Goal: Information Seeking & Learning: Learn about a topic

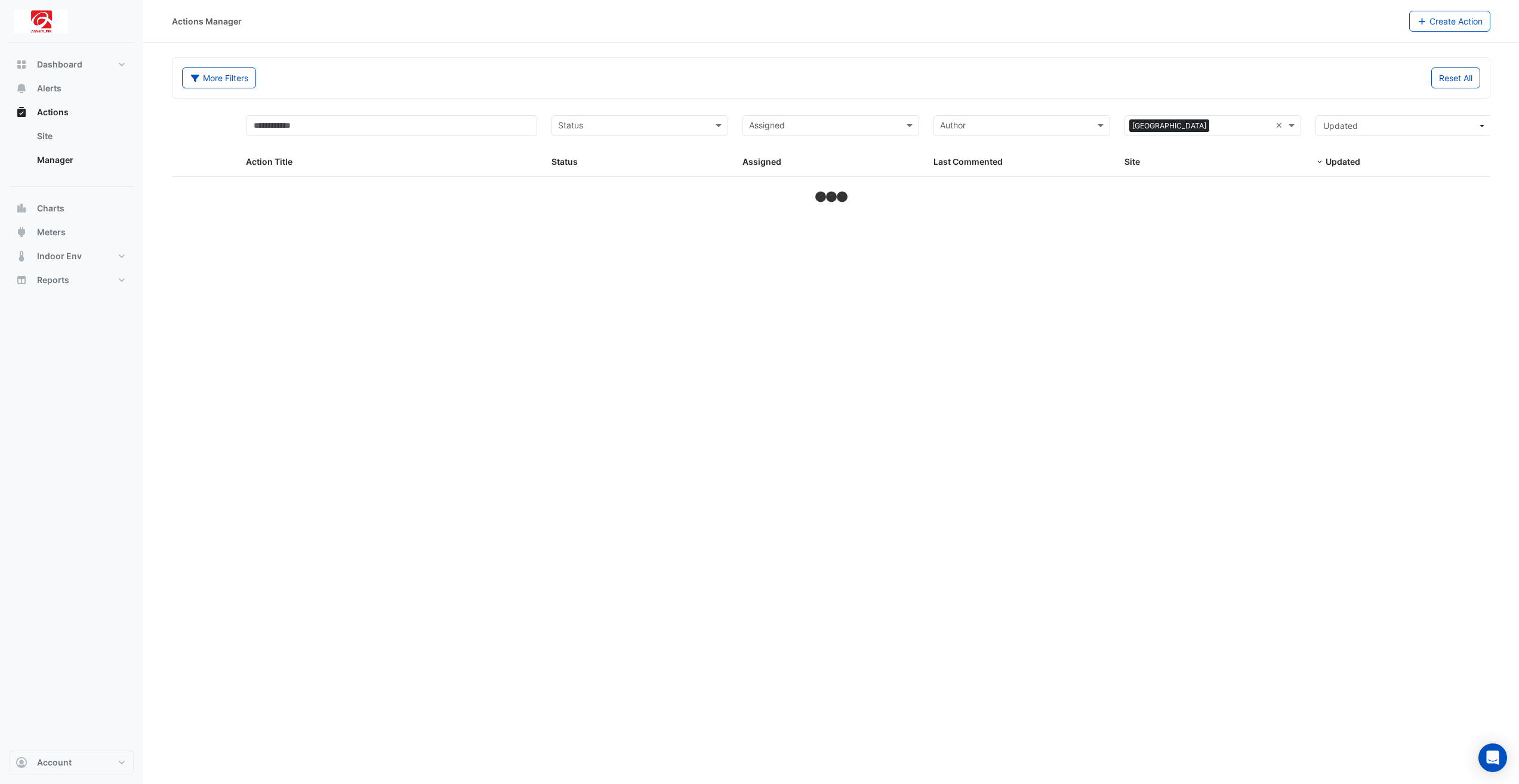
select select "**"
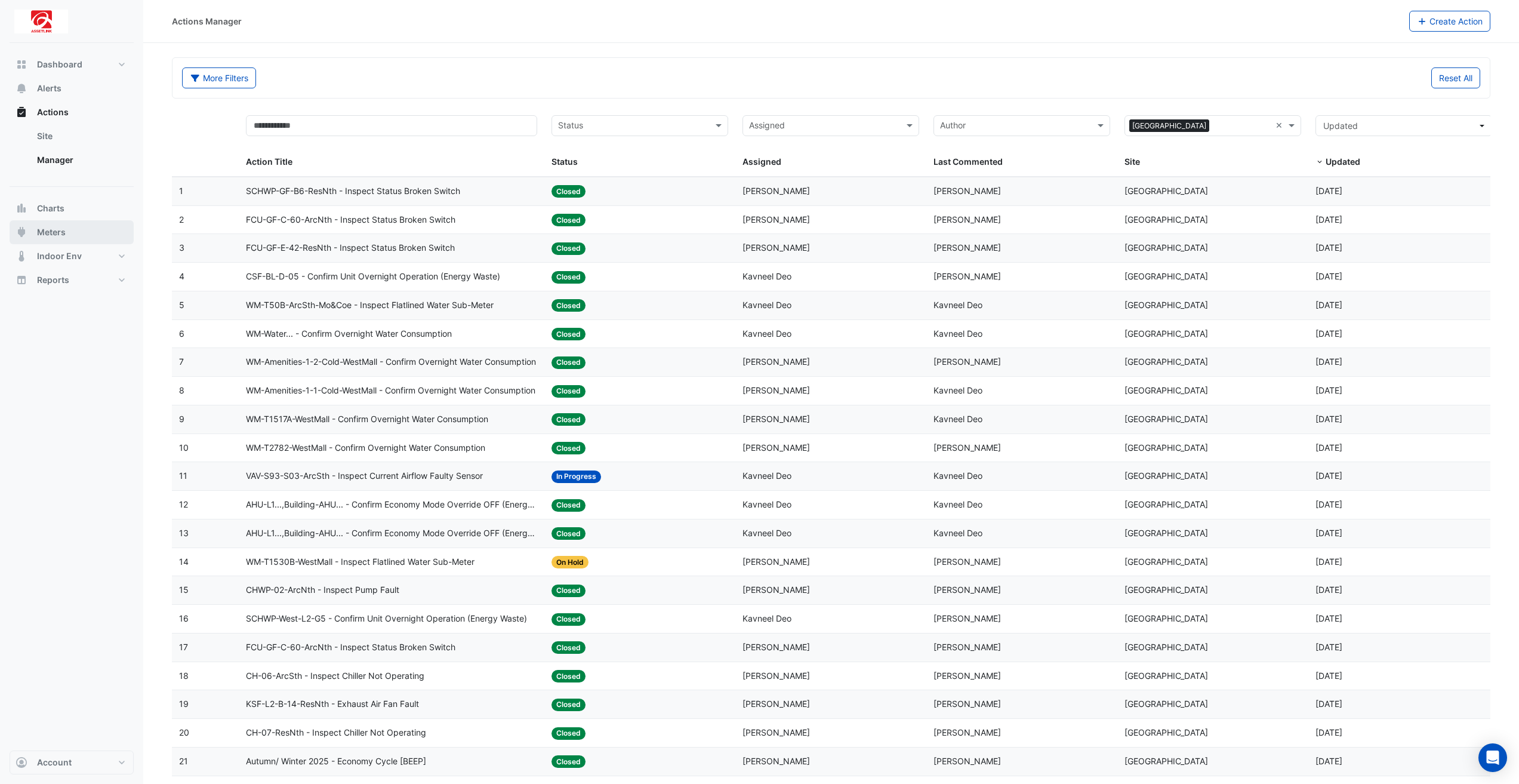
click at [80, 231] on button "Meters" at bounding box center [71, 232] width 124 height 24
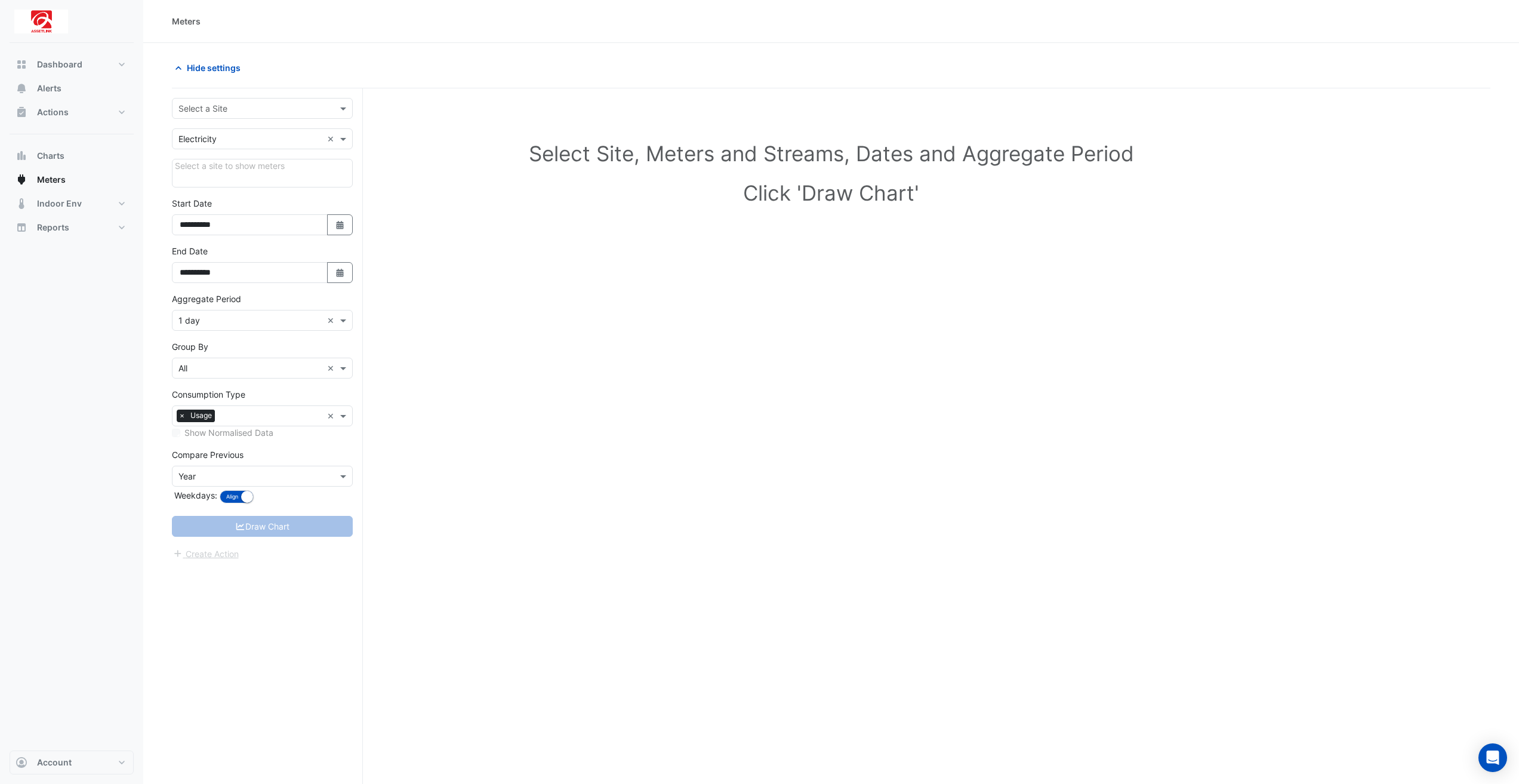
click at [261, 109] on input "text" at bounding box center [249, 109] width 144 height 13
click at [269, 144] on div "[GEOGRAPHIC_DATA]" at bounding box center [262, 134] width 180 height 27
click at [275, 128] on div "[GEOGRAPHIC_DATA]" at bounding box center [262, 134] width 180 height 17
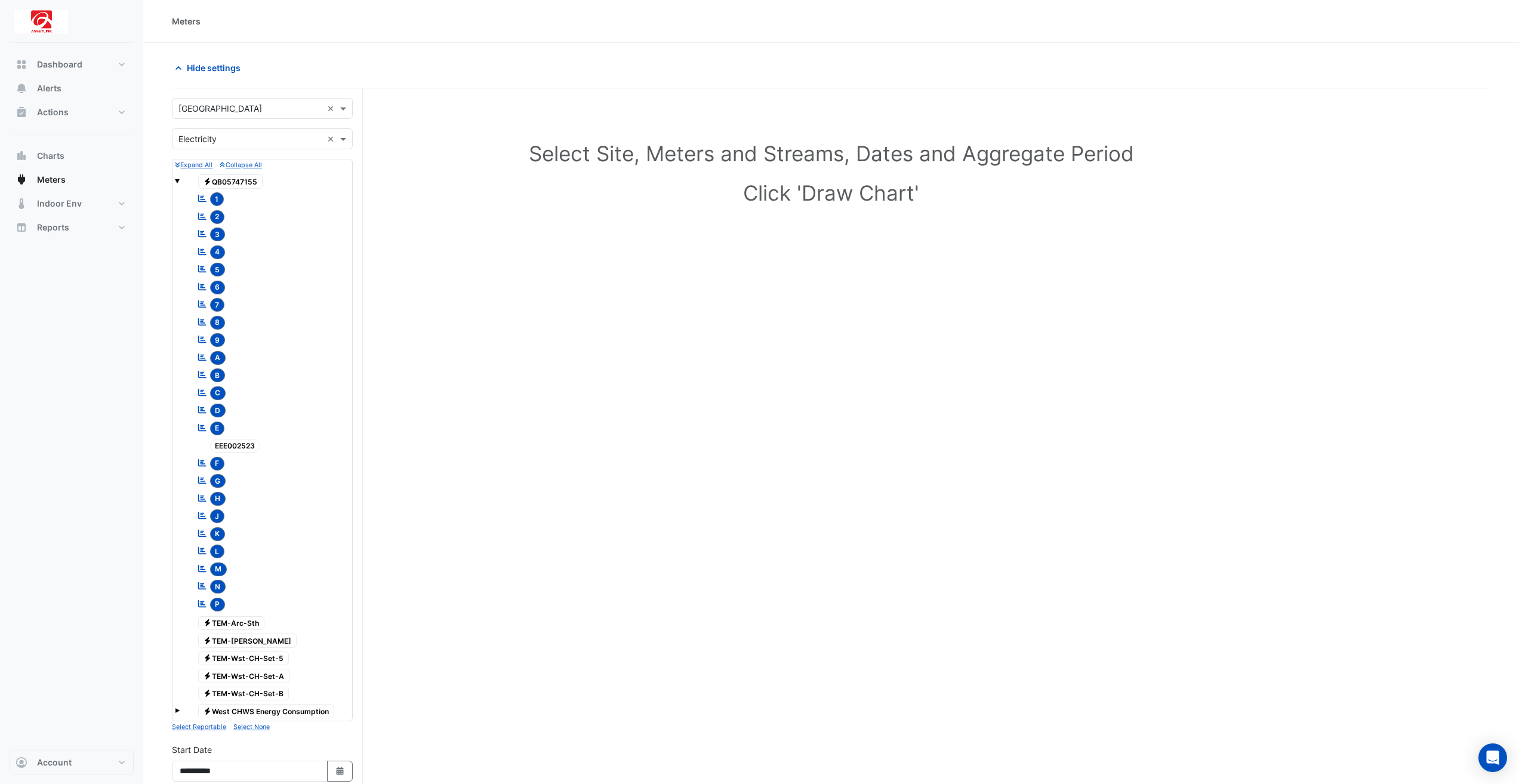
click at [293, 144] on input "text" at bounding box center [249, 139] width 144 height 13
click at [277, 200] on div "Water" at bounding box center [262, 199] width 180 height 17
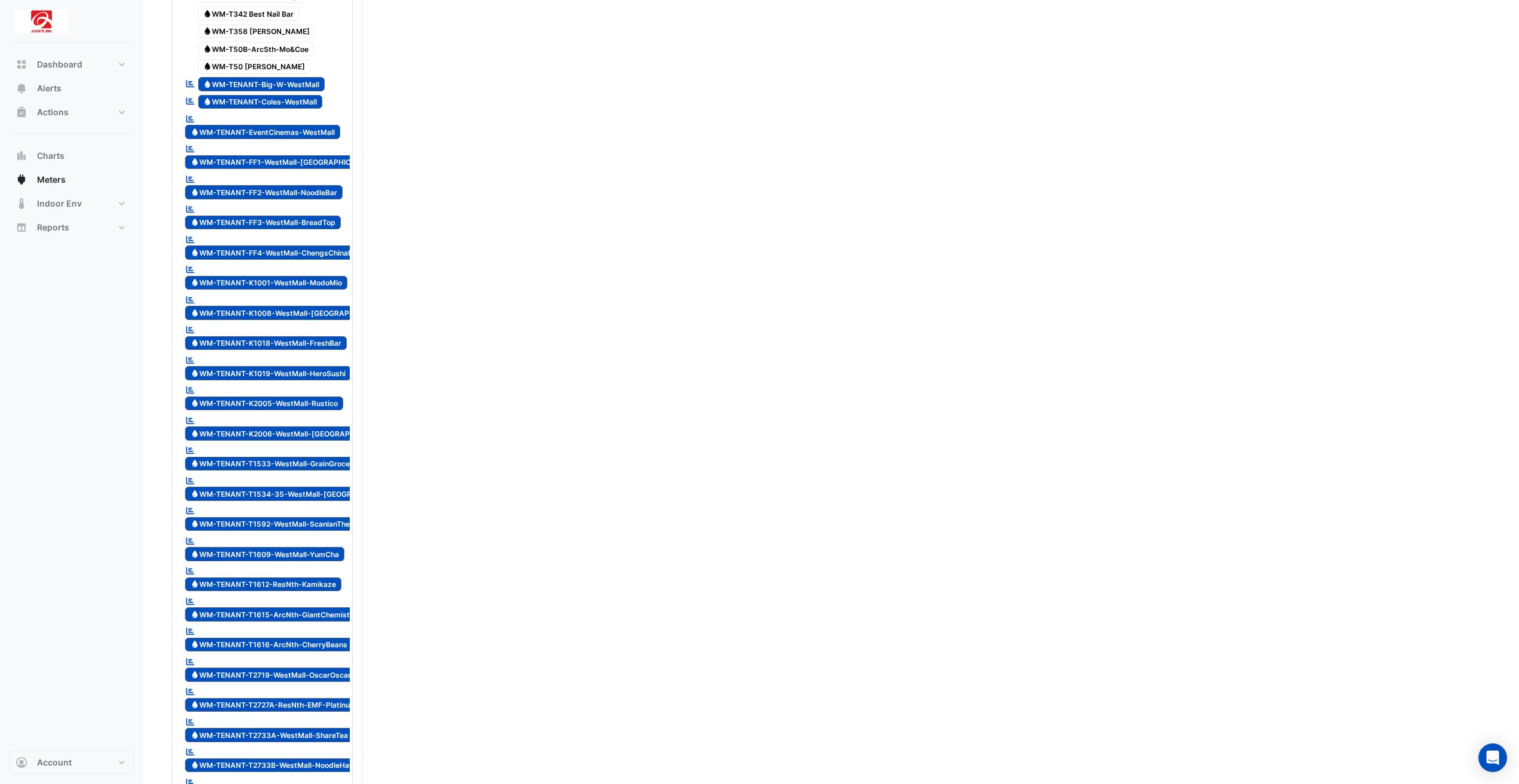
scroll to position [2388, 0]
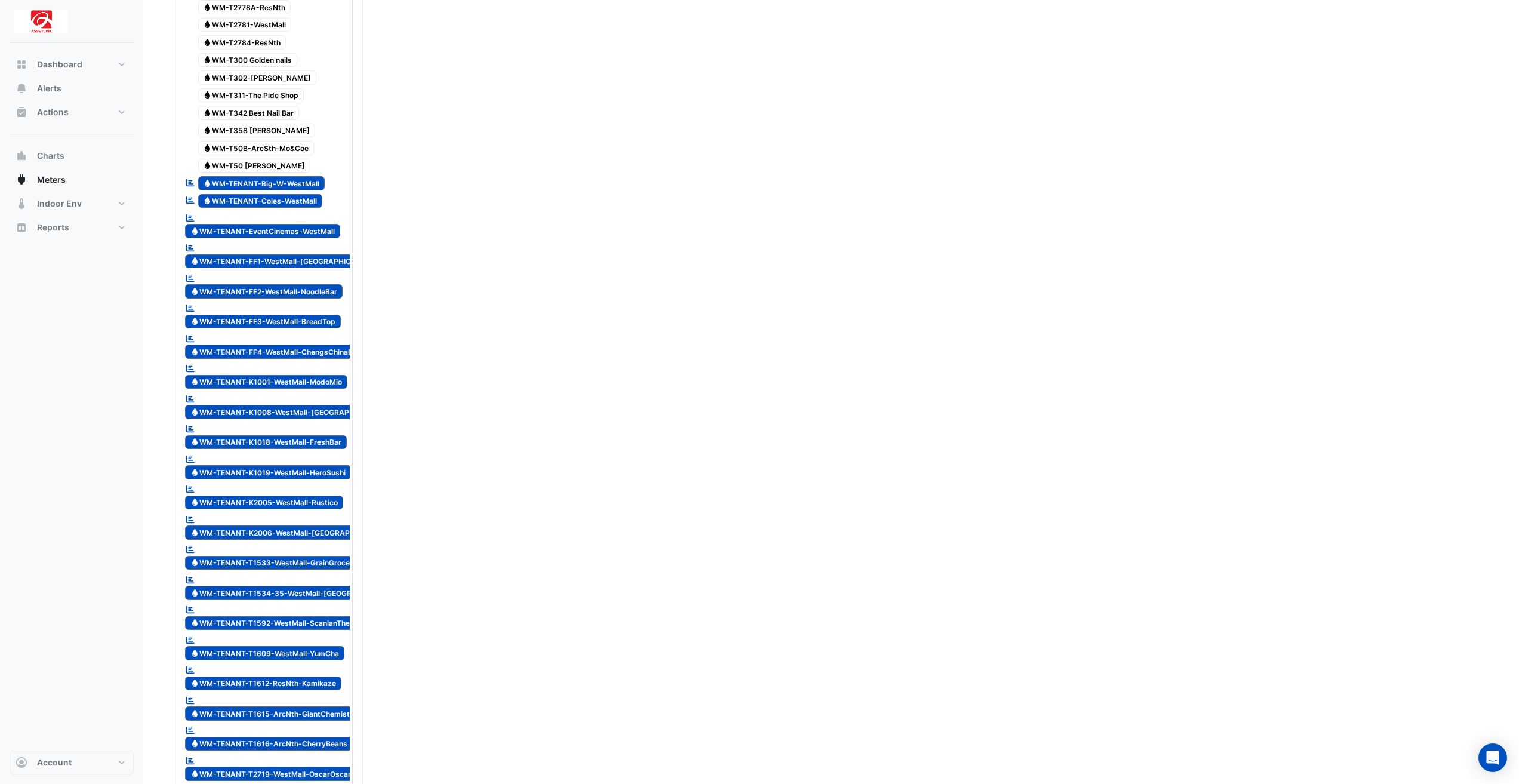
click at [321, 176] on span "Water WM-TENANT-Big-W-WestMall" at bounding box center [262, 183] width 127 height 14
click at [303, 194] on span "Water WM-TENANT-Coles-WestMall" at bounding box center [261, 200] width 125 height 14
click at [307, 223] on span "Water WM-TENANT-EventCinemas-WestMall" at bounding box center [262, 230] width 155 height 14
click at [332, 254] on span "Water WM-TENANT-FF1-WestMall-[GEOGRAPHIC_DATA]" at bounding box center [283, 261] width 197 height 14
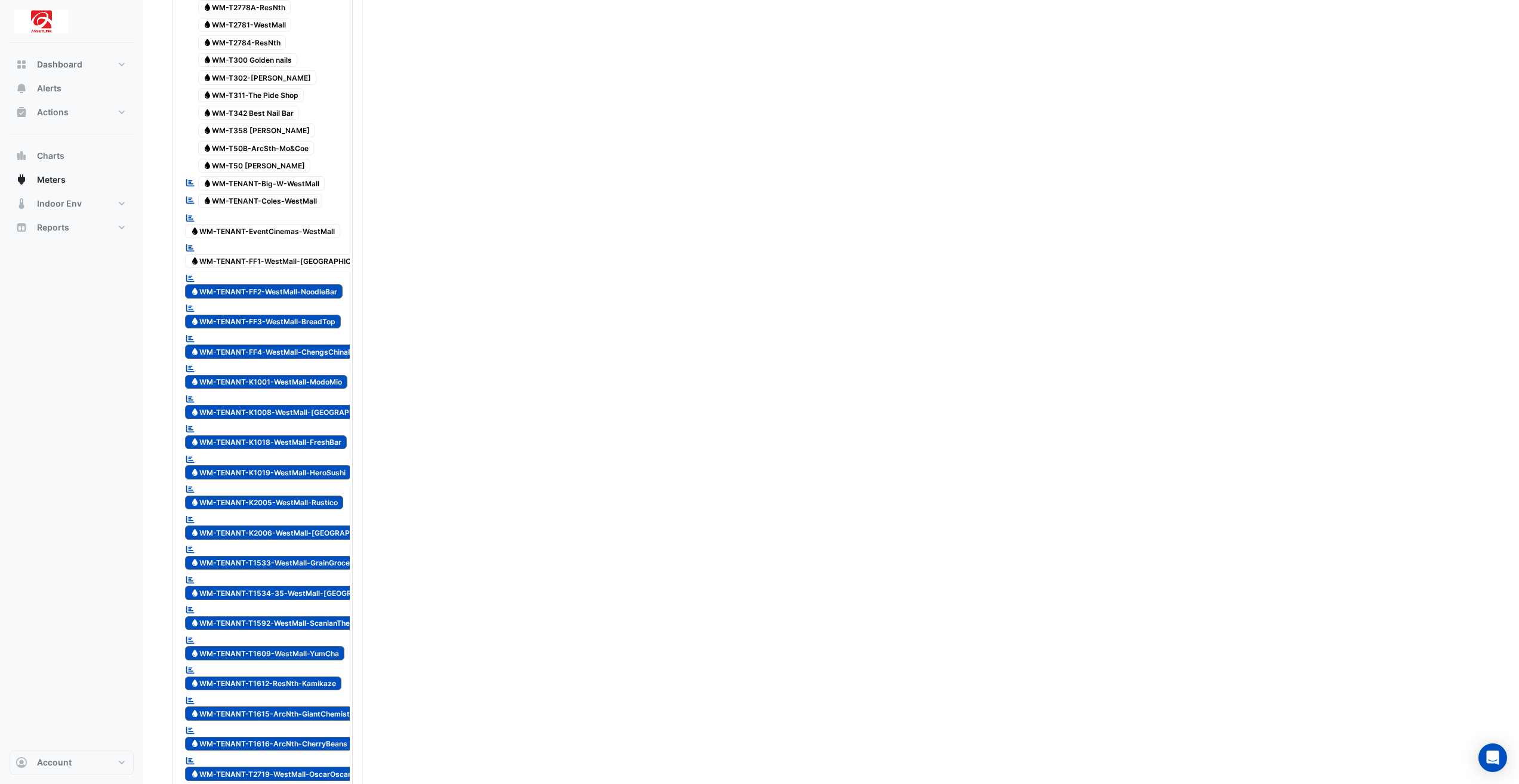
click at [330, 284] on span "Water WM-TENANT-FF2-WestMall-NoodleBar" at bounding box center [264, 291] width 158 height 14
click at [330, 315] on span "Water WM-TENANT-FF3-WestMall-BreadTop" at bounding box center [263, 322] width 156 height 14
click at [330, 345] on span "Water WM-TENANT-FF4-WestMall-ChengsChinaBar" at bounding box center [275, 352] width 180 height 14
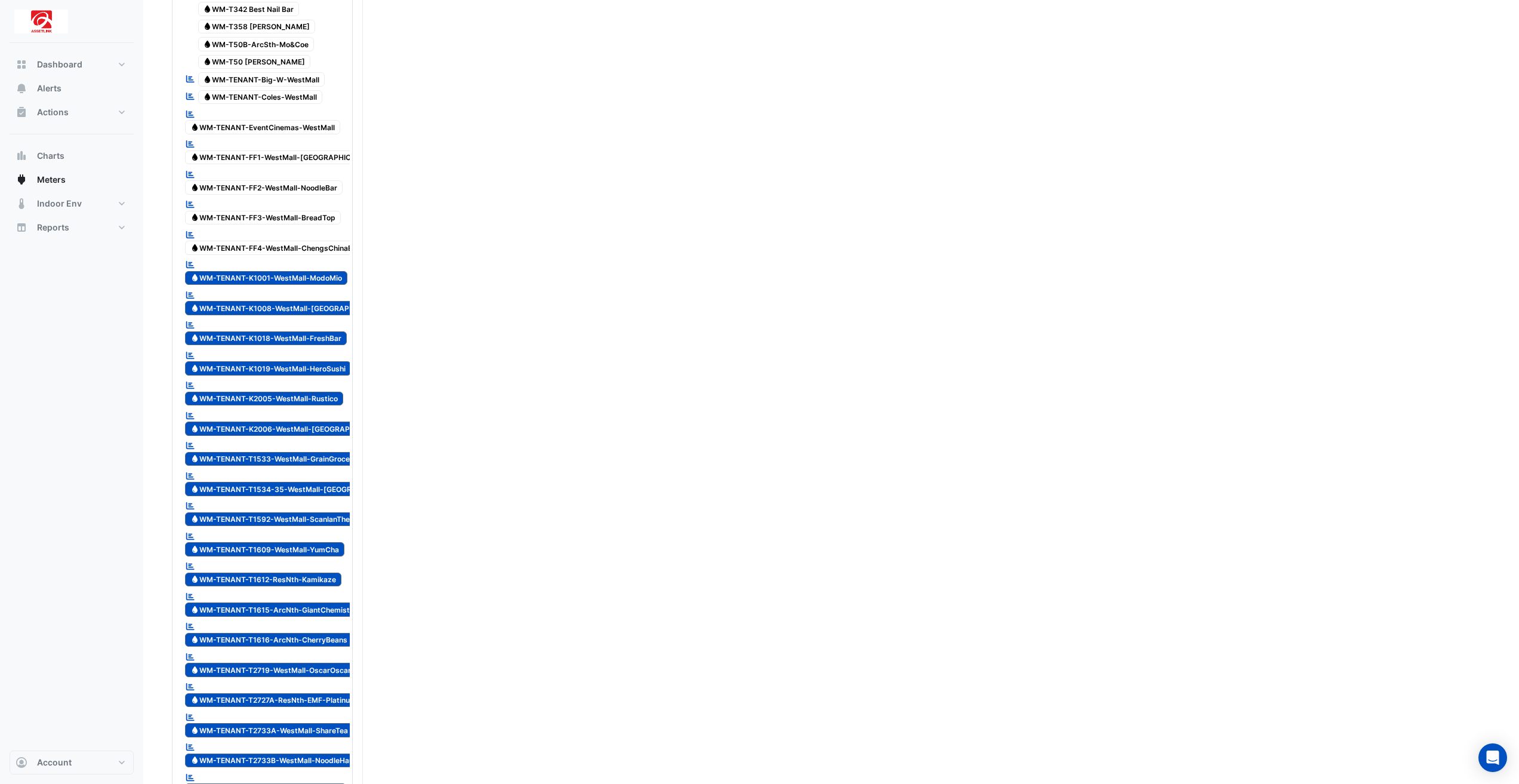
scroll to position [2507, 0]
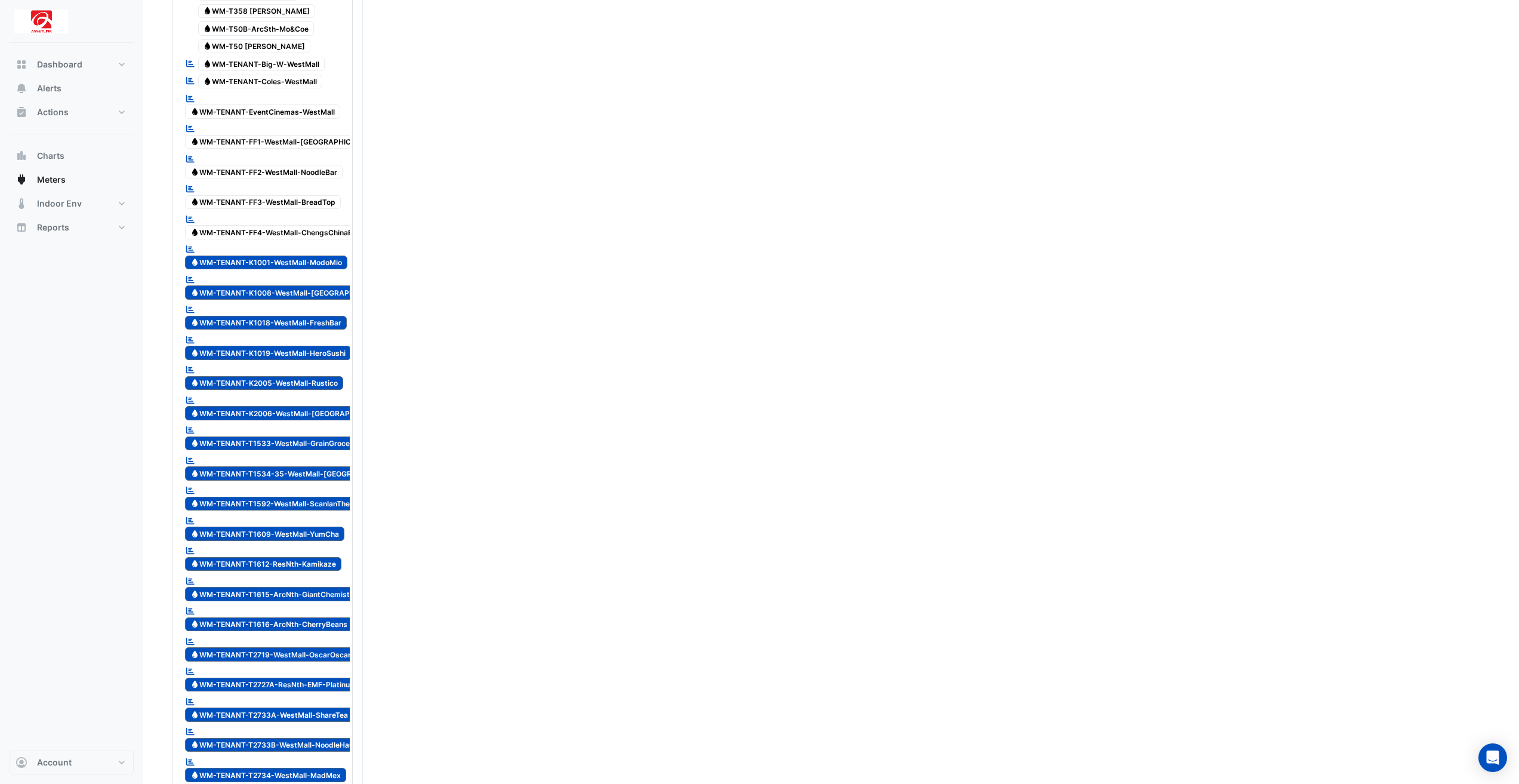
click at [338, 255] on span "Water WM-TENANT-K1001-WestMall-ModoMio" at bounding box center [266, 262] width 163 height 14
click at [340, 285] on span "Water WM-TENANT-K1008-WestMall-[GEOGRAPHIC_DATA]" at bounding box center [289, 292] width 208 height 14
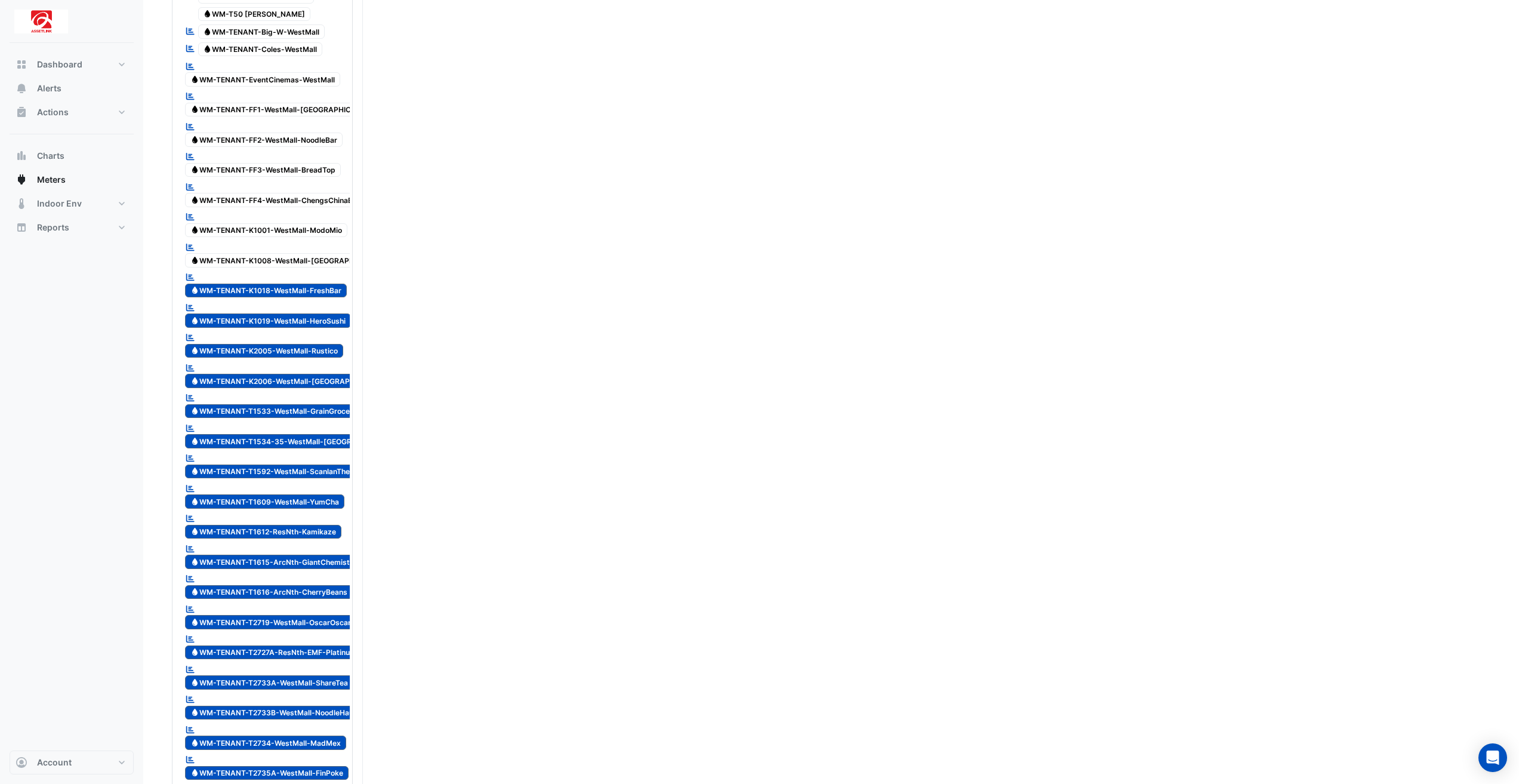
scroll to position [2567, 0]
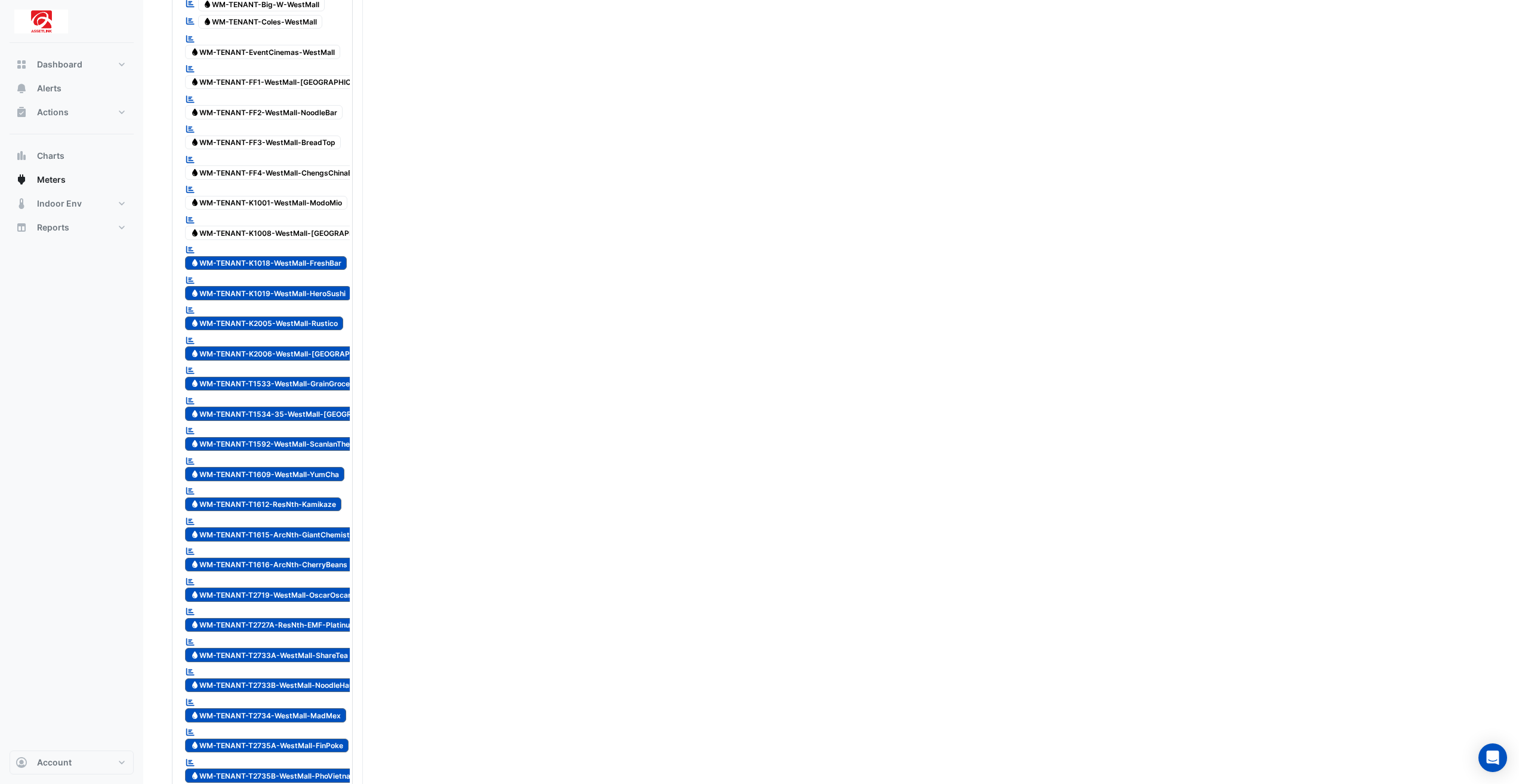
click at [340, 256] on span "Water WM-TENANT-K1018-WestMall-FreshBar" at bounding box center [266, 263] width 162 height 14
click at [340, 275] on div "Reportable Water WM-TENANT-K1019-WestMall-HeroSushi" at bounding box center [268, 287] width 171 height 29
click at [327, 316] on span "Water WM-TENANT-K2005-WestMall-Rustico" at bounding box center [264, 323] width 158 height 14
click at [336, 346] on span "Water WM-TENANT-K2006-WestMall-[GEOGRAPHIC_DATA]" at bounding box center [289, 353] width 209 height 14
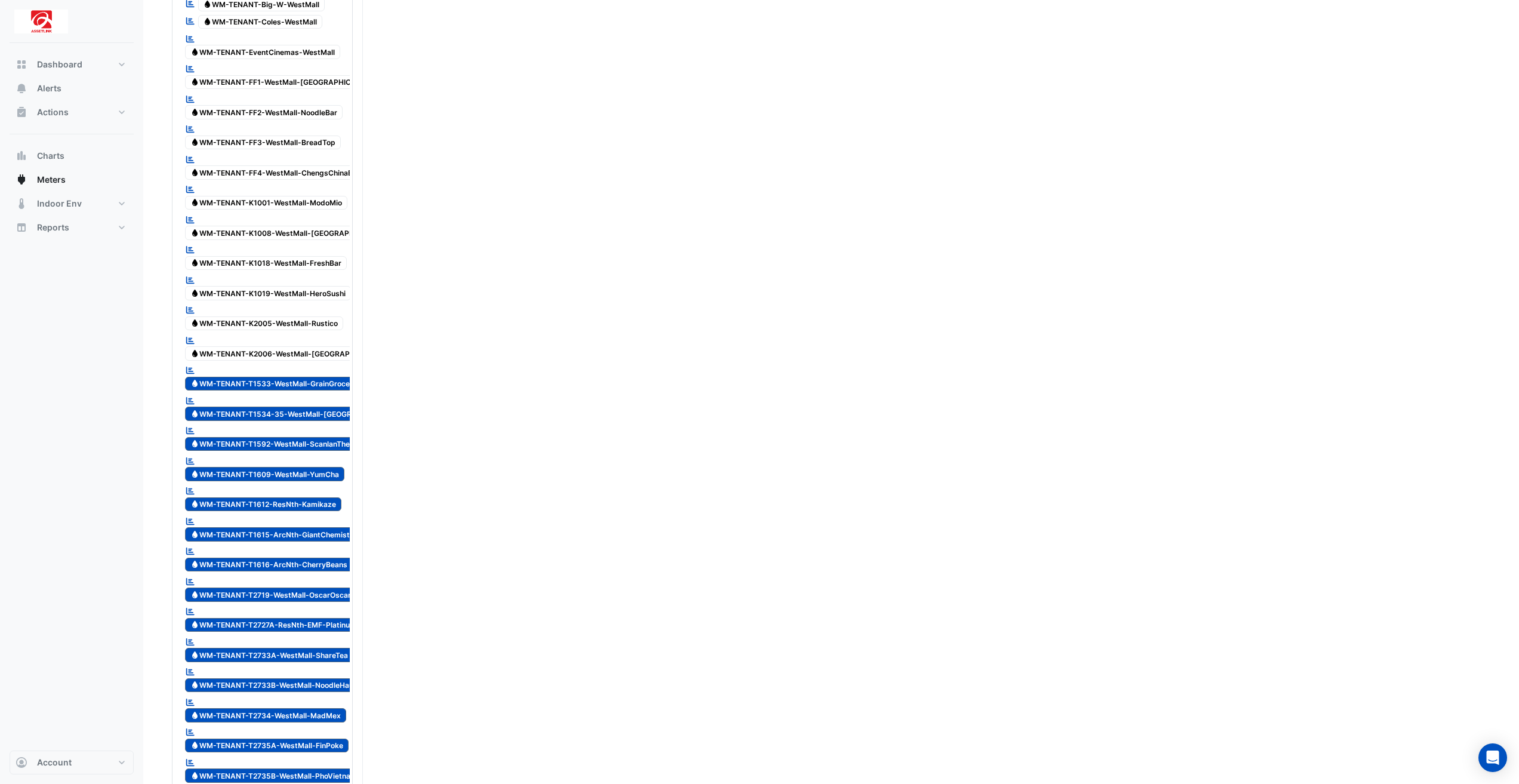
click at [337, 377] on span "Water WM-TENANT-T1533-WestMall-GrainGrocer" at bounding box center [272, 383] width 173 height 14
click at [339, 406] on span "Water WM-TENANT-T1534-35-WestMall-[GEOGRAPHIC_DATA]" at bounding box center [295, 413] width 221 height 14
click at [345, 437] on span "Water WM-TENANT-T1592-WestMall-ScanlanTheodore" at bounding box center [280, 444] width 191 height 14
click at [306, 467] on span "Water WM-TENANT-T1609-WestMall-YumCha" at bounding box center [264, 474] width 159 height 14
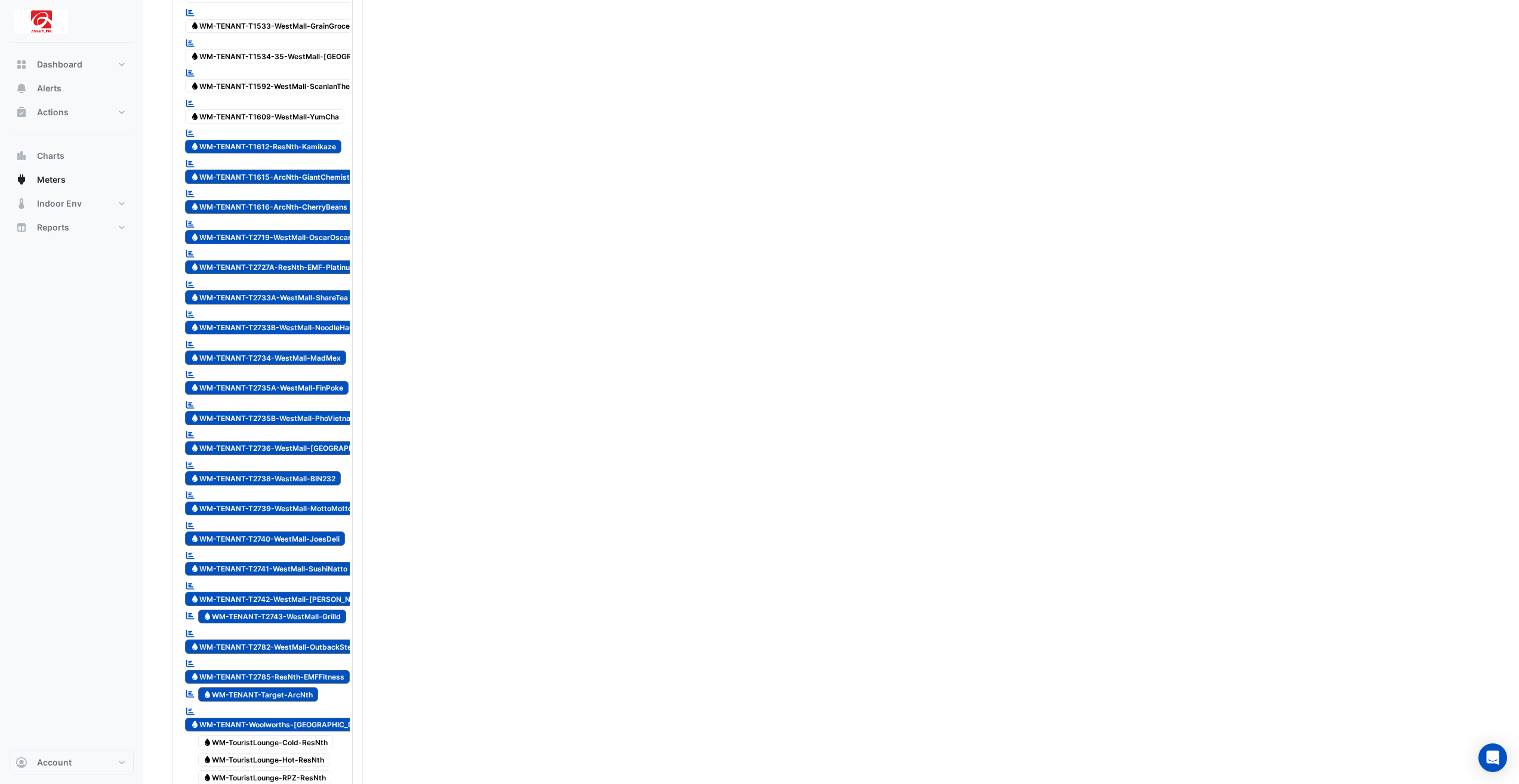
scroll to position [2925, 0]
click at [315, 139] on span "Water WM-TENANT-T1612-ResNth-Kamikaze" at bounding box center [263, 145] width 156 height 14
click at [307, 169] on span "Water WM-TENANT-T1615-ArcNth-GiantChemist" at bounding box center [270, 175] width 170 height 14
click at [312, 199] on span "Water WM-TENANT-T1616-ArcNth-CherryBeans" at bounding box center [269, 206] width 168 height 14
click at [318, 229] on span "Water WM-TENANT-T2719-WestMall-OscarOscar" at bounding box center [271, 236] width 171 height 14
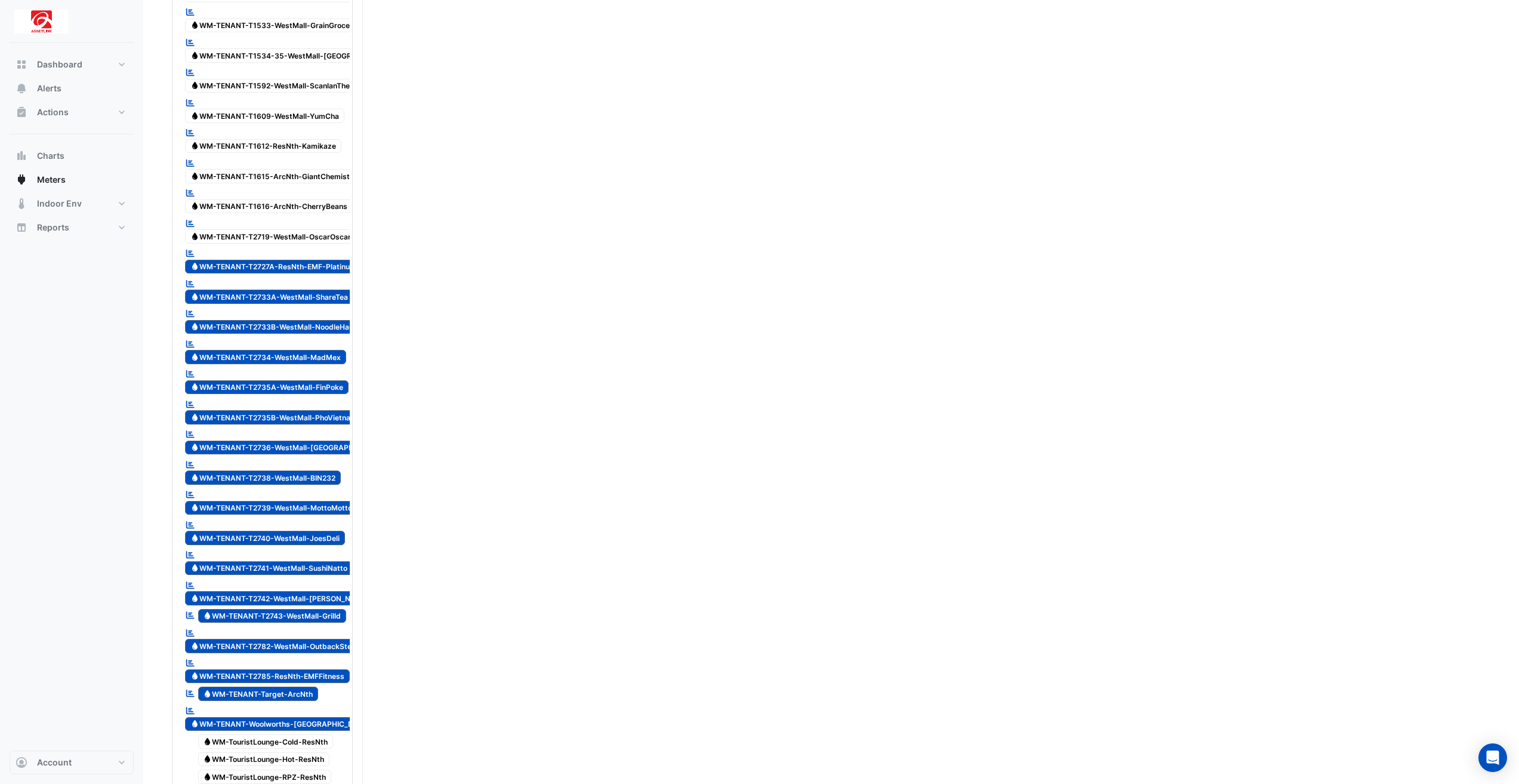
click at [330, 260] on span "Water WM-TENANT-T2727A-ResNth-EMF-Platinum" at bounding box center [273, 267] width 176 height 14
click at [332, 290] on span "Water WM-TENANT-T2733A-WestMall-ShareTea" at bounding box center [269, 297] width 169 height 14
click at [320, 320] on span "Water WM-TENANT-T2733B-WestMall-NoodleHaus" at bounding box center [274, 327] width 178 height 14
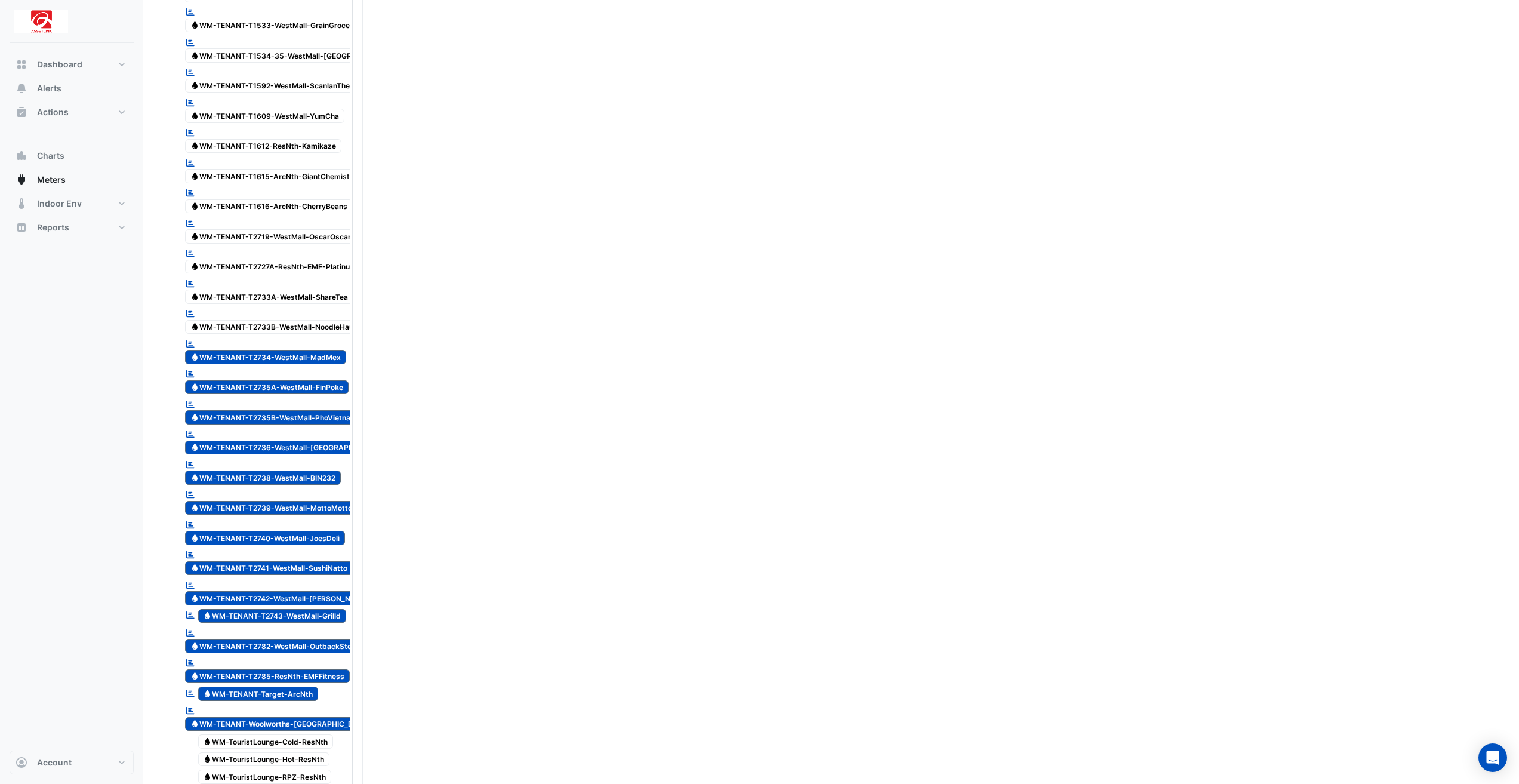
click at [327, 350] on span "Water WM-TENANT-T2734-WestMall-MadMex" at bounding box center [265, 356] width 161 height 14
click at [332, 380] on span "Water WM-TENANT-T2735A-WestMall-FinPoke" at bounding box center [267, 387] width 164 height 14
click at [338, 410] on span "Water WM-TENANT-T2735B-WestMall-PhoVietnamese" at bounding box center [279, 417] width 190 height 14
click at [333, 440] on span "Water WM-TENANT-T2736-WestMall-[GEOGRAPHIC_DATA]" at bounding box center [289, 447] width 208 height 14
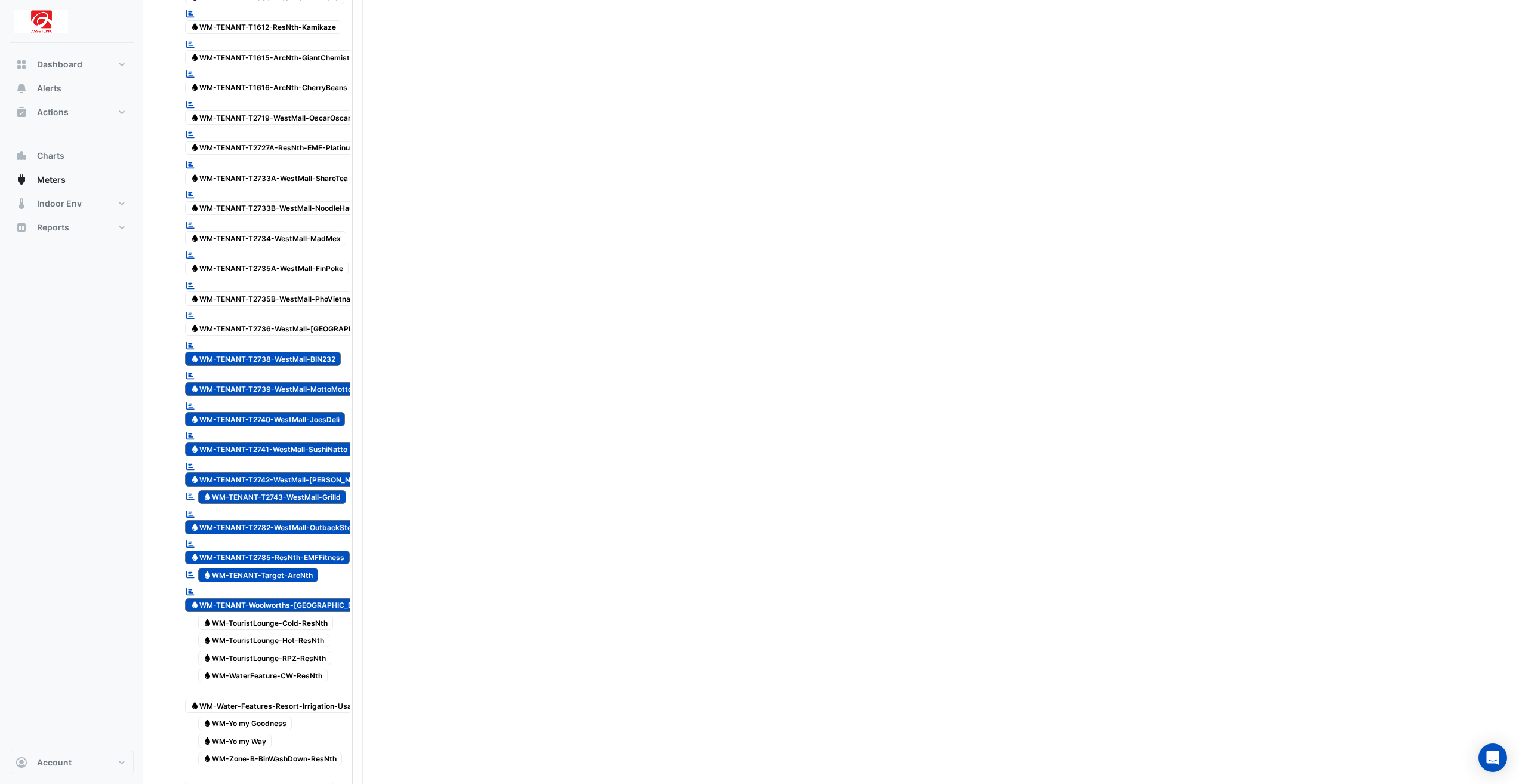
scroll to position [3045, 0]
click at [305, 341] on div "Reportable Water WM-TENANT-T2738-WestMall-BIN232" at bounding box center [266, 352] width 168 height 29
click at [319, 381] on span "Water WM-TENANT-T2739-WestMall-MottoMotto" at bounding box center [271, 388] width 172 height 14
click at [341, 411] on span "Water WM-TENANT-T2740-WestMall-JoesDeli" at bounding box center [265, 418] width 160 height 14
click at [339, 442] on span "Water WM-TENANT-T2741-WestMall-SushiNatto" at bounding box center [269, 449] width 168 height 14
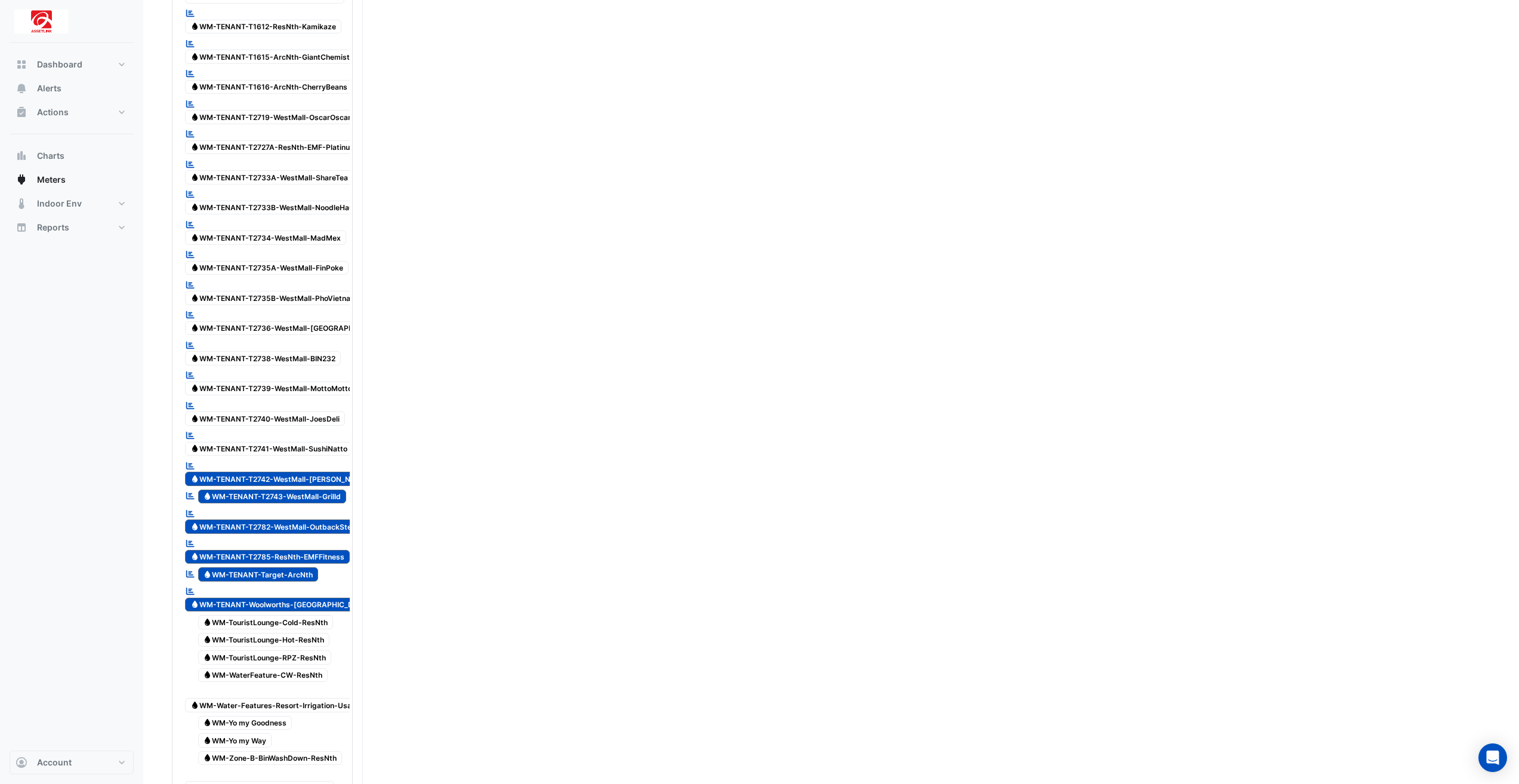
click at [330, 472] on span "Water WM-TENANT-T2742-WestMall-[PERSON_NAME]" at bounding box center [279, 479] width 190 height 14
click at [320, 489] on span "Water WM-TENANT-T2743-WestMall-Grilld" at bounding box center [273, 496] width 148 height 14
click at [331, 519] on span "Water WM-TENANT-T2782-WestMall-OutbackSteakhouse" at bounding box center [285, 526] width 201 height 14
click at [329, 550] on span "Water WM-TENANT-T2785-ResNth-EMFFitness" at bounding box center [267, 557] width 165 height 14
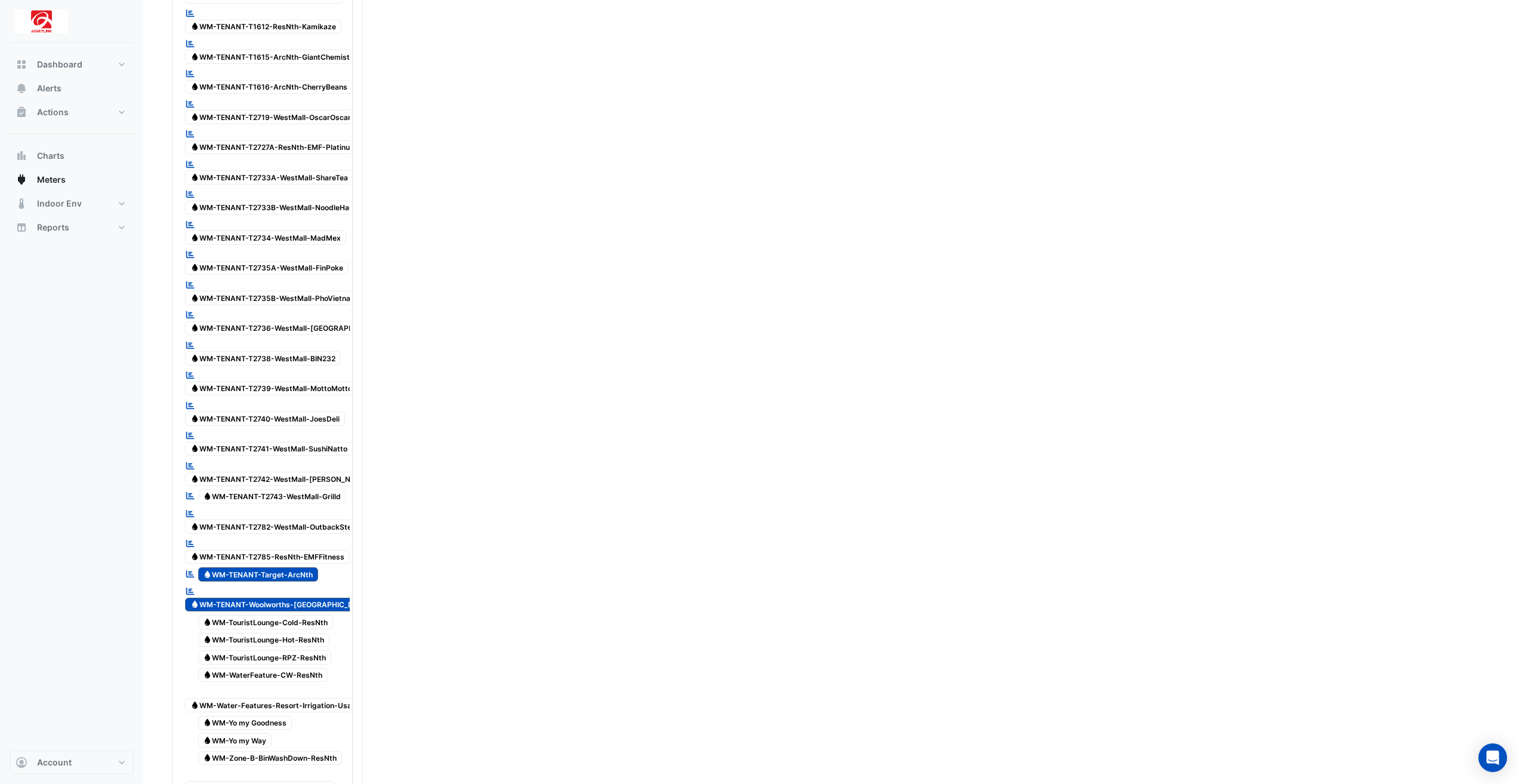
click at [303, 567] on span "Water WM-TENANT-Target-ArcNth" at bounding box center [258, 574] width 120 height 14
click at [305, 597] on span "Water WM-TENANT-Woolworths-[GEOGRAPHIC_DATA]" at bounding box center [280, 604] width 191 height 14
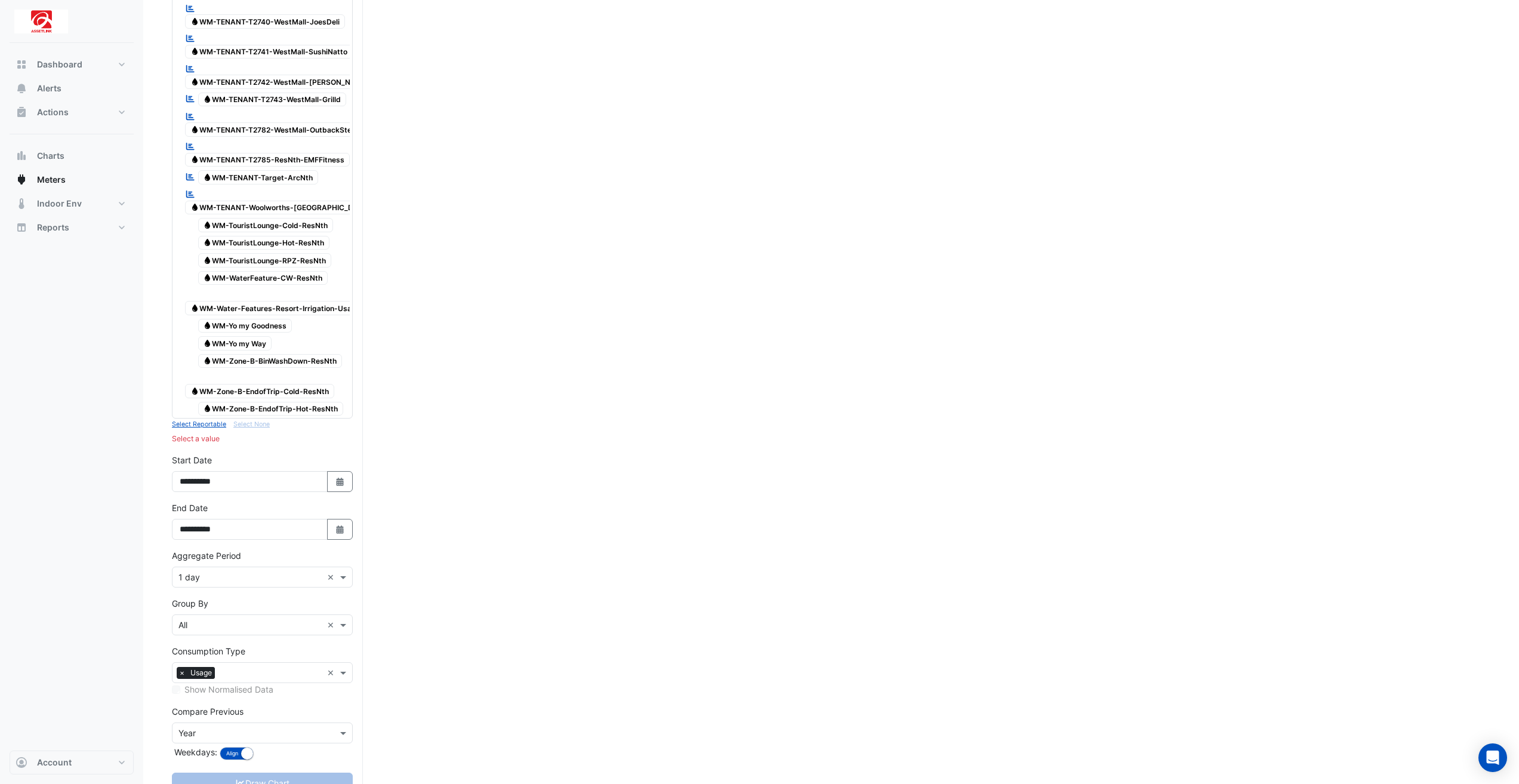
scroll to position [3462, 0]
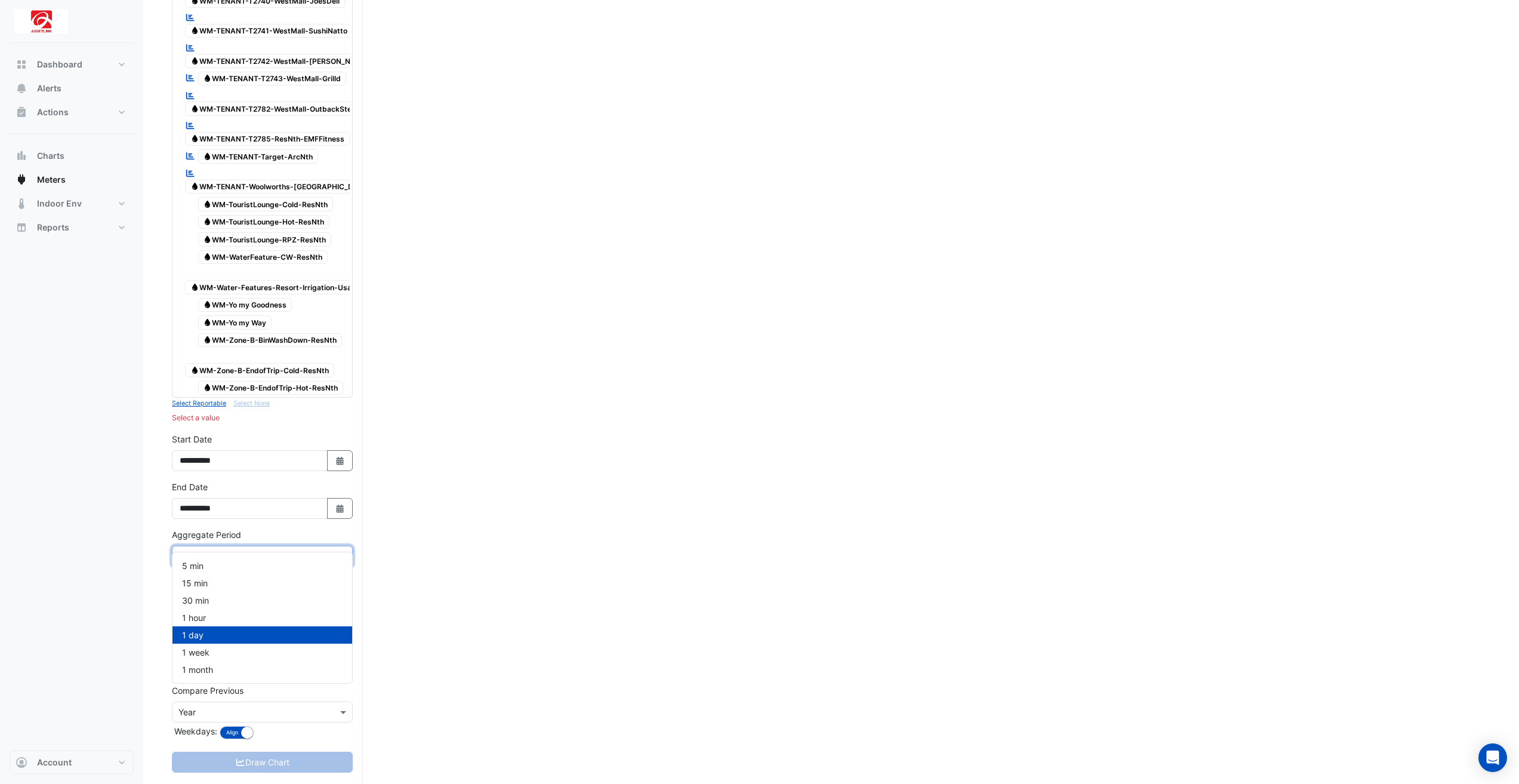
click at [345, 550] on span at bounding box center [344, 556] width 14 height 13
click at [289, 670] on div "1 month" at bounding box center [262, 669] width 180 height 17
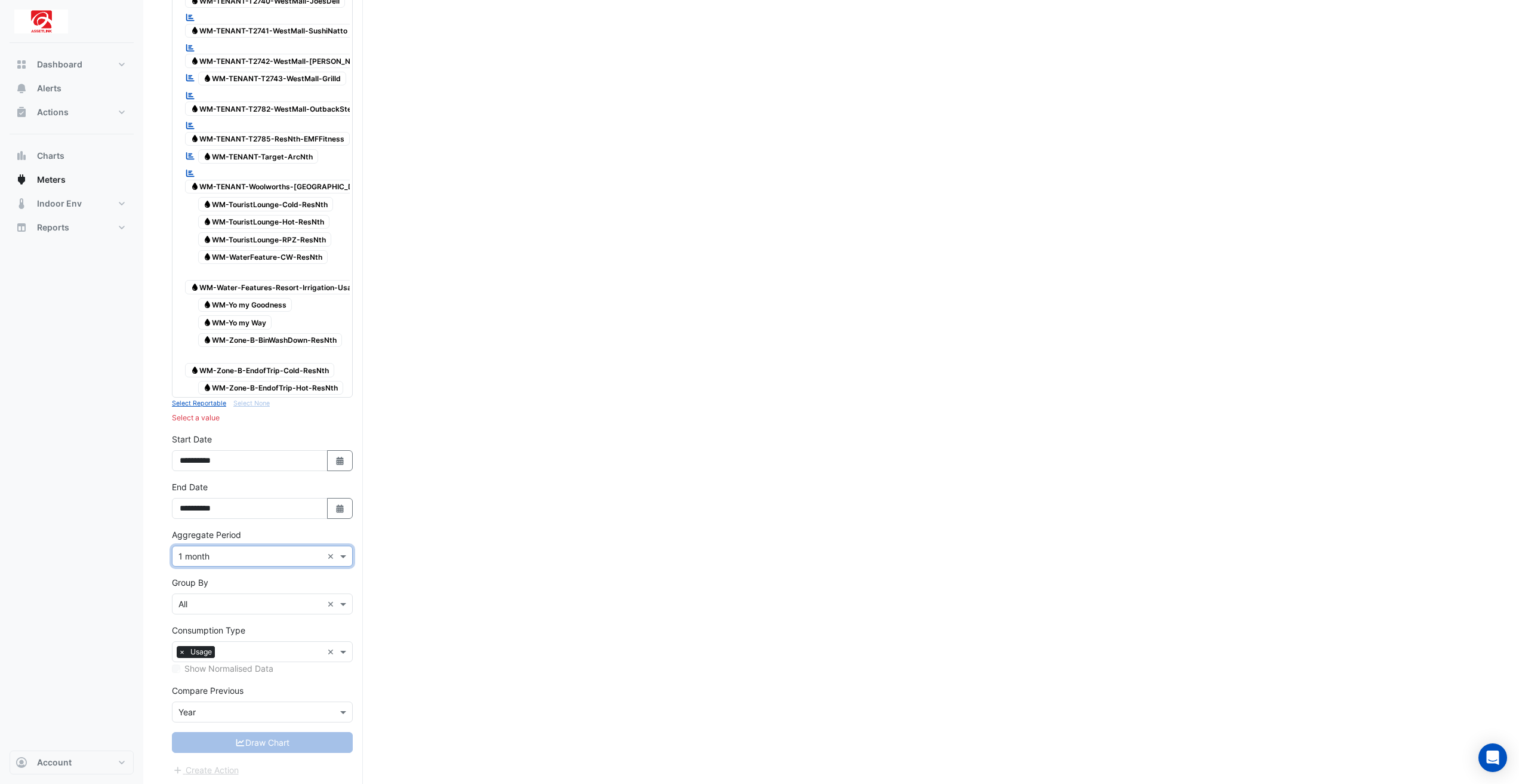
scroll to position [3448, 0]
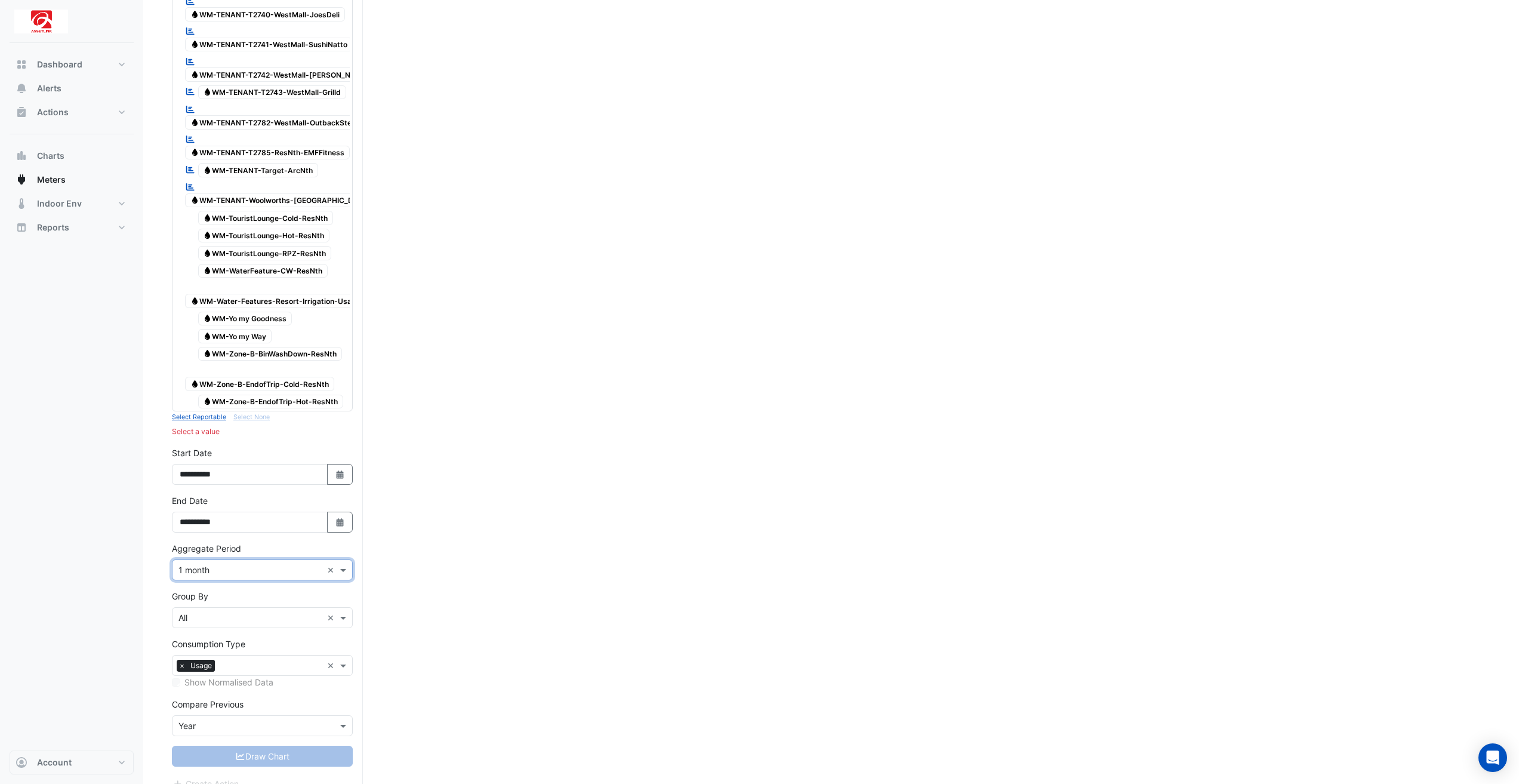
click at [345, 612] on span at bounding box center [344, 617] width 14 height 13
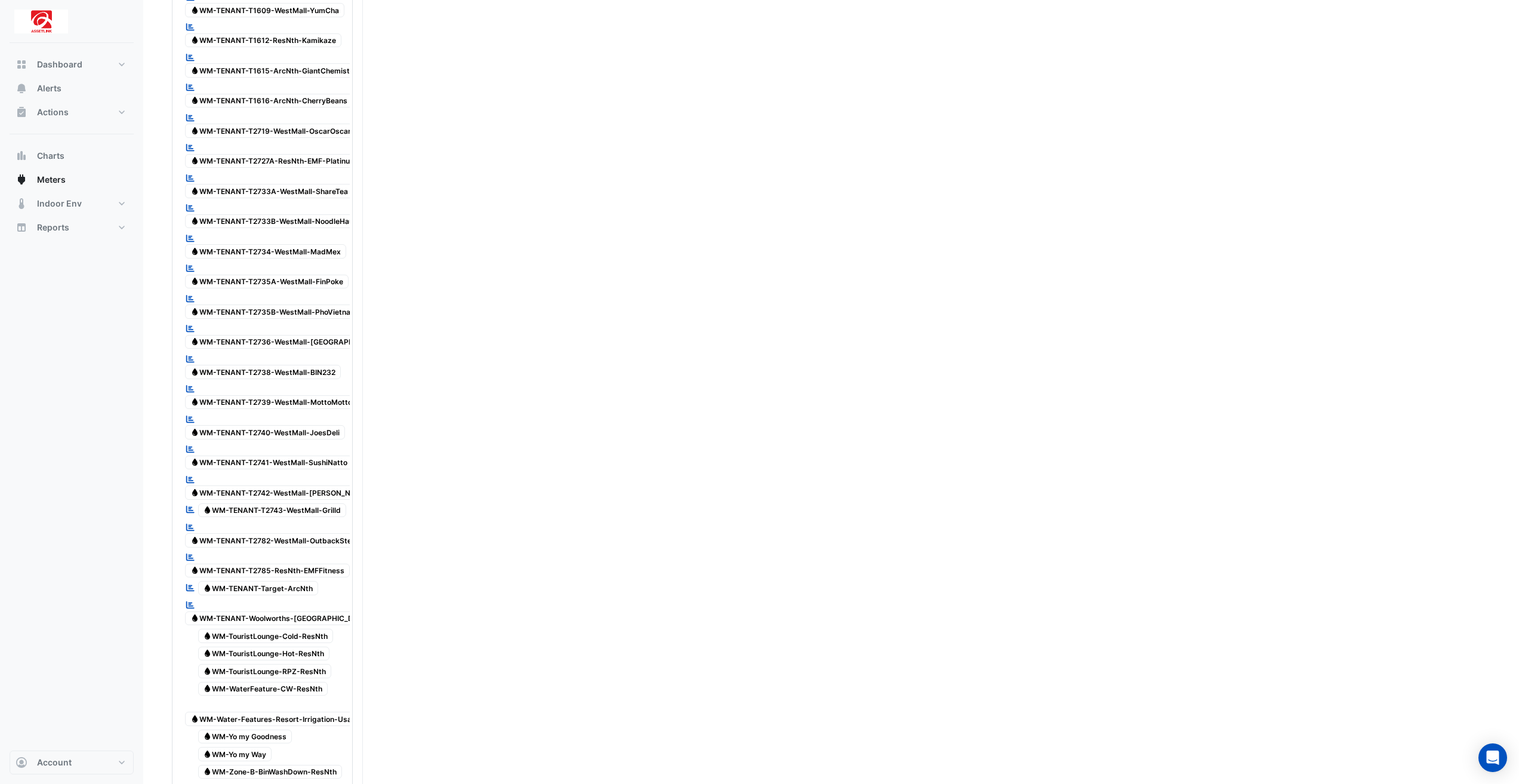
scroll to position [914, 0]
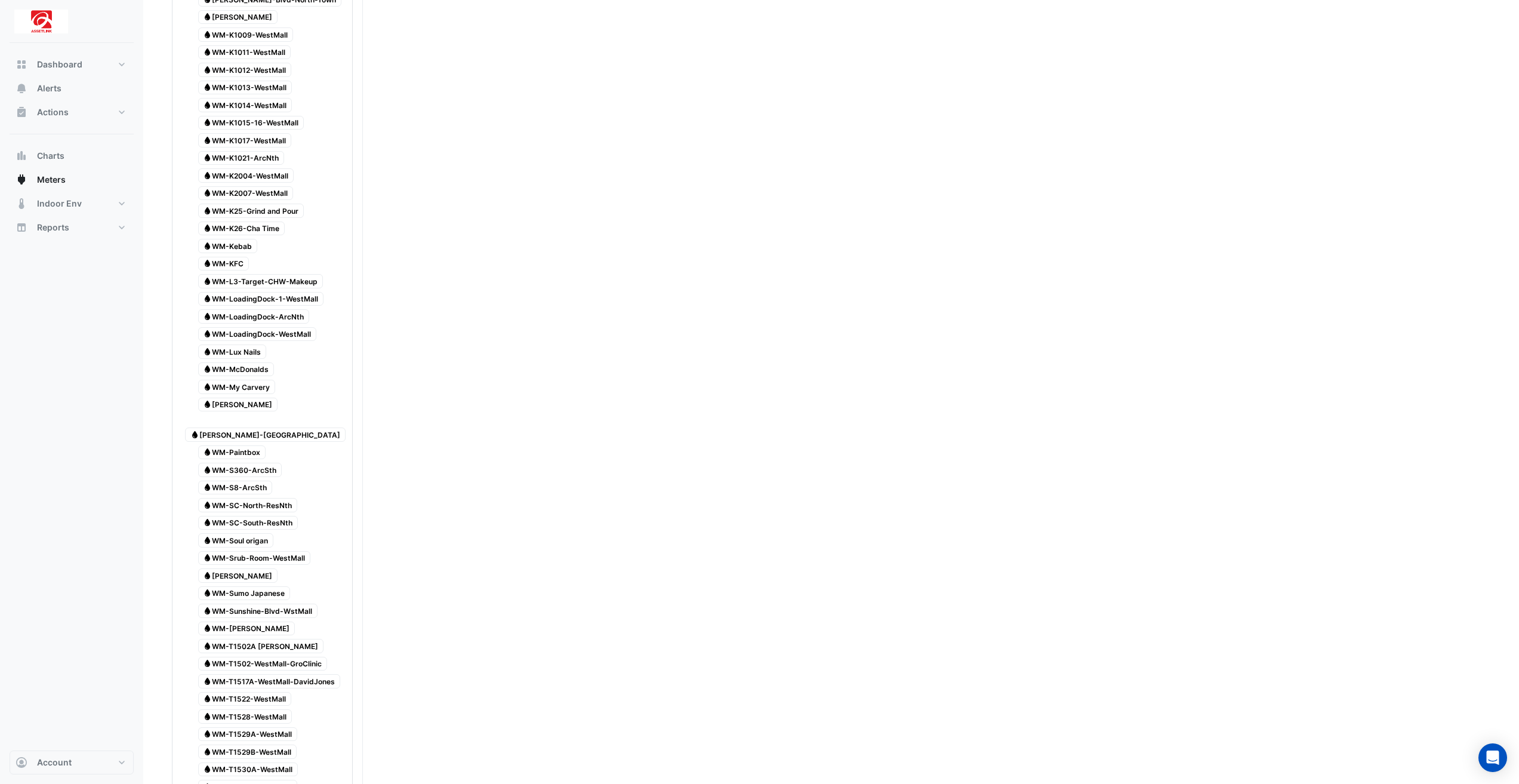
click at [249, 398] on span "Water [PERSON_NAME]" at bounding box center [238, 405] width 80 height 14
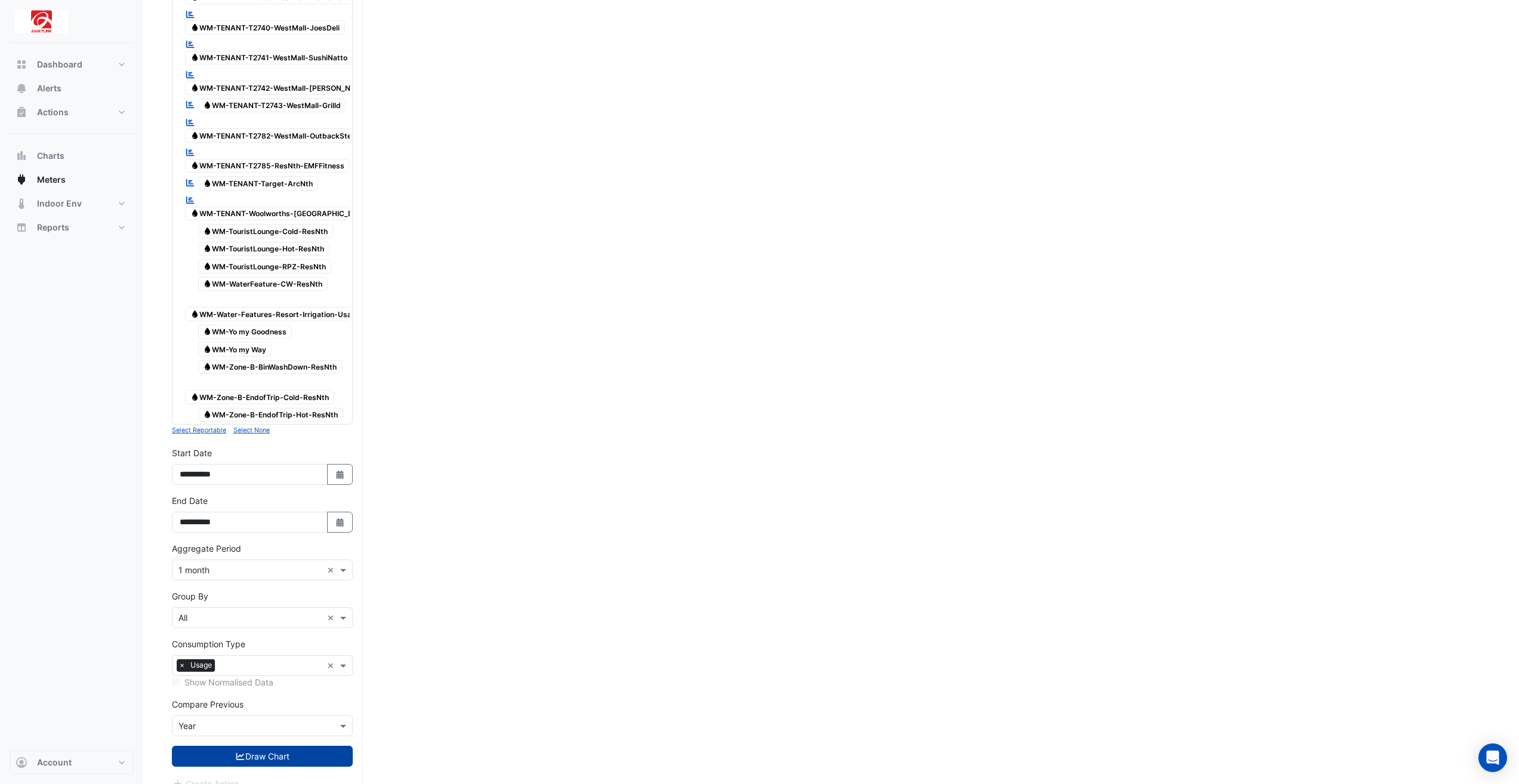
click at [331, 745] on button "Draw Chart" at bounding box center [262, 756] width 181 height 21
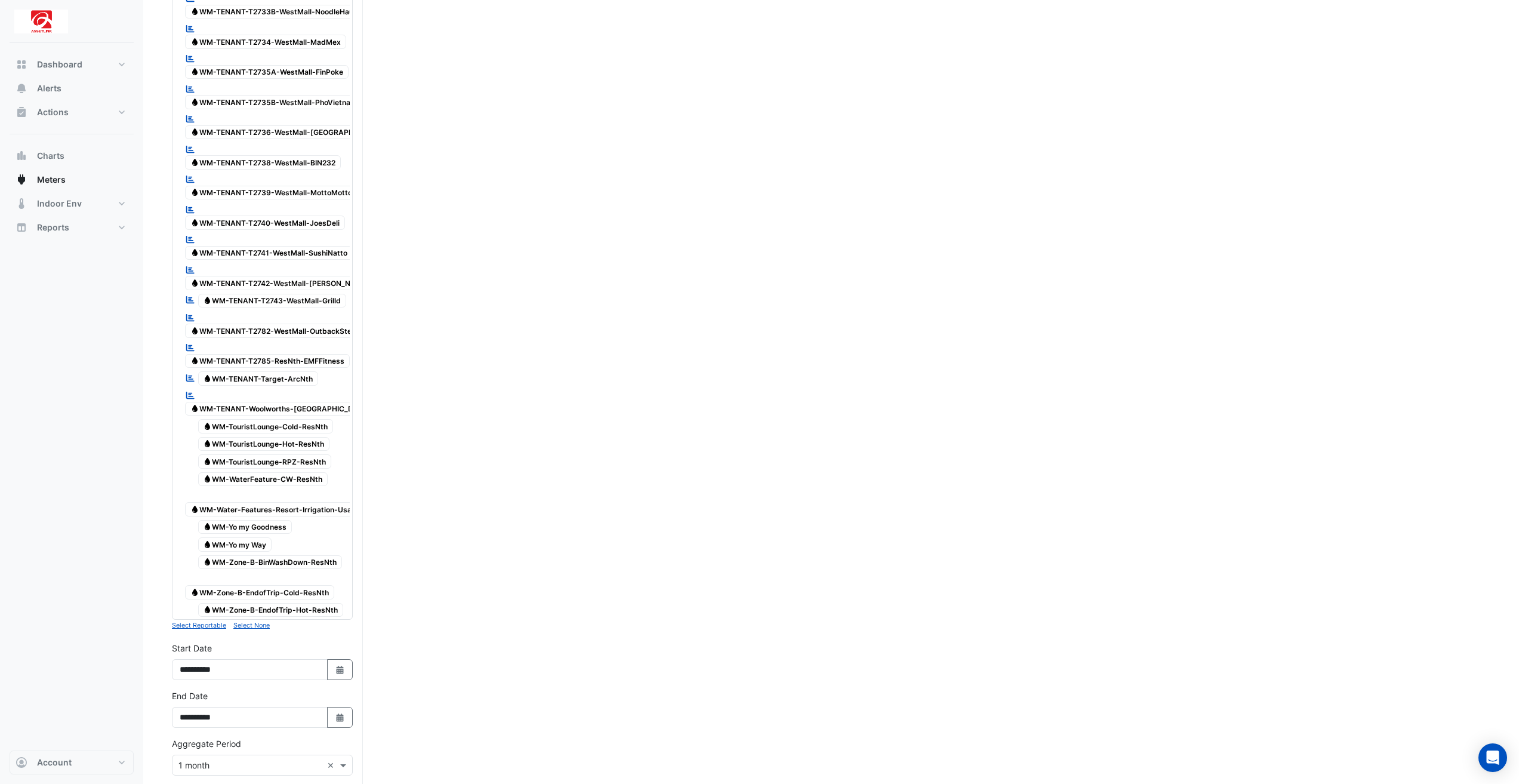
scroll to position [3436, 0]
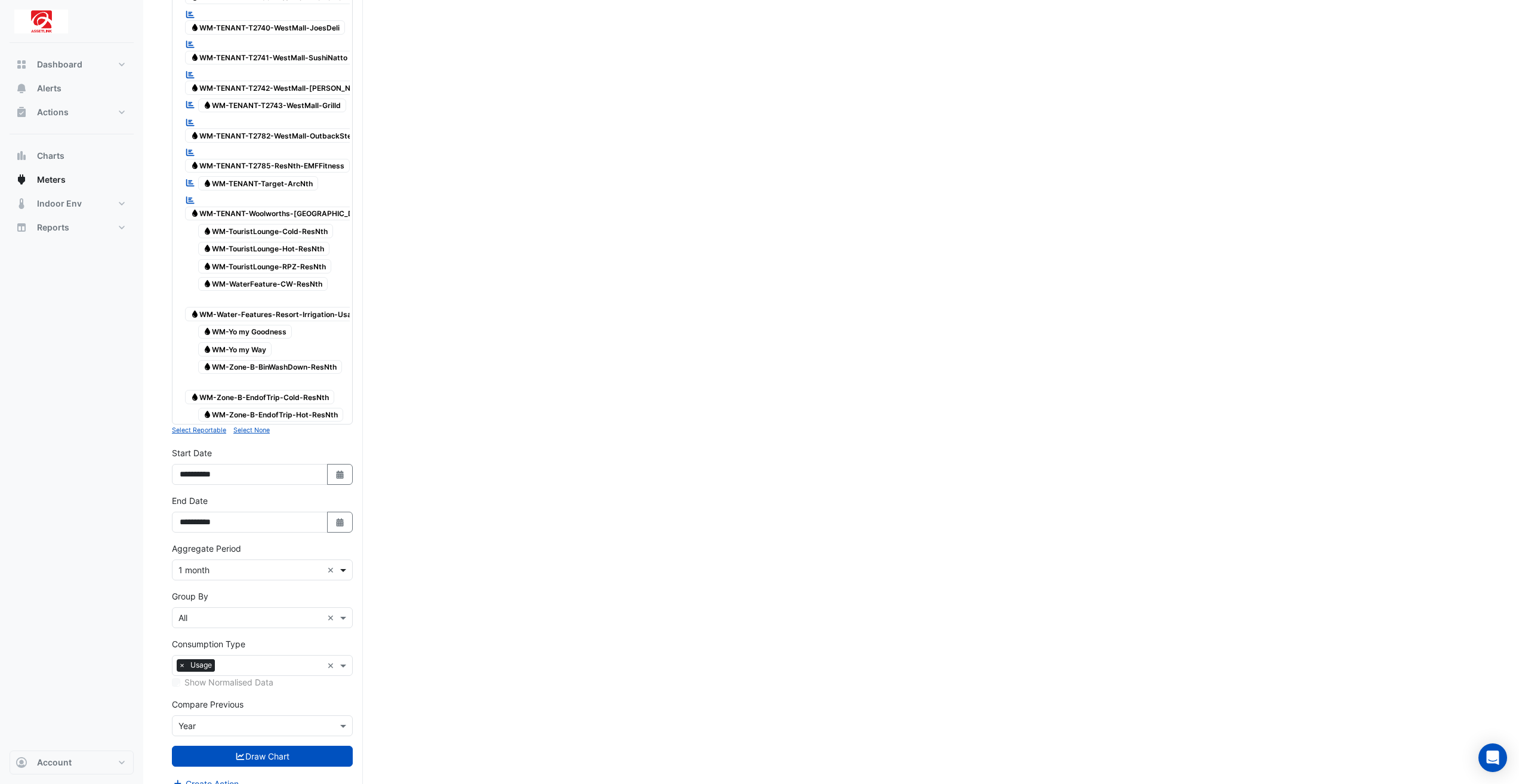
click at [348, 563] on span at bounding box center [344, 569] width 14 height 13
click at [296, 631] on div "1 hour" at bounding box center [262, 631] width 180 height 17
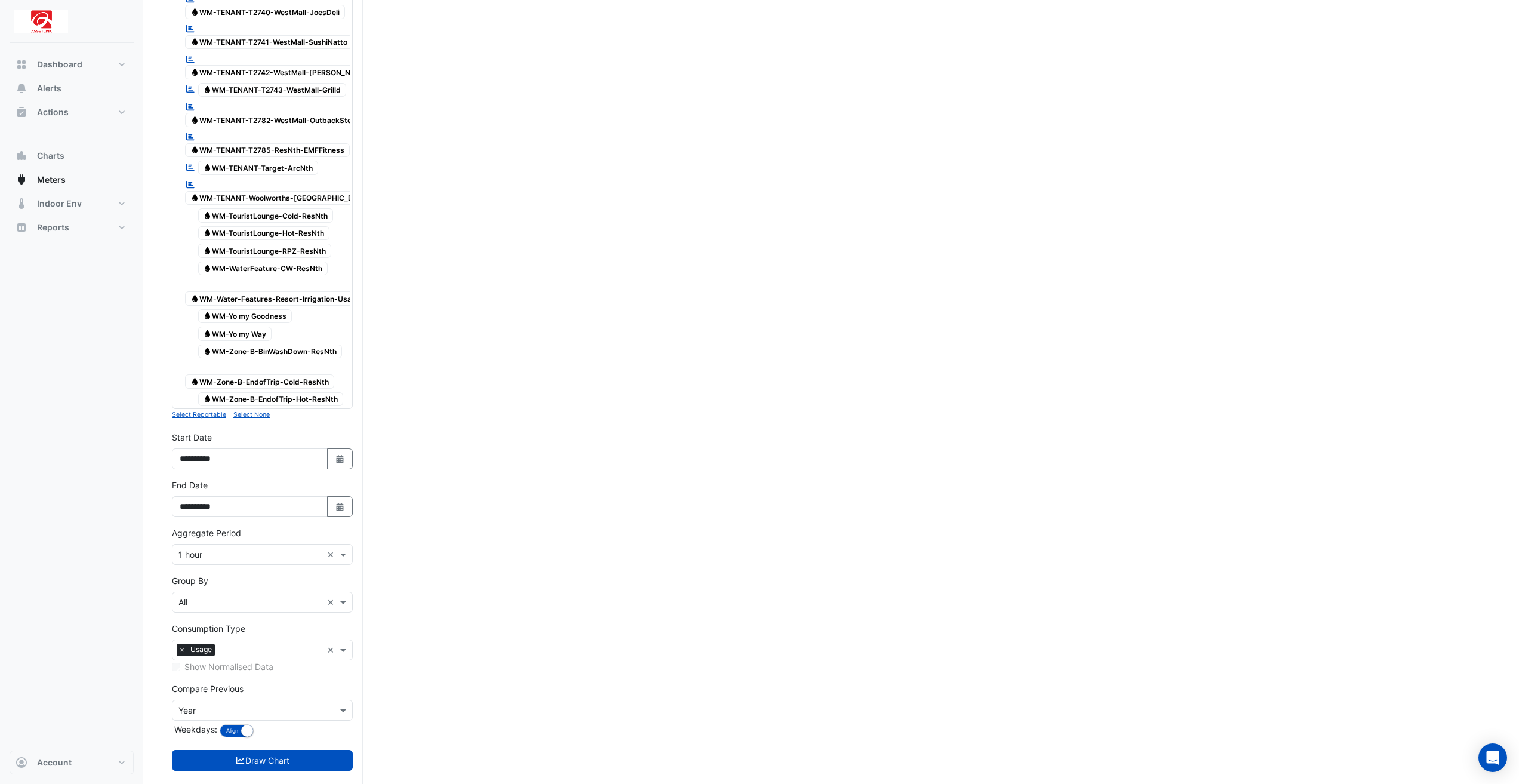
scroll to position [3455, 0]
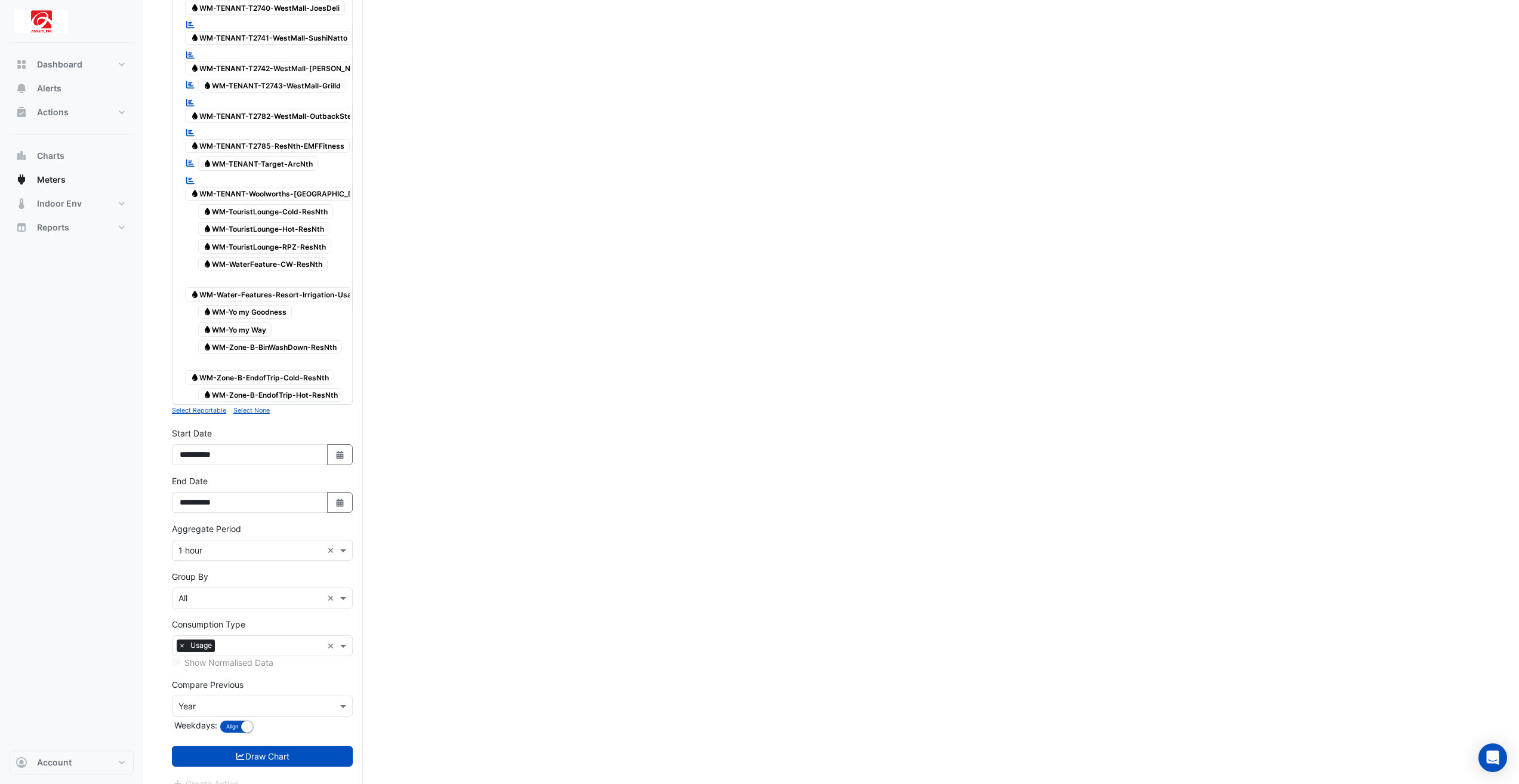
click at [322, 745] on button "Draw Chart" at bounding box center [262, 756] width 181 height 21
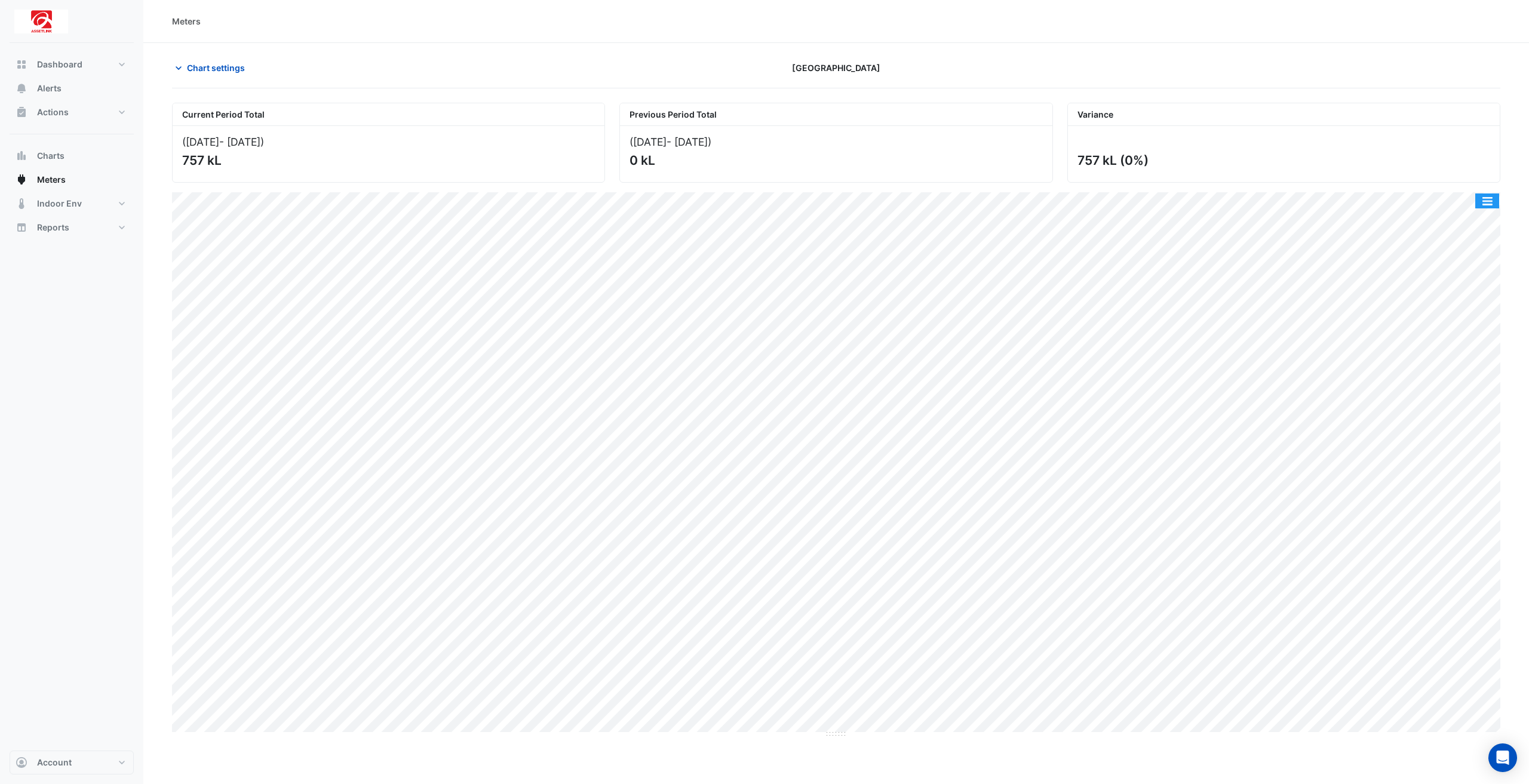
click at [1488, 200] on button "button" at bounding box center [1487, 200] width 24 height 14
click at [1477, 315] on div "Export CSV - Flat" at bounding box center [1463, 315] width 71 height 29
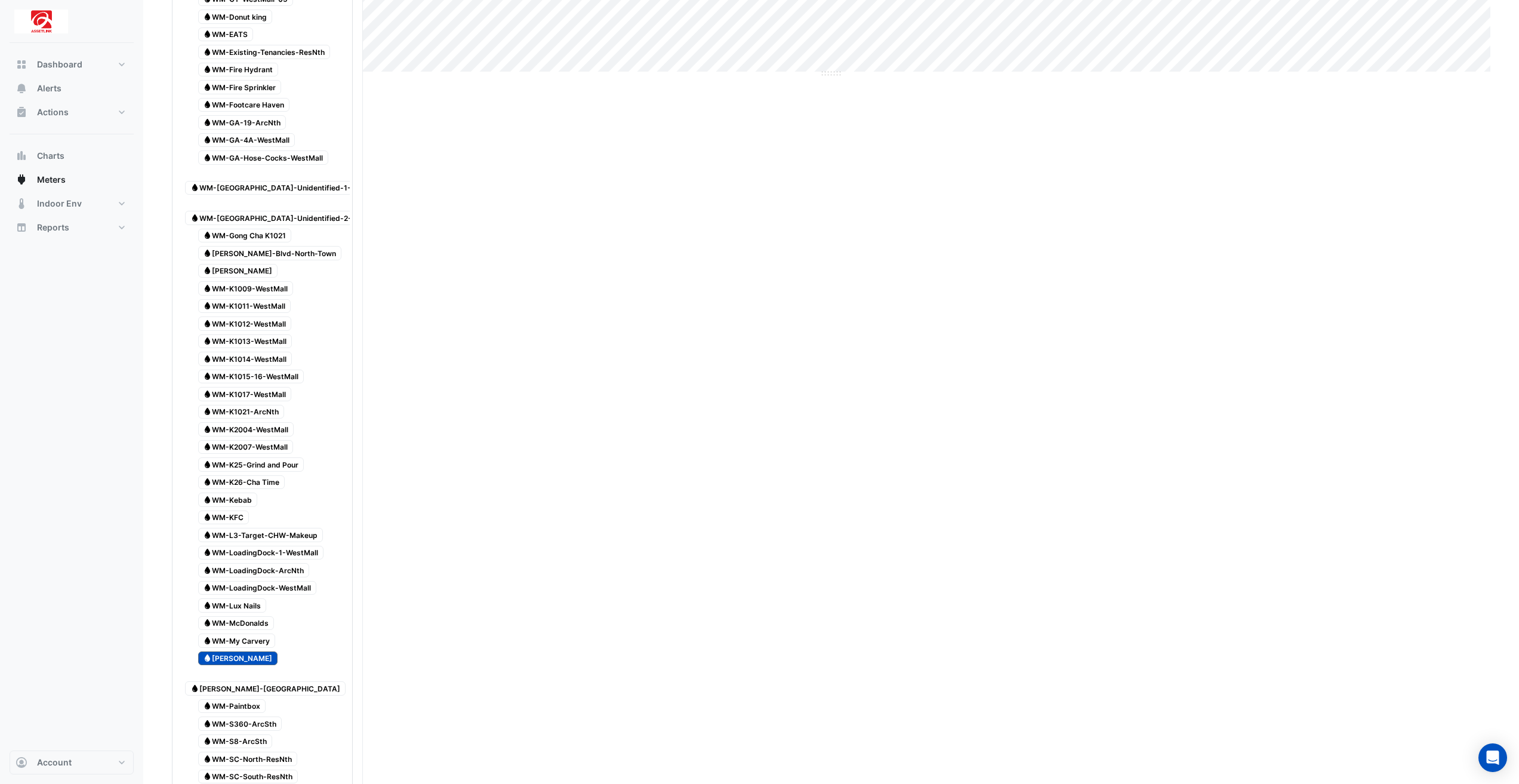
scroll to position [1015, 0]
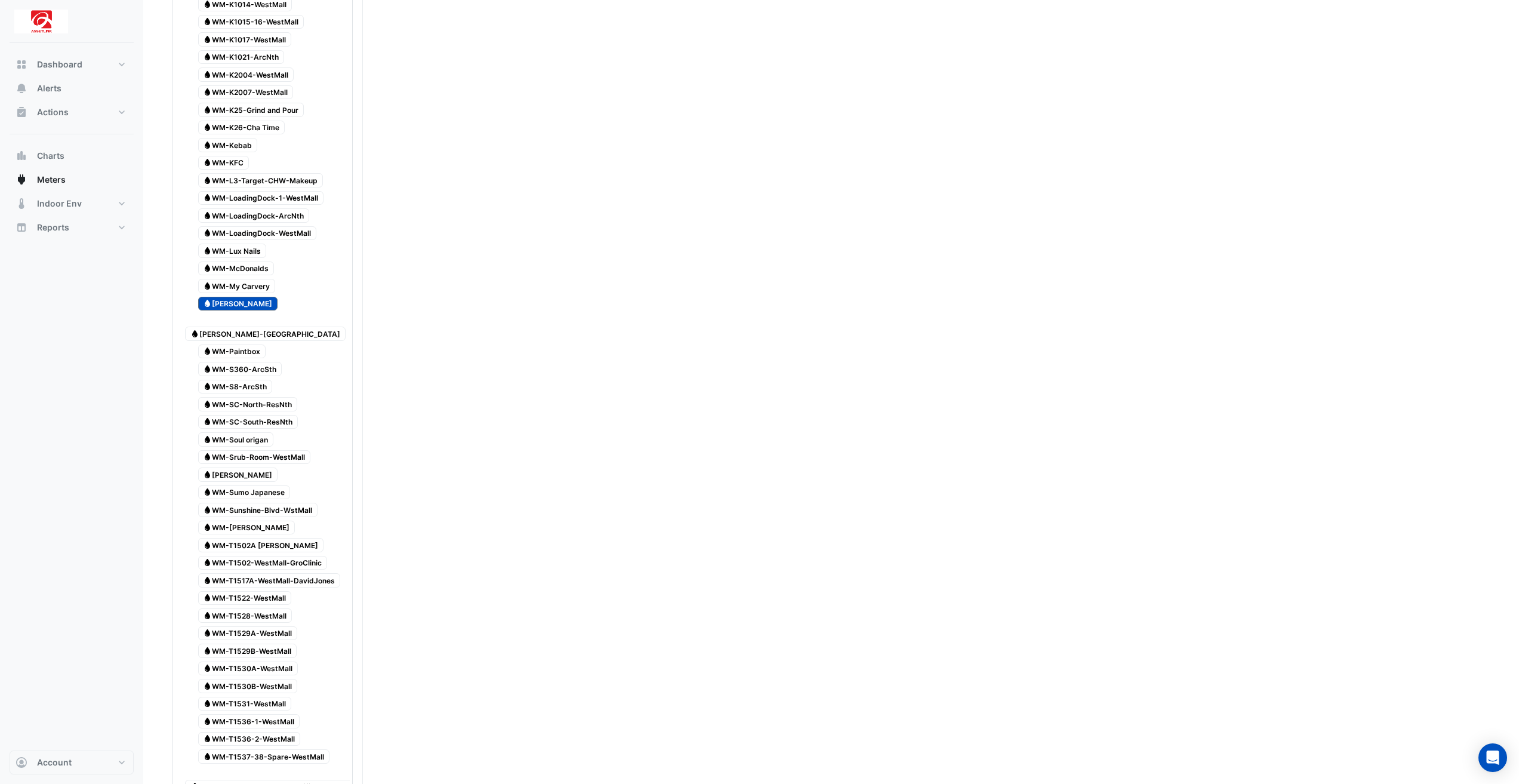
click at [236, 297] on span "Water [PERSON_NAME]" at bounding box center [238, 303] width 80 height 14
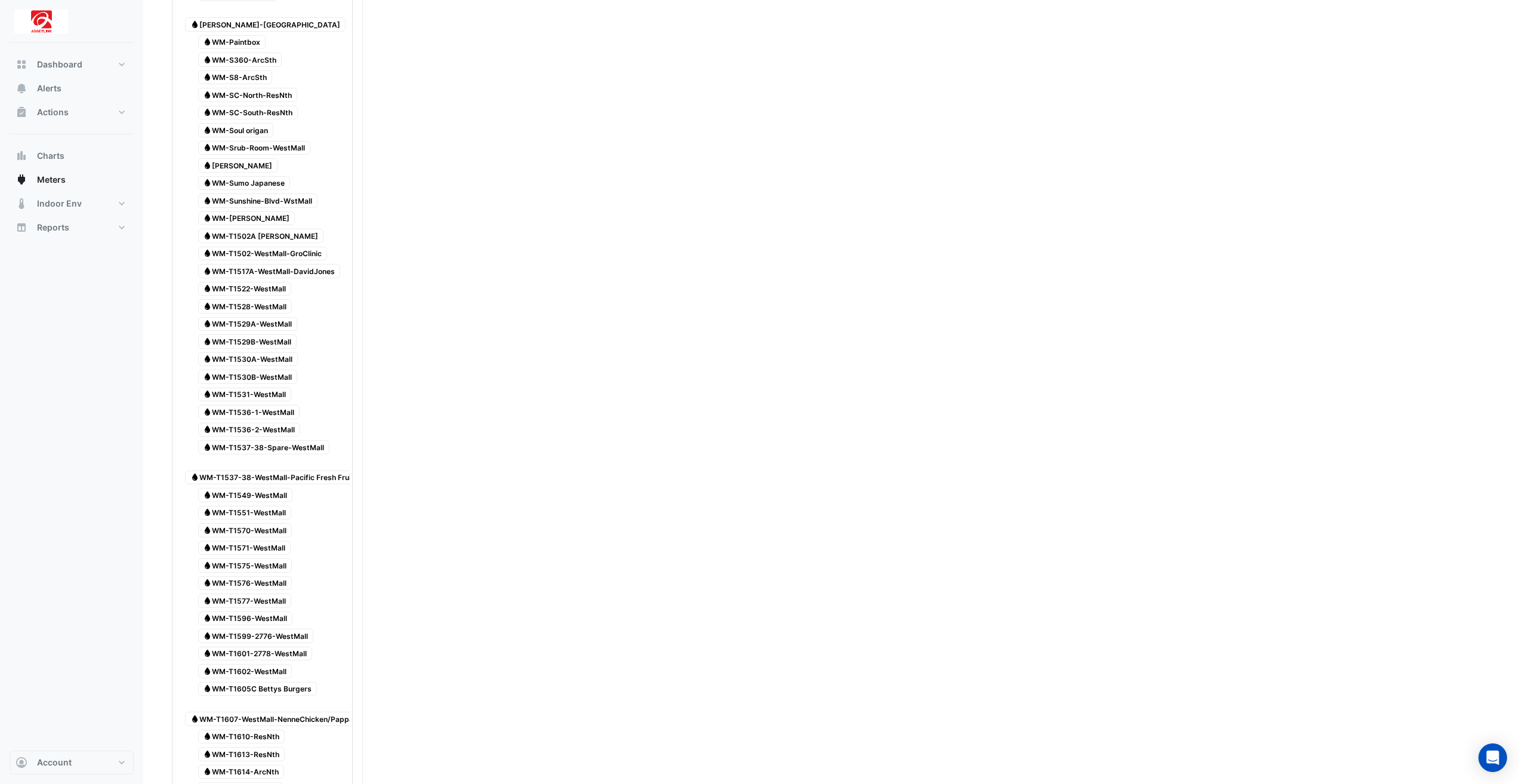
scroll to position [1253, 0]
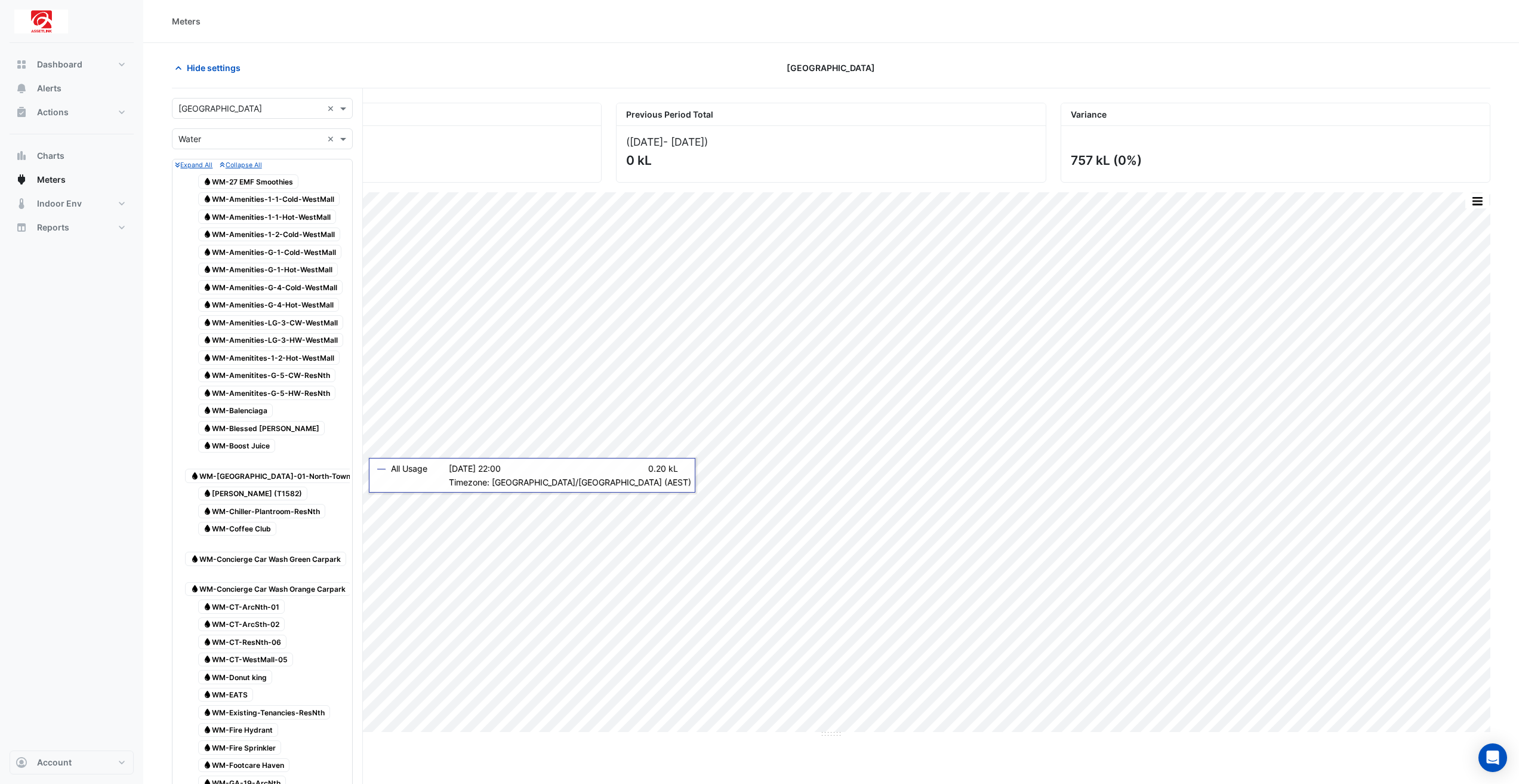
scroll to position [3231, 0]
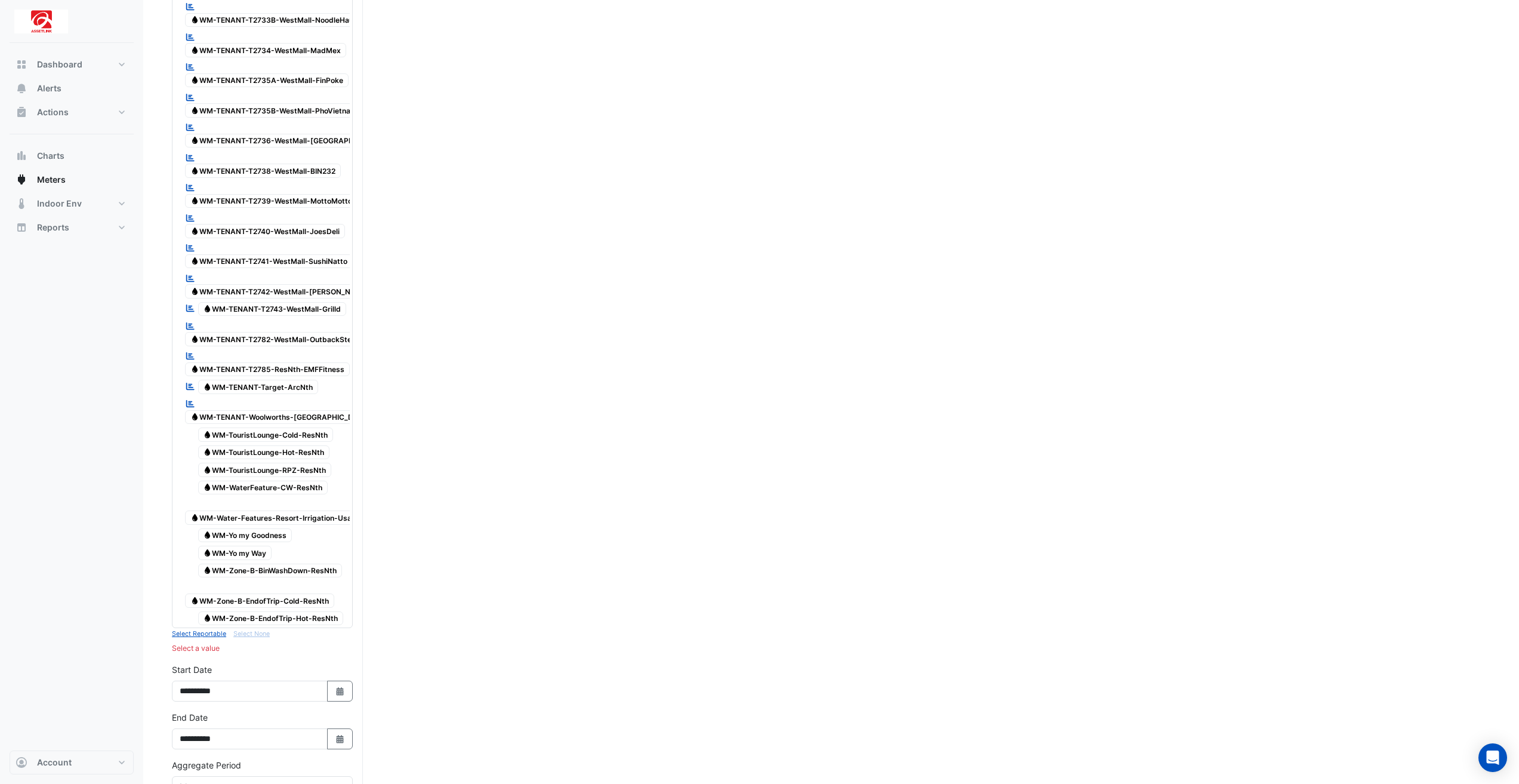
click at [335, 410] on span "Water WM-TENANT-Woolworths-[GEOGRAPHIC_DATA]" at bounding box center [280, 417] width 191 height 14
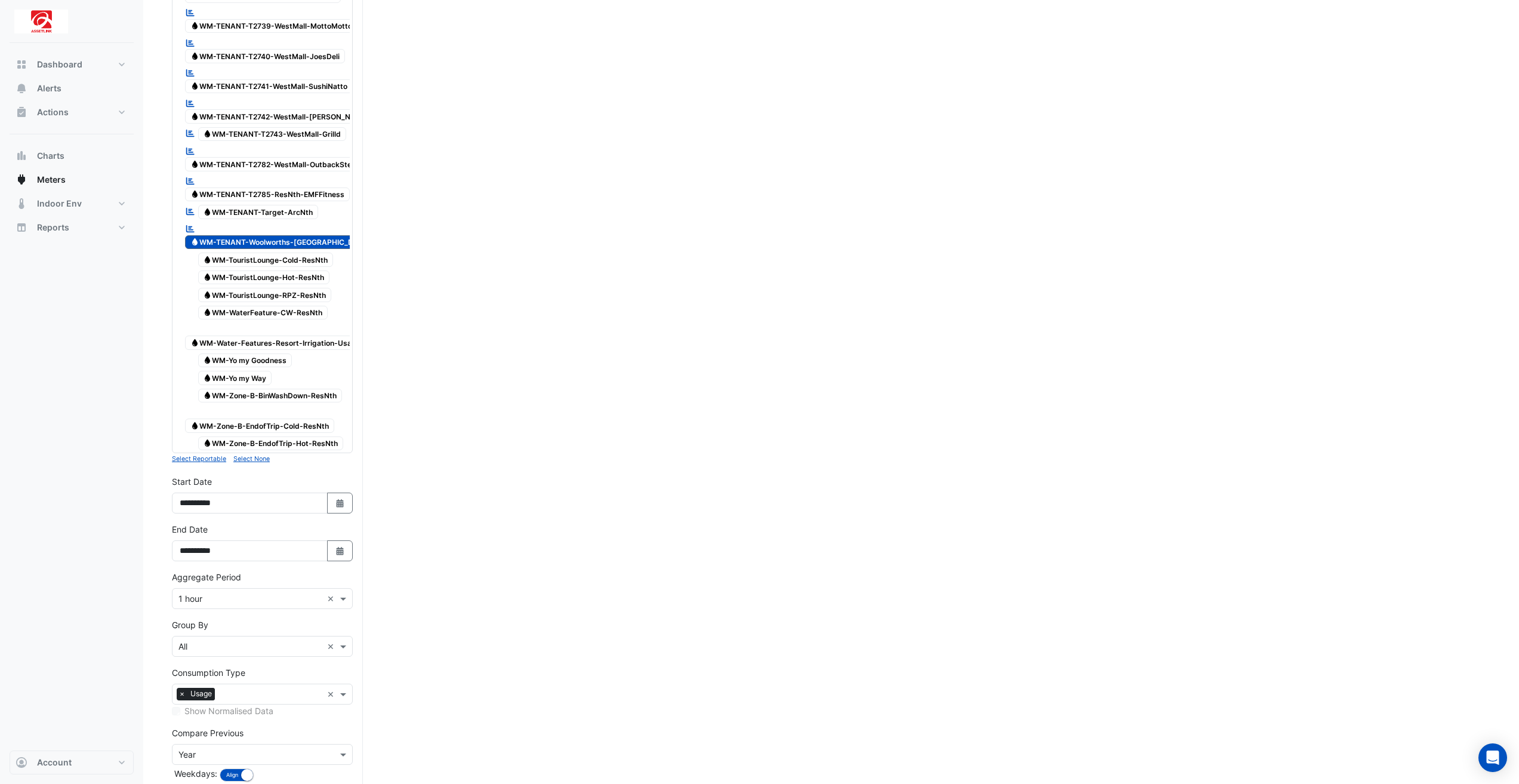
scroll to position [3455, 0]
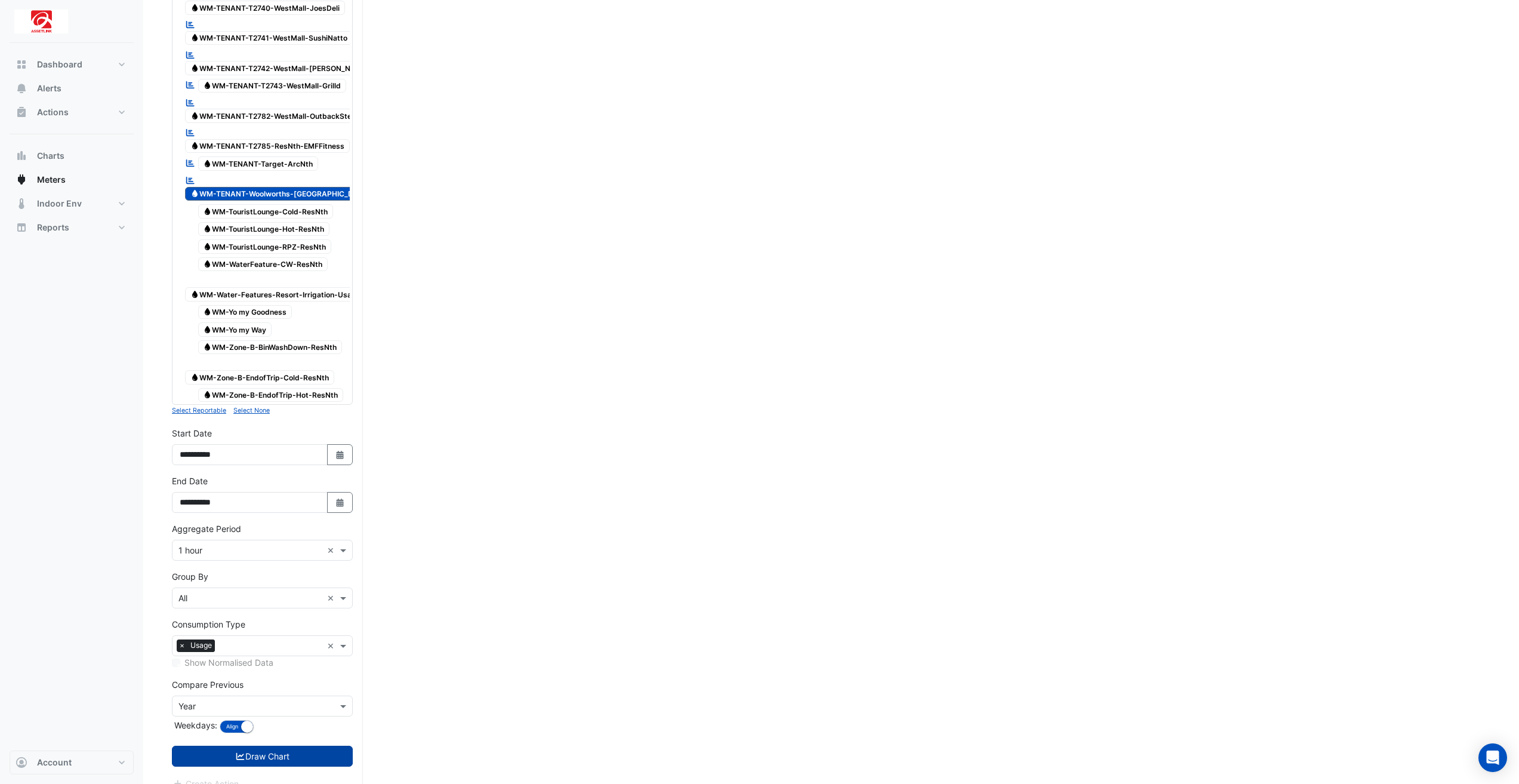
click at [320, 745] on button "Draw Chart" at bounding box center [262, 756] width 181 height 21
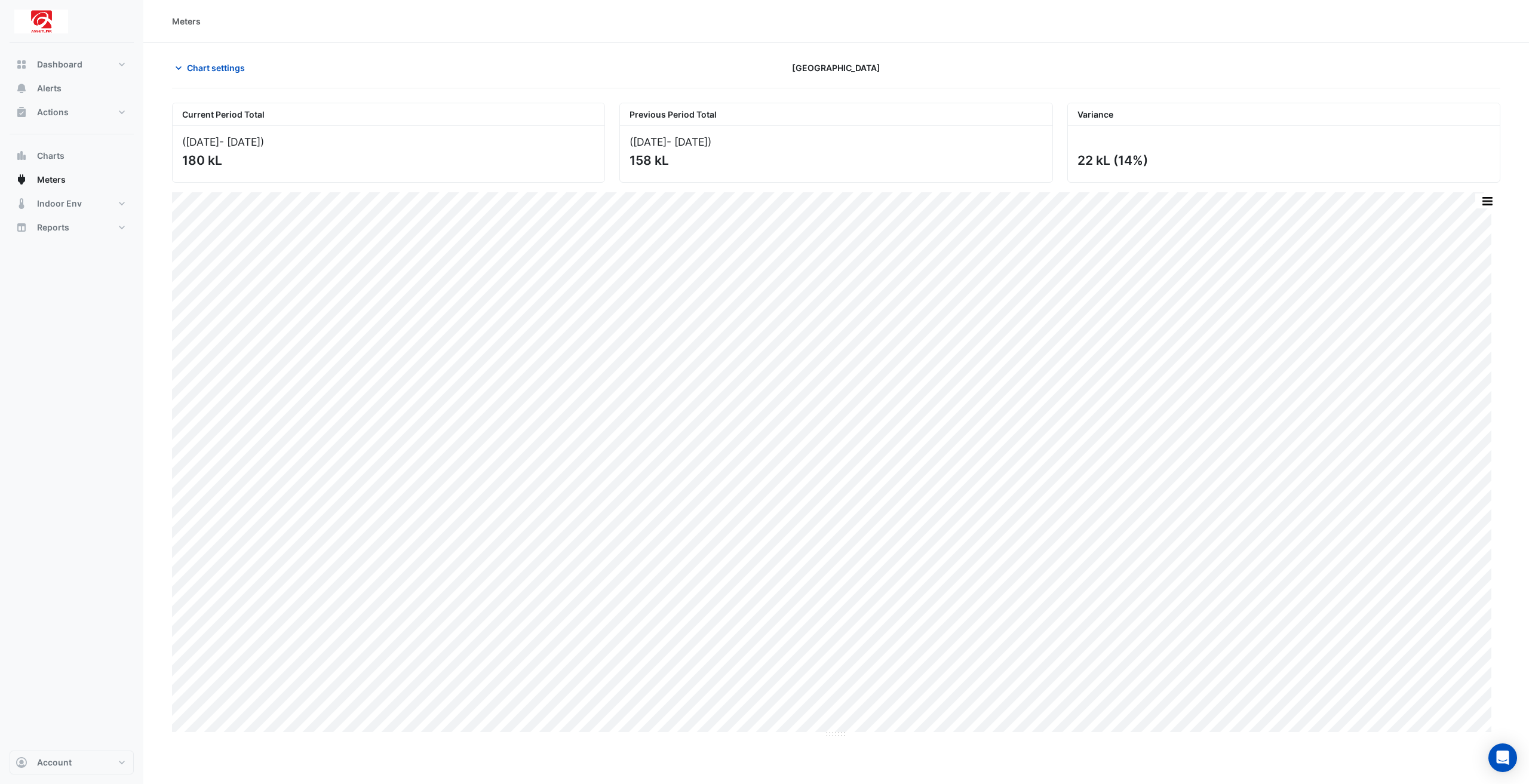
click at [1516, 142] on section "Chart settings [GEOGRAPHIC_DATA] Current Period Total ([DATE] - [DATE] ) 180 kL…" at bounding box center [836, 390] width 1385 height 694
click at [1497, 206] on button "button" at bounding box center [1487, 200] width 24 height 14
click at [1469, 317] on div "Export CSV - Flat" at bounding box center [1463, 315] width 71 height 29
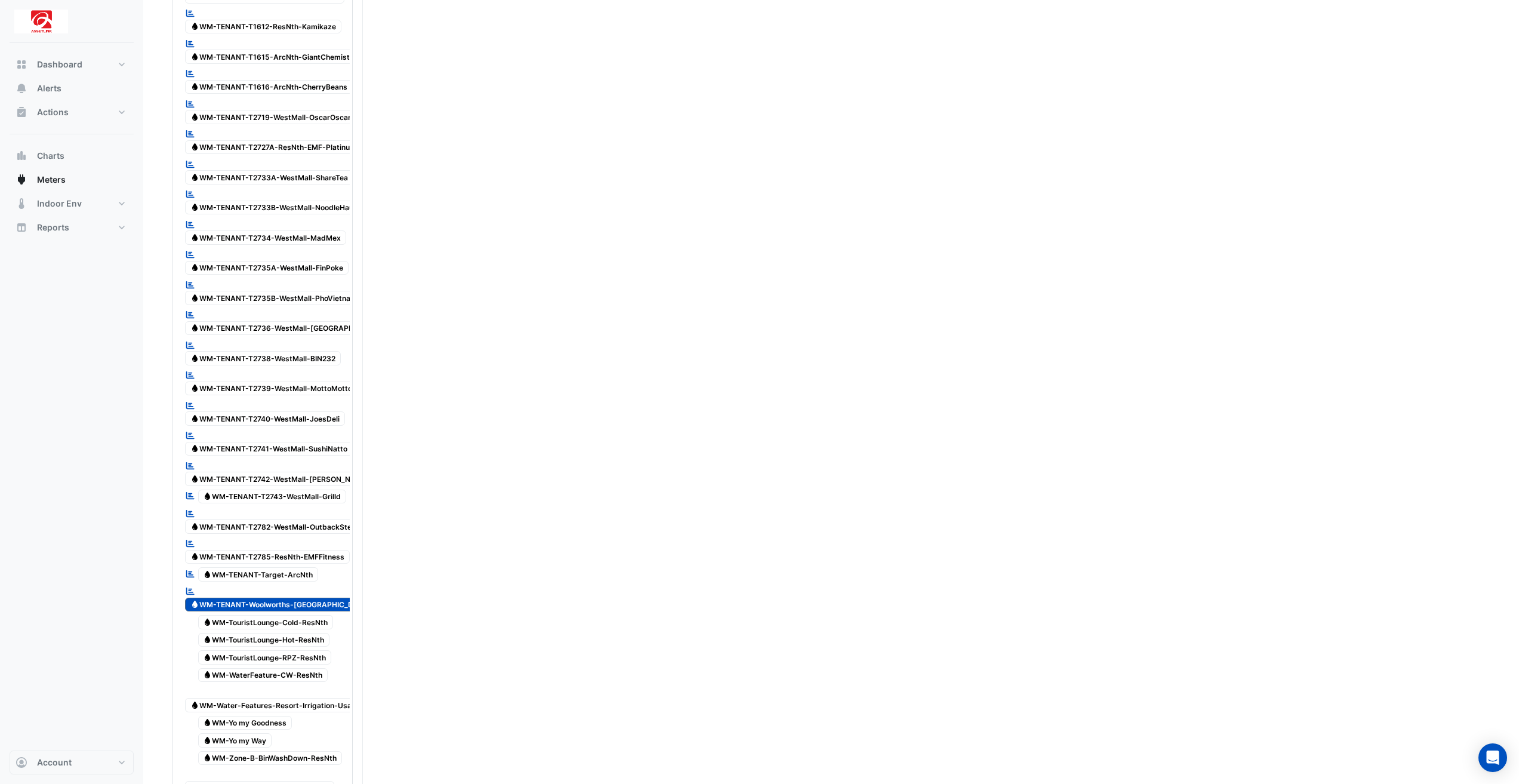
scroll to position [3402, 0]
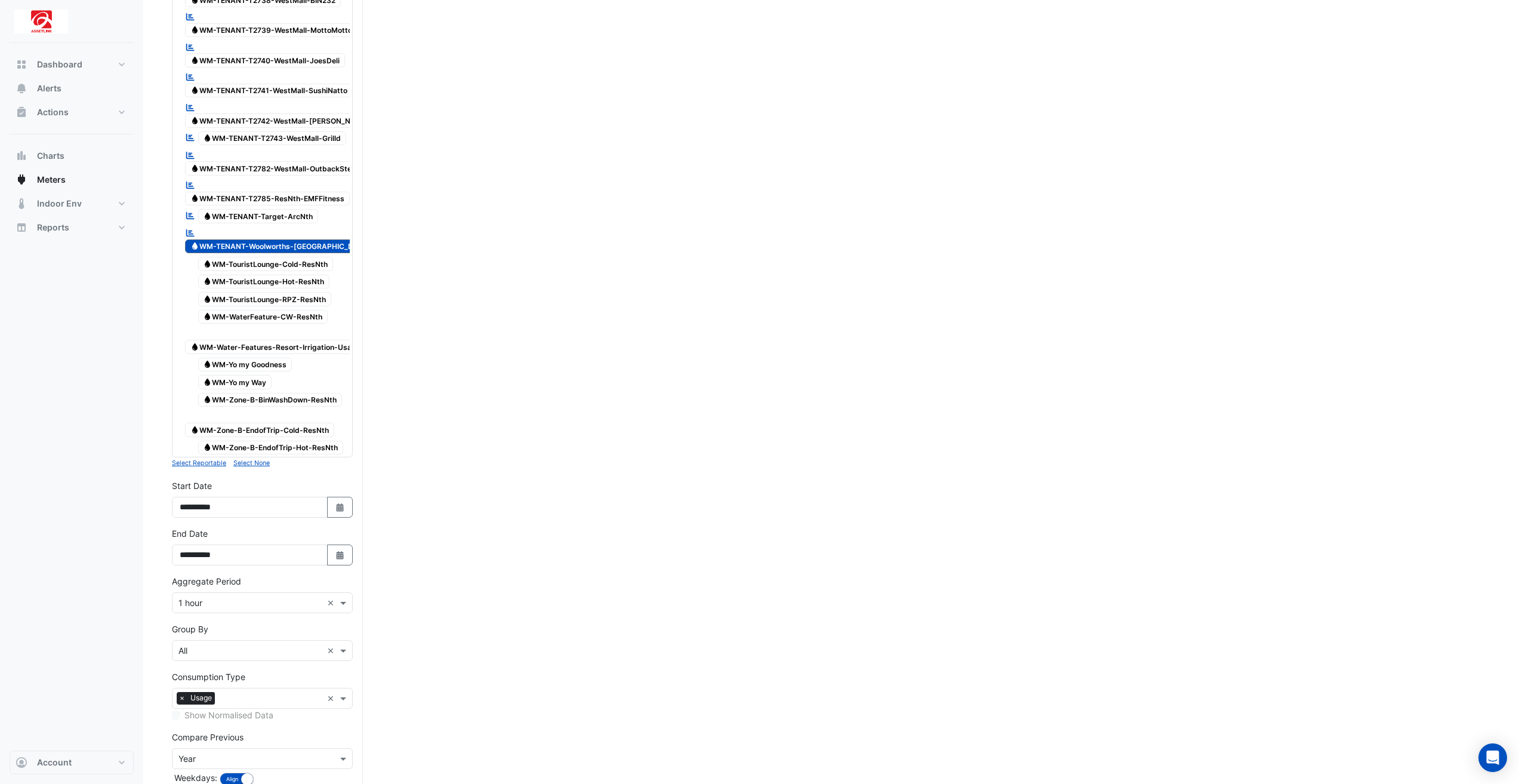
click at [330, 240] on span "Water WM-TENANT-Woolworths-[GEOGRAPHIC_DATA]" at bounding box center [280, 247] width 191 height 14
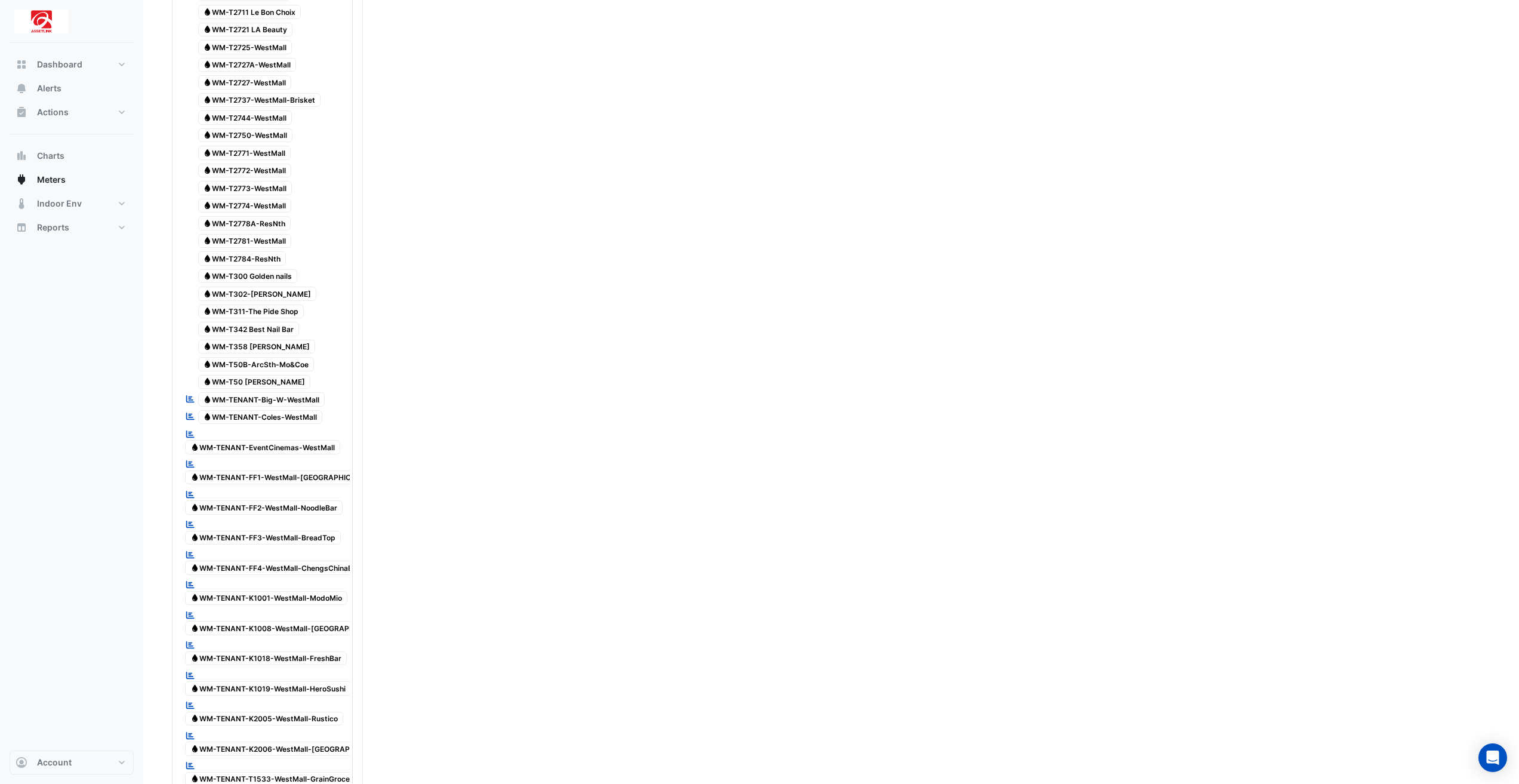
click at [316, 410] on span "Water WM-TENANT-Coles-WestMall" at bounding box center [261, 417] width 125 height 14
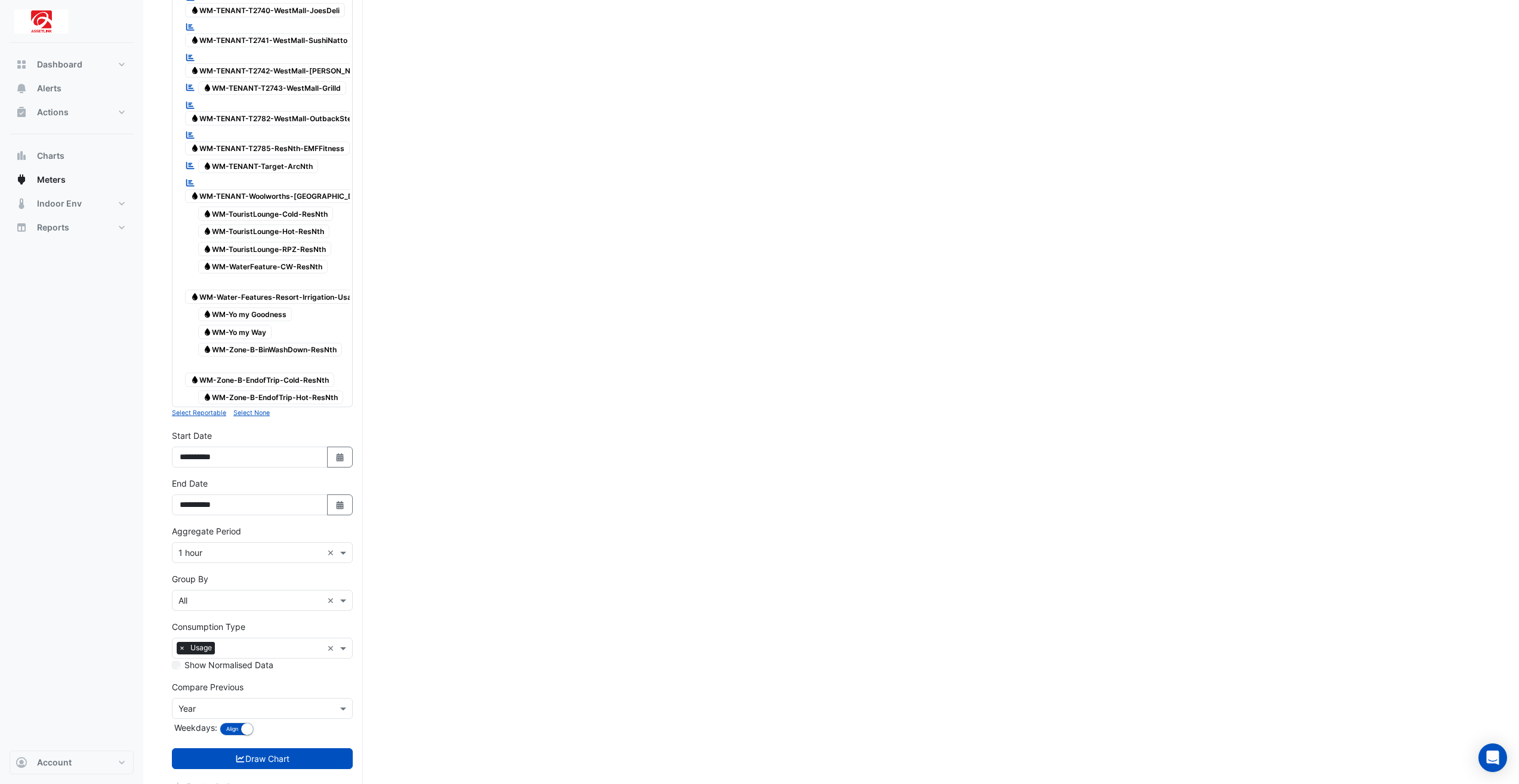
scroll to position [3455, 0]
click at [343, 745] on button "Draw Chart" at bounding box center [262, 756] width 181 height 21
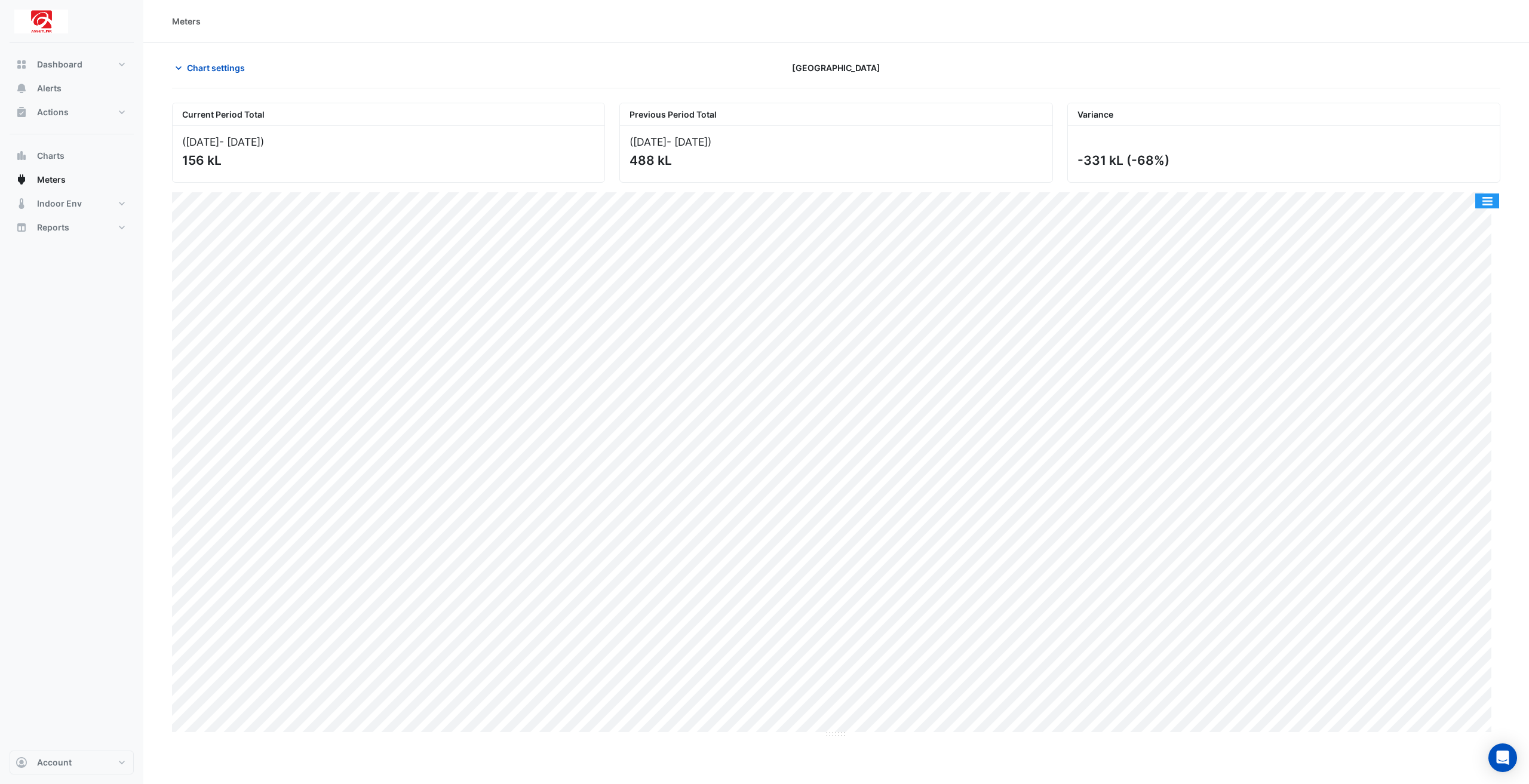
click at [1488, 203] on button "button" at bounding box center [1487, 200] width 24 height 14
click at [1468, 309] on div "Export CSV - Flat" at bounding box center [1463, 315] width 71 height 29
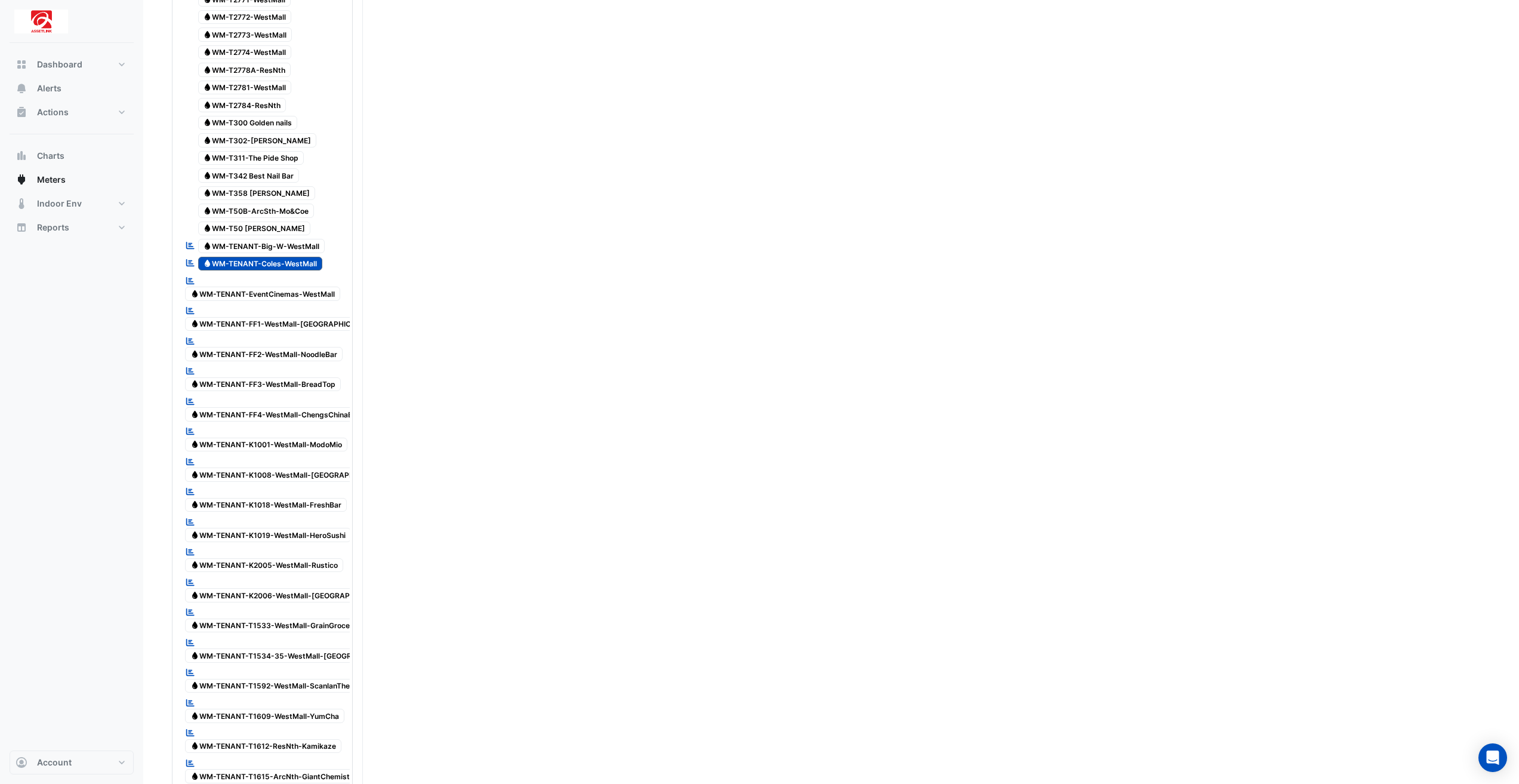
scroll to position [2328, 0]
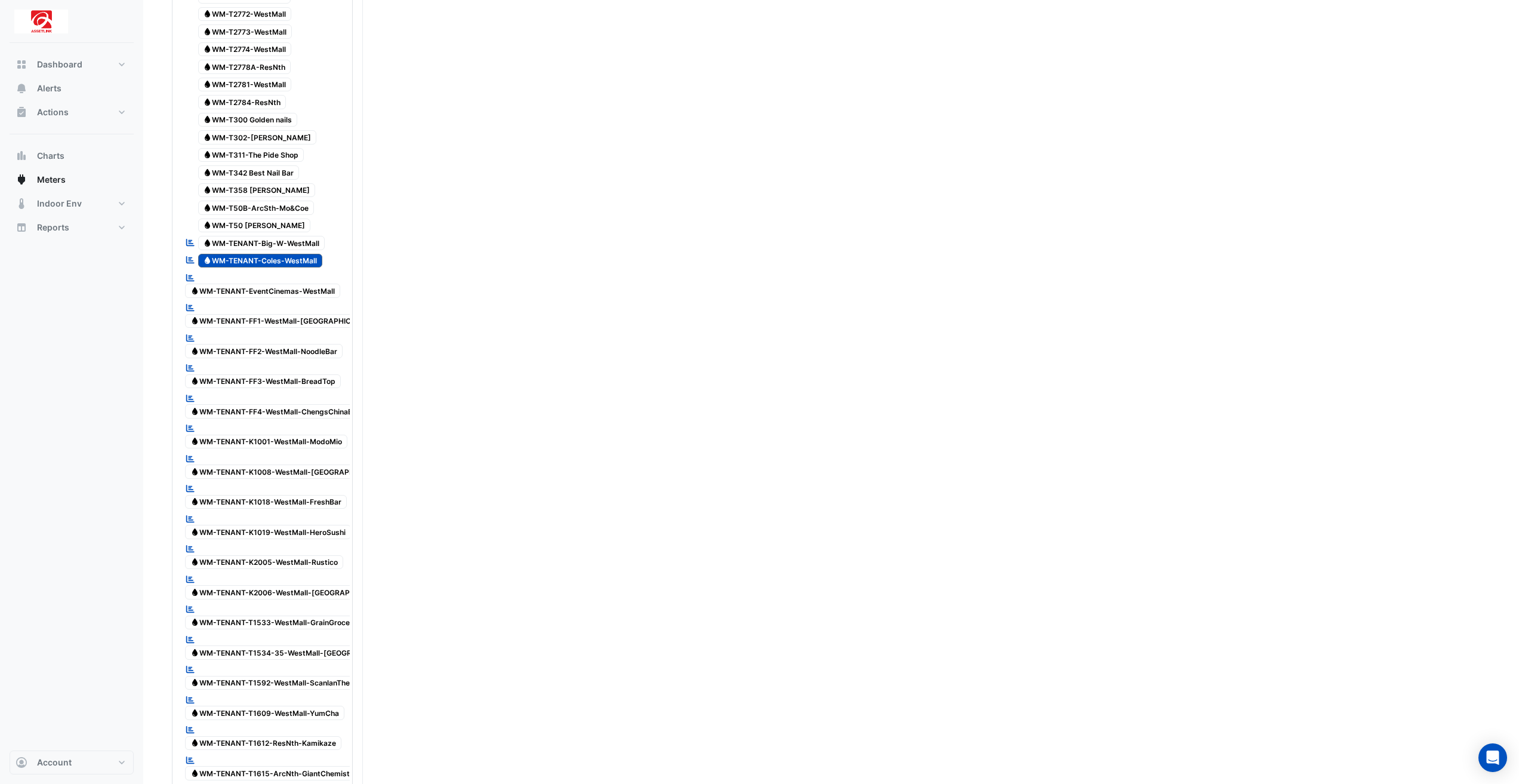
click at [275, 252] on div "Reportable Water WM-TENANT-Coles-WestMall" at bounding box center [253, 260] width 144 height 16
click at [318, 236] on span "Water WM-TENANT-Big-W-WestMall" at bounding box center [262, 243] width 127 height 14
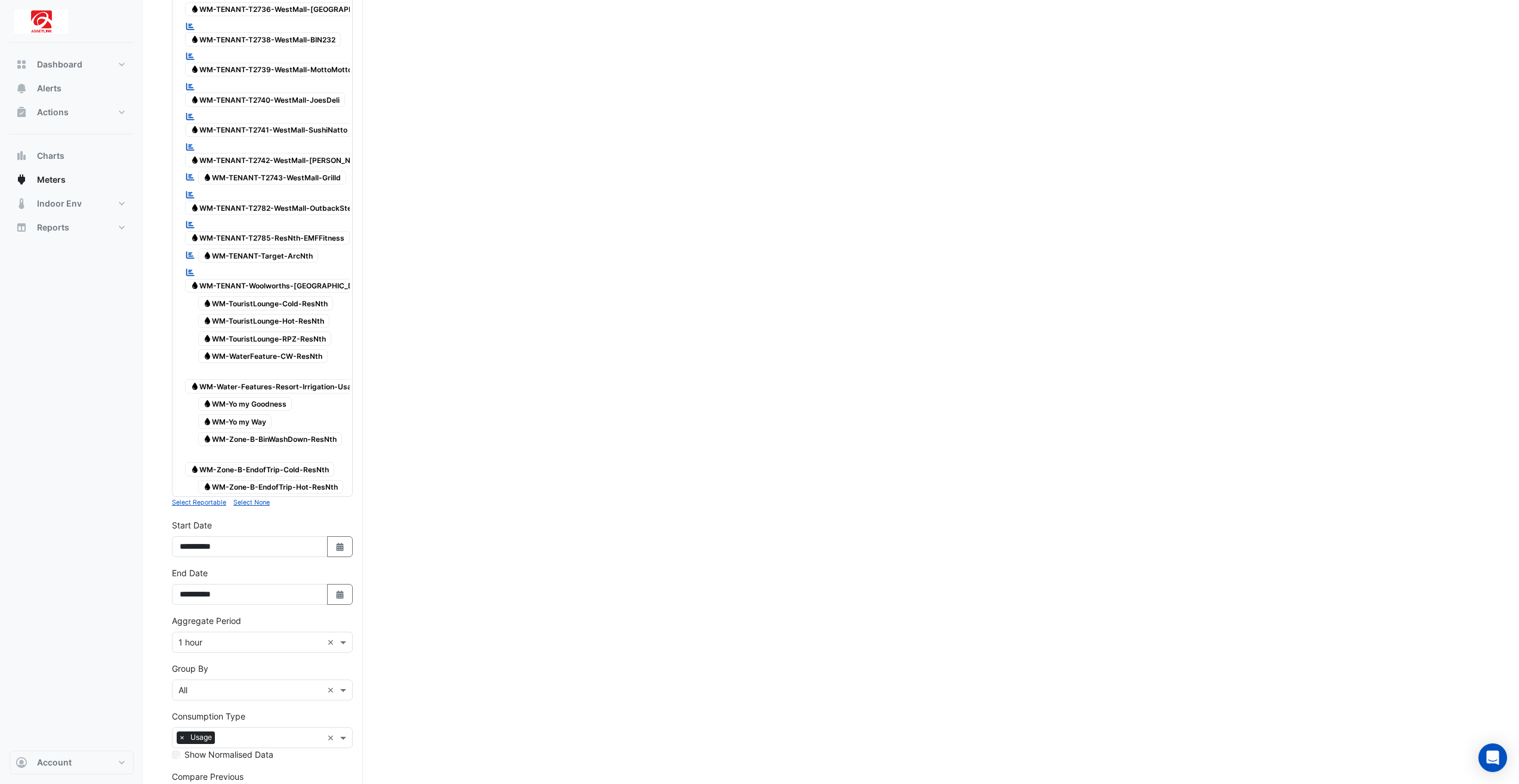
scroll to position [3455, 0]
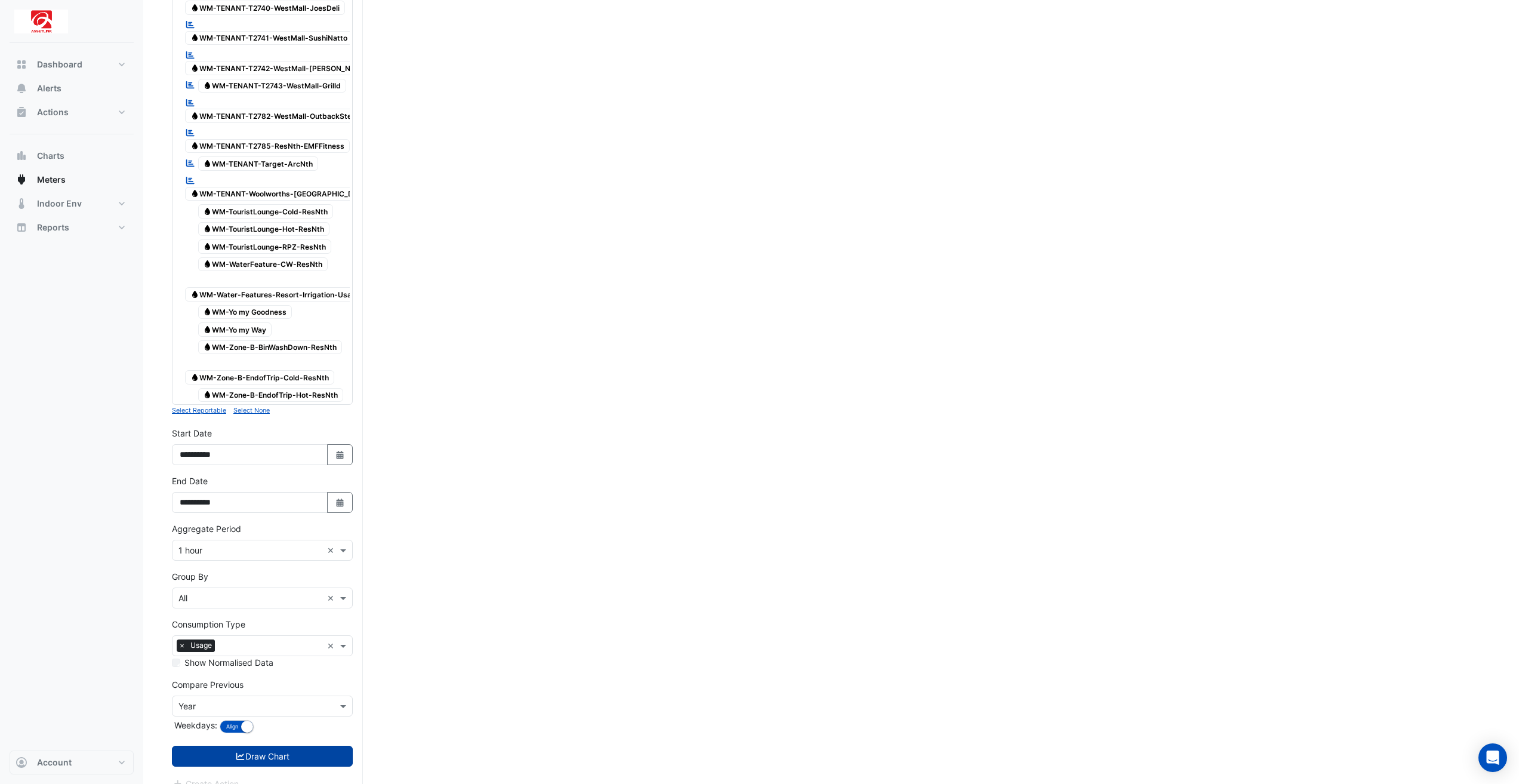
click at [325, 745] on button "Draw Chart" at bounding box center [262, 756] width 181 height 21
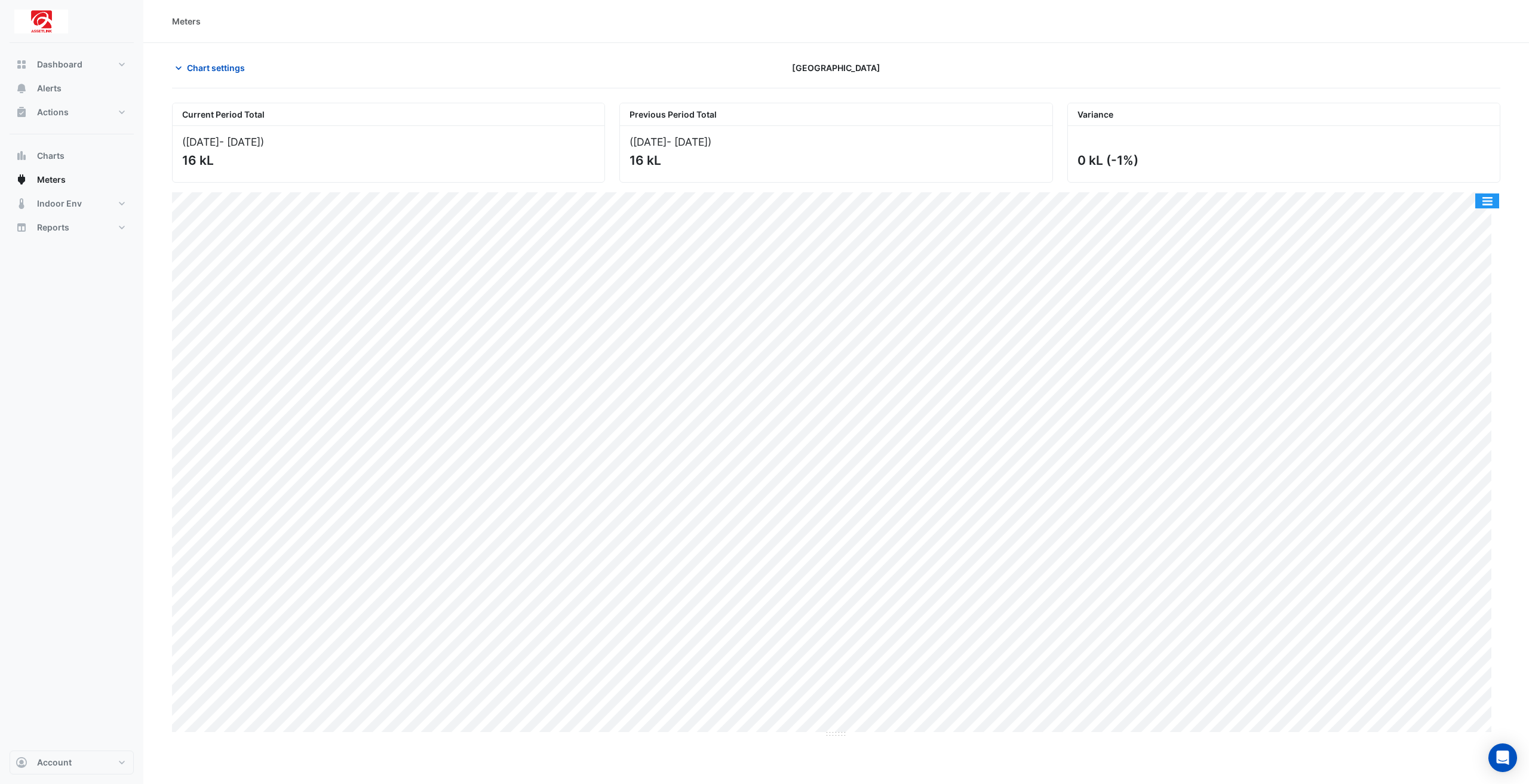
click at [1487, 200] on button "button" at bounding box center [1487, 200] width 24 height 14
click at [1468, 319] on div "Export CSV - Flat" at bounding box center [1463, 315] width 71 height 29
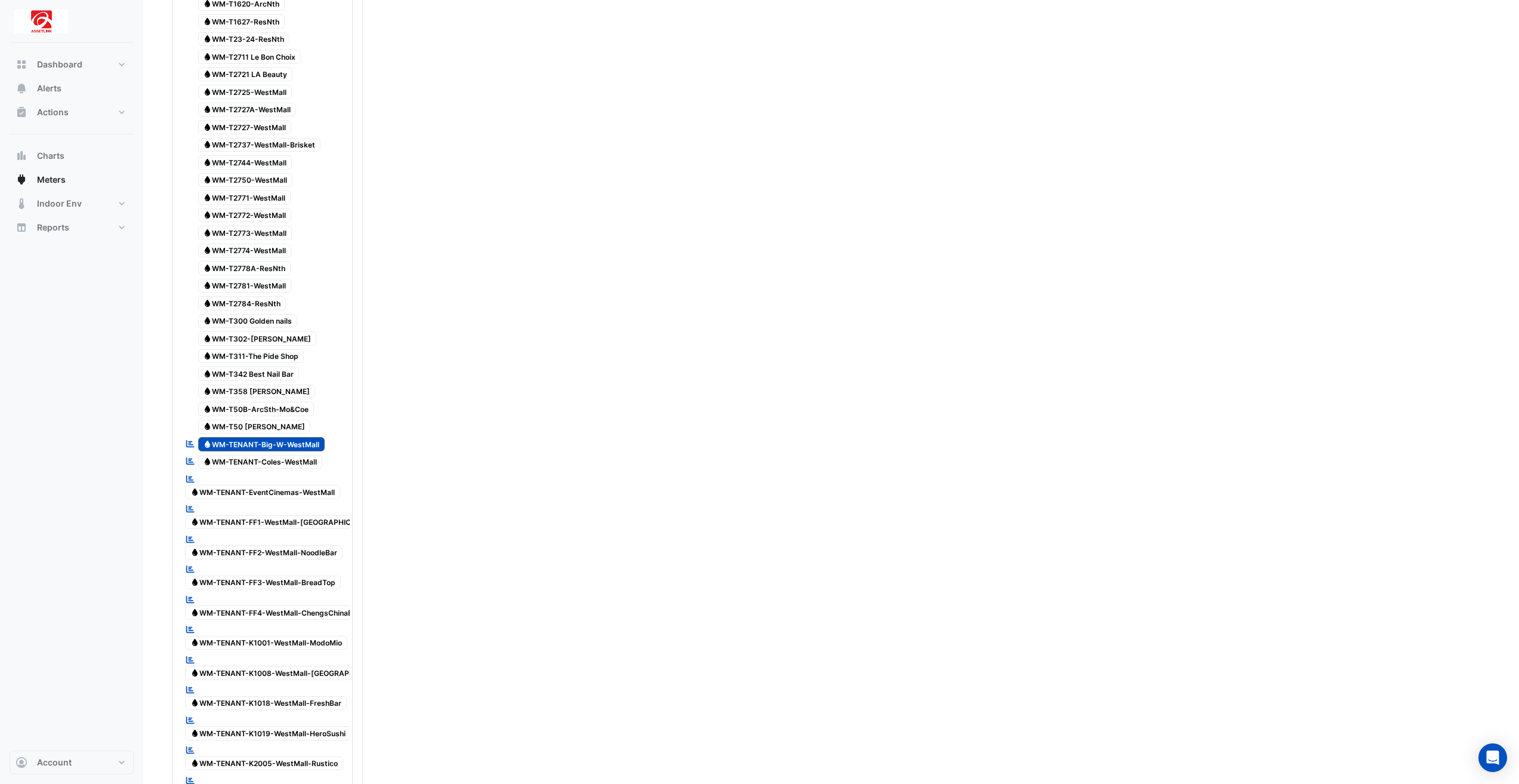
scroll to position [2388, 0]
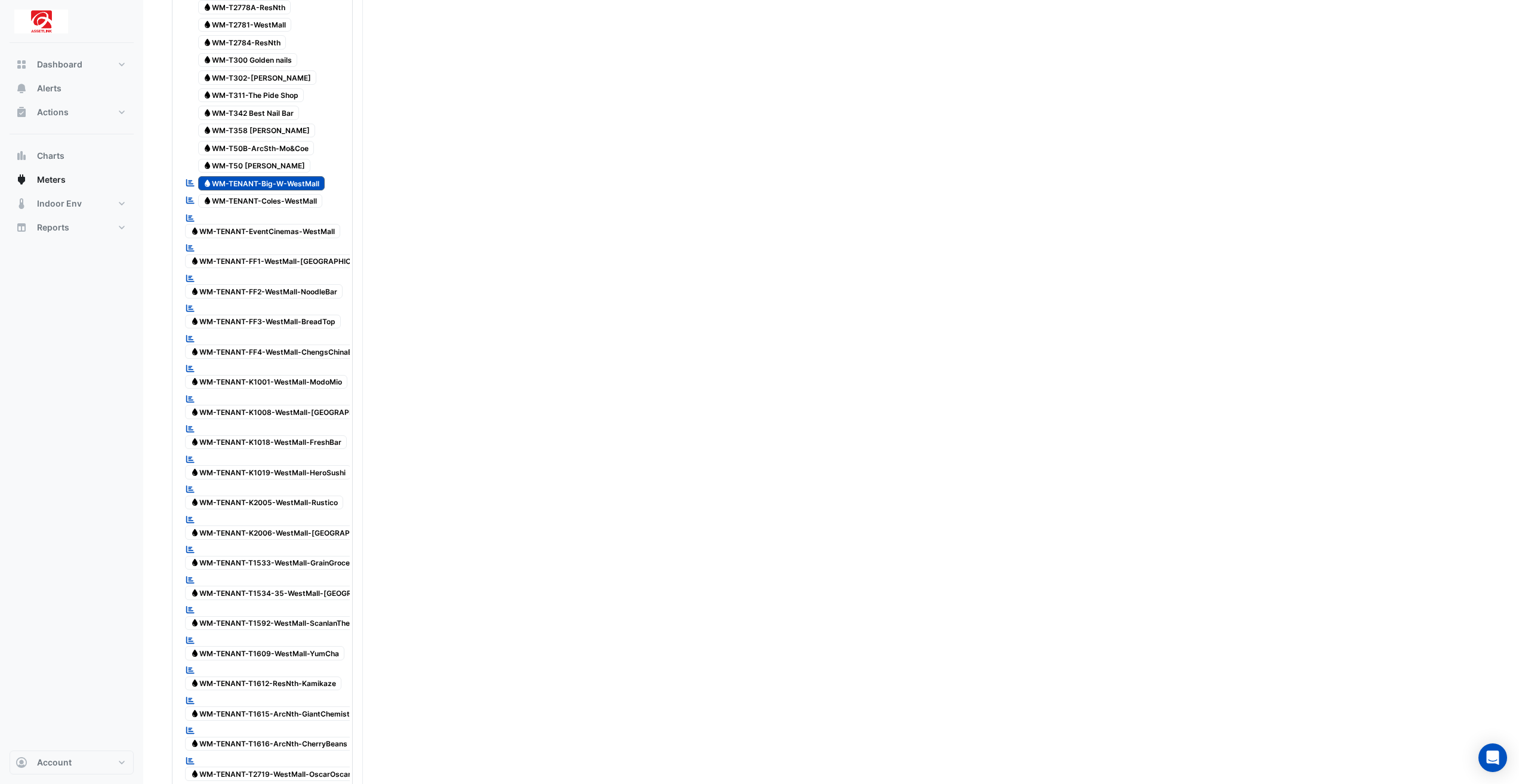
click at [257, 176] on span "Water WM-TENANT-Big-W-WestMall" at bounding box center [262, 183] width 127 height 14
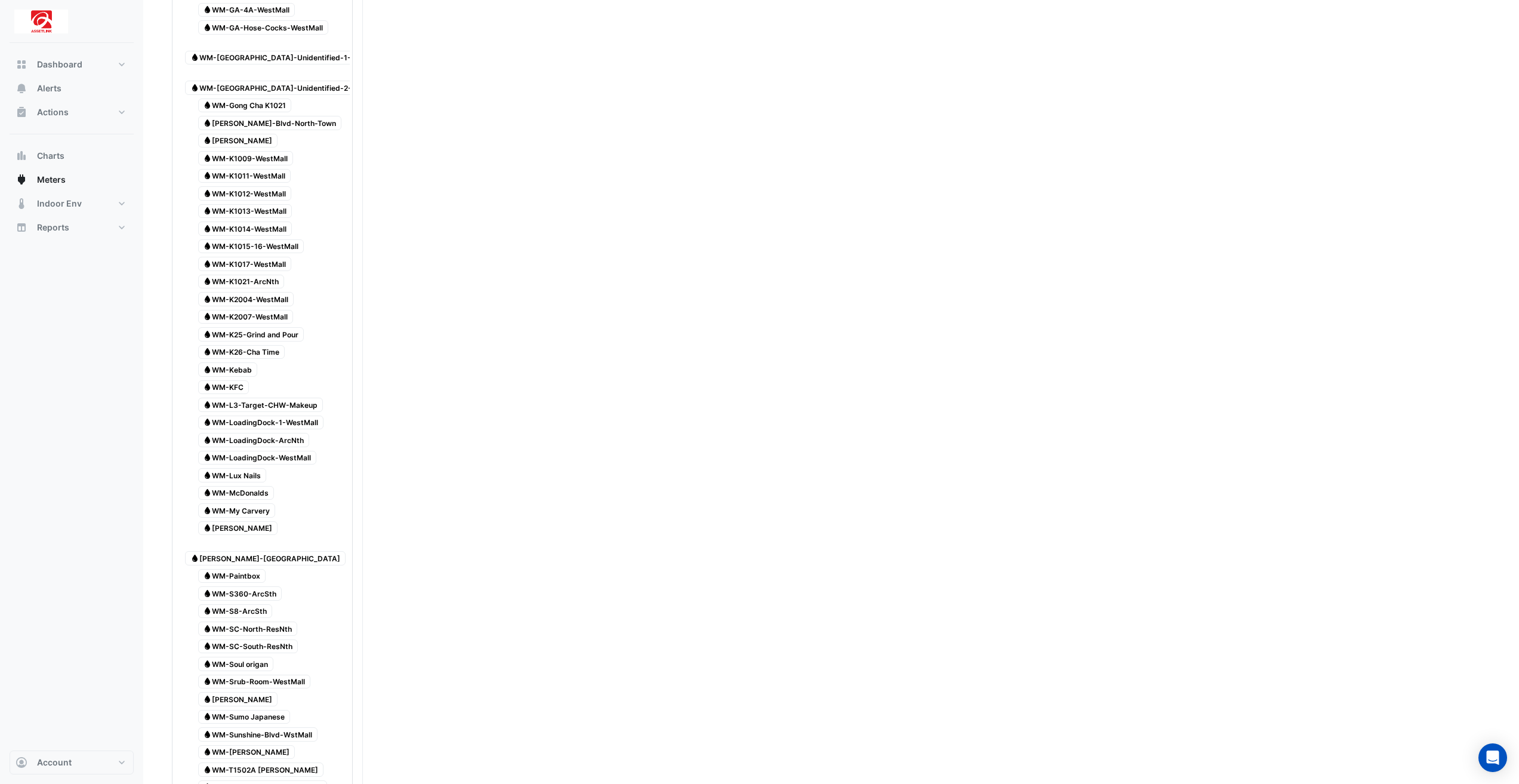
scroll to position [3214, 0]
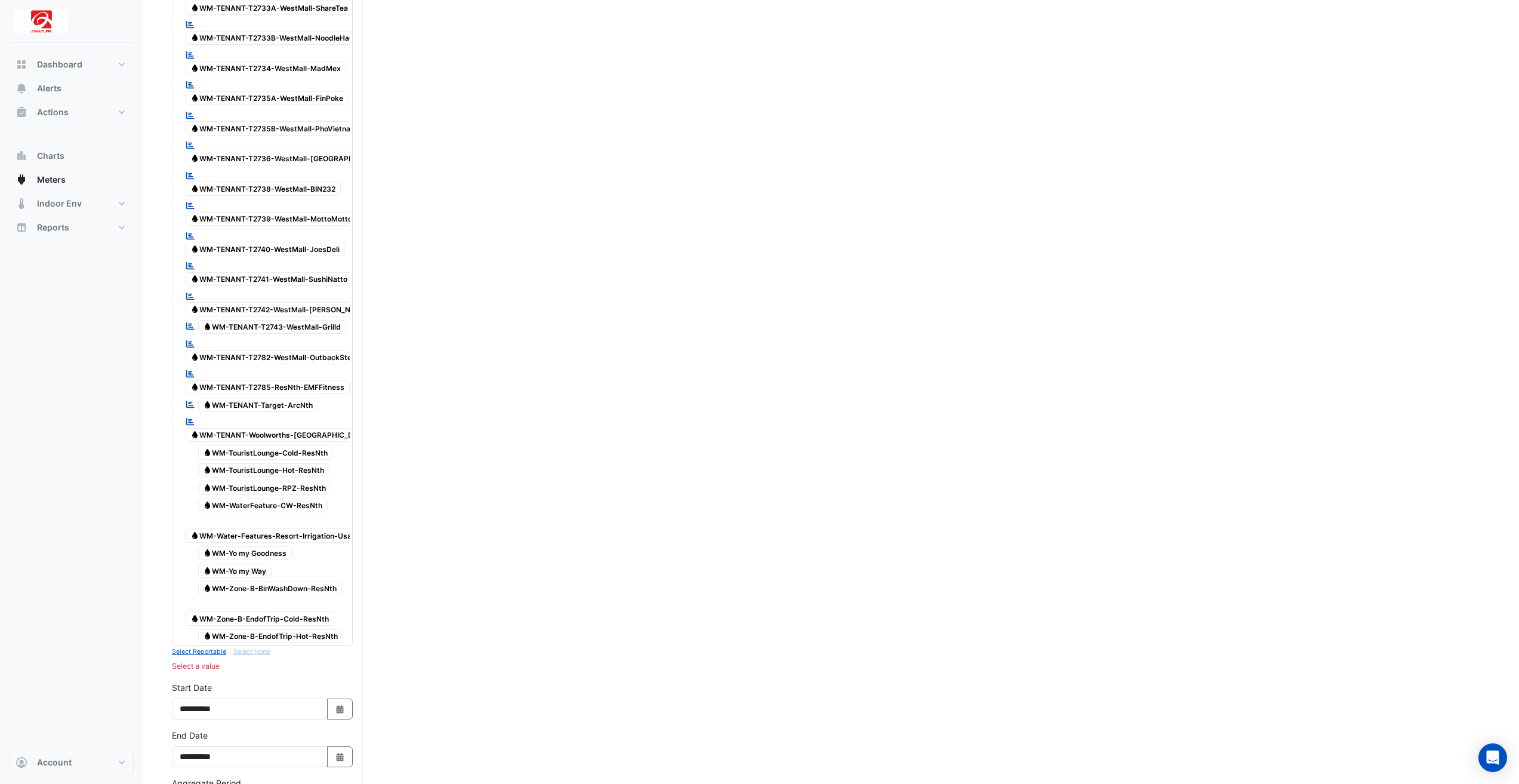
click at [299, 398] on span "Water WM-TENANT-Target-ArcNth" at bounding box center [258, 405] width 120 height 14
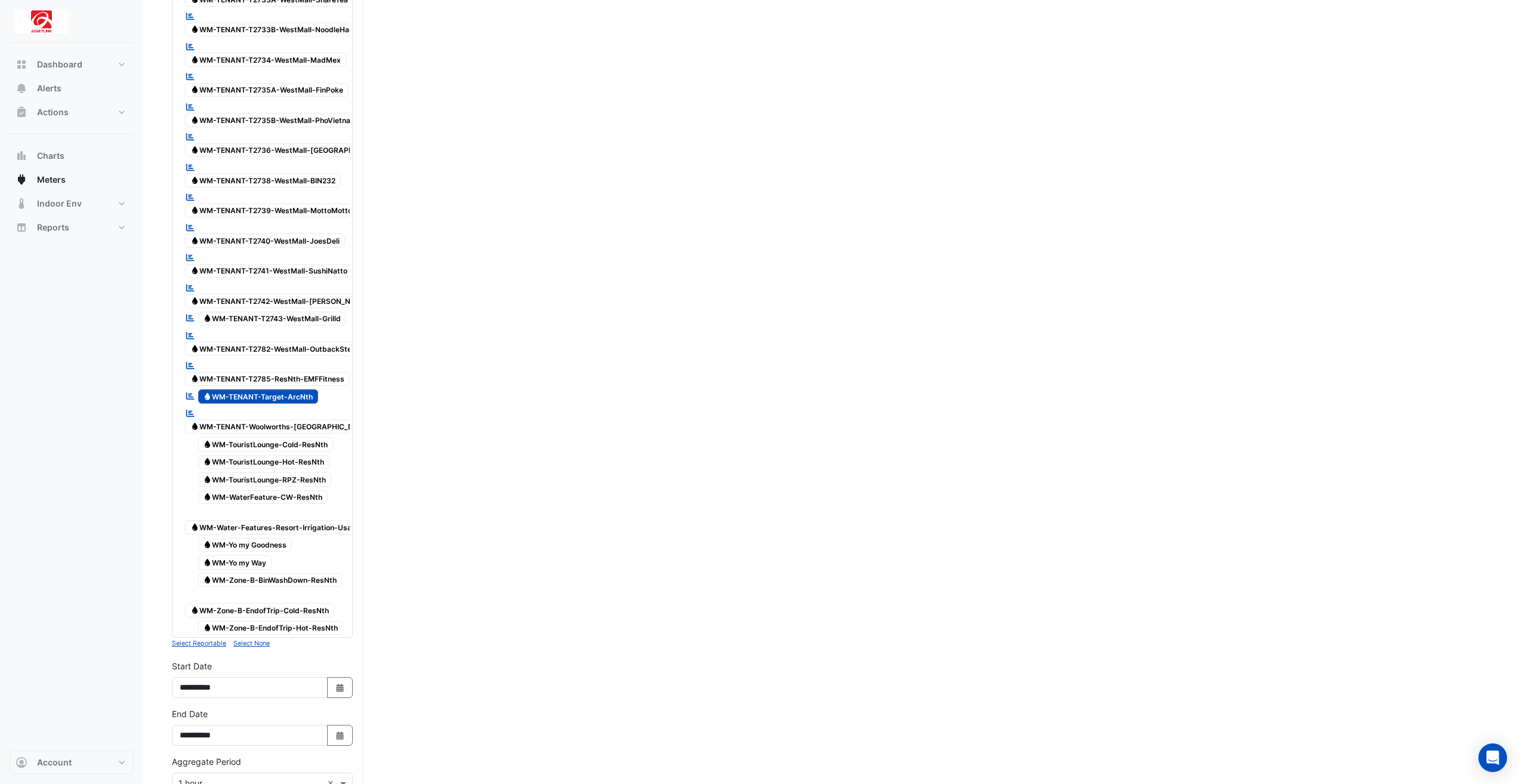
scroll to position [3455, 0]
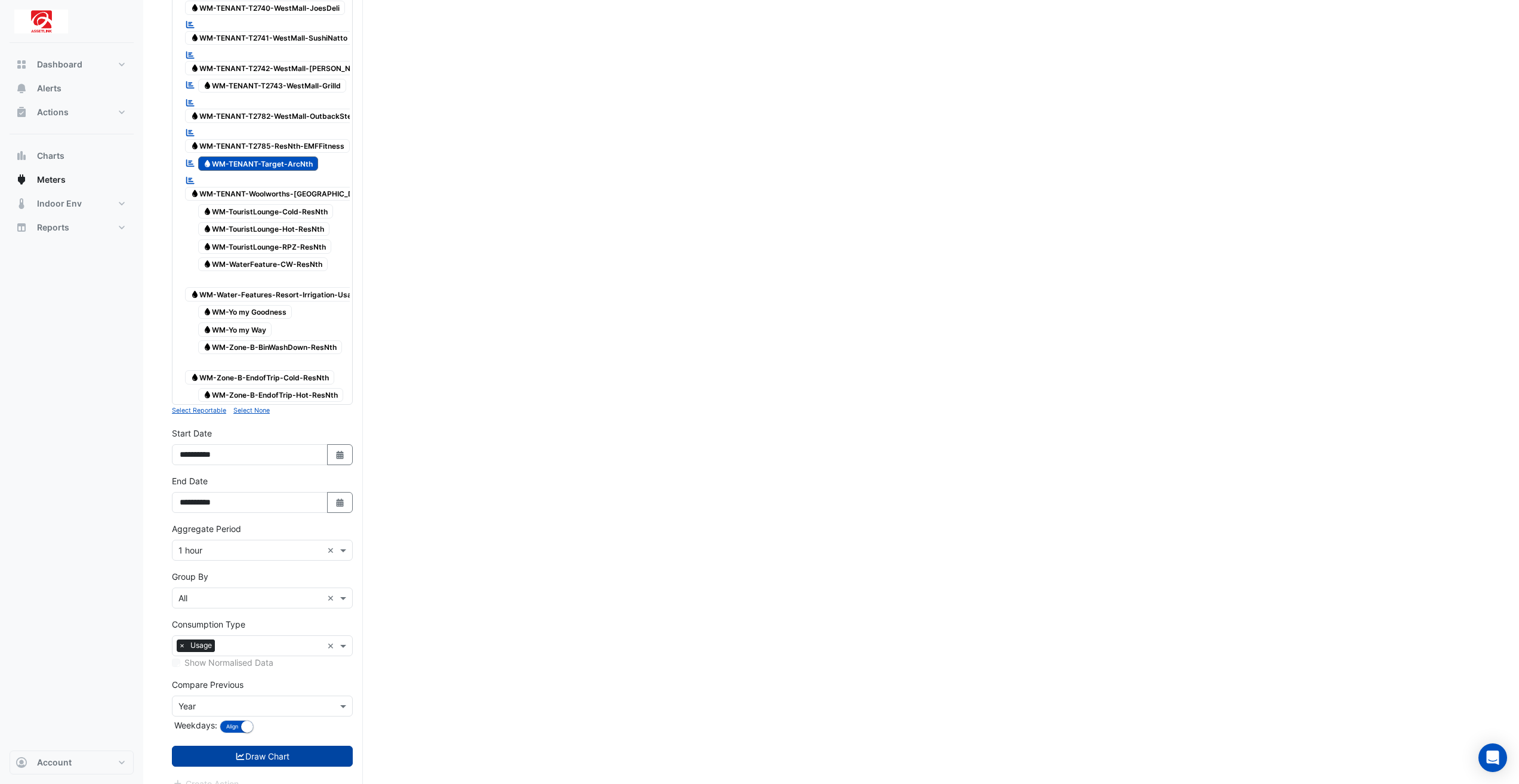
click at [316, 747] on button "Draw Chart" at bounding box center [262, 756] width 181 height 21
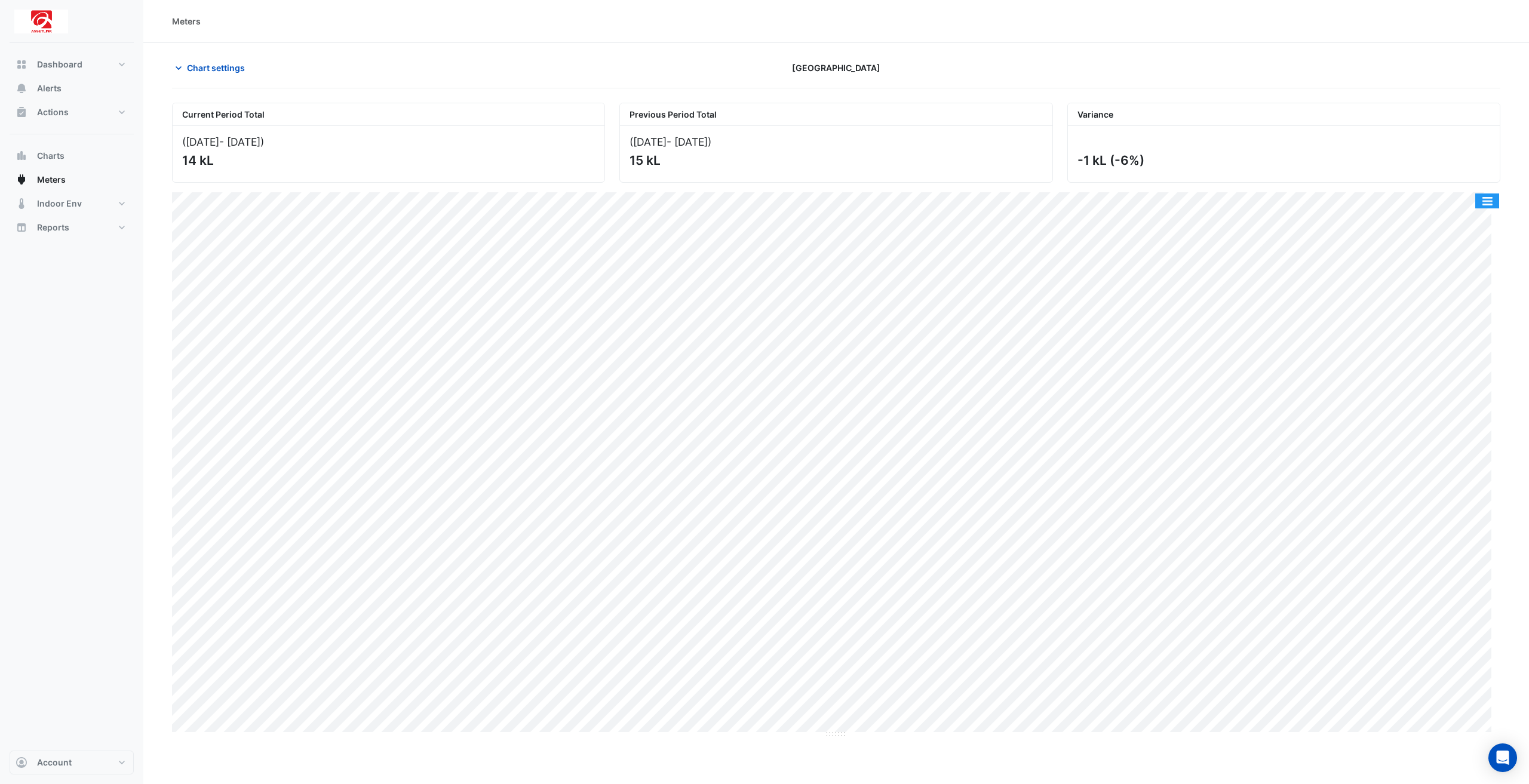
click at [1485, 201] on button "button" at bounding box center [1487, 200] width 24 height 14
click at [1462, 324] on div "Export CSV - Flat" at bounding box center [1463, 315] width 71 height 29
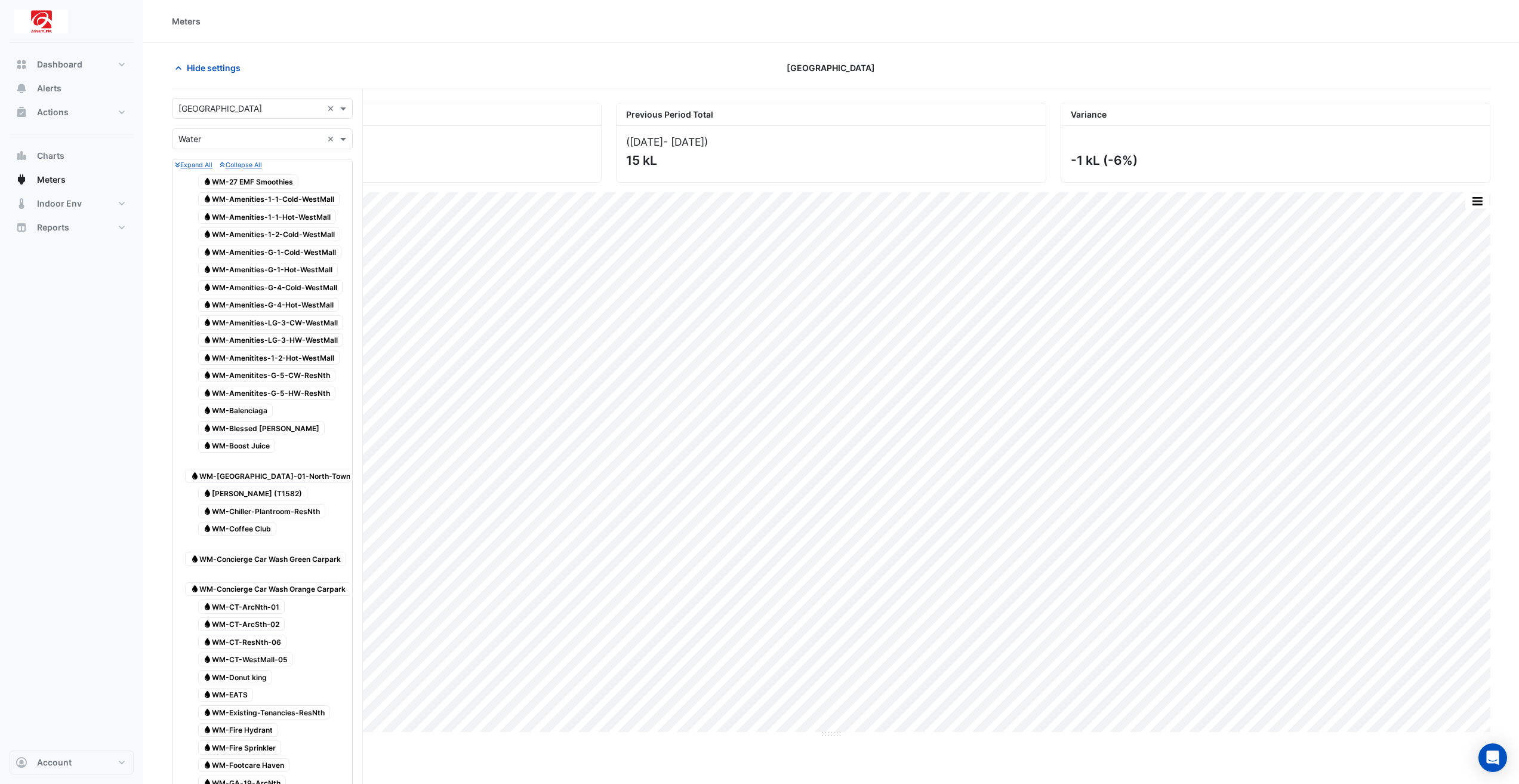
scroll to position [1178, 0]
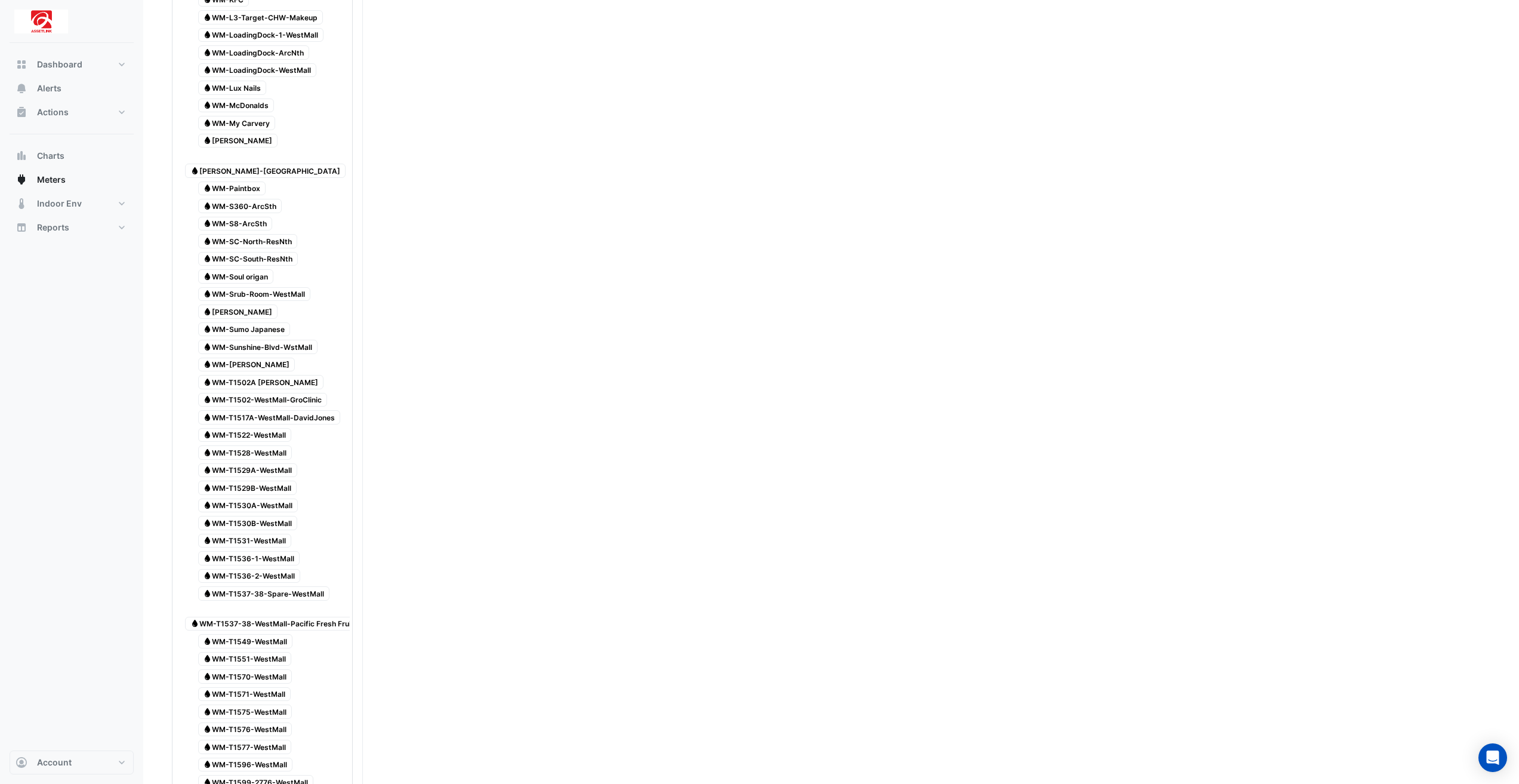
click at [302, 410] on span "Water WM-T1517A-WestMall-DavidJones" at bounding box center [270, 417] width 143 height 14
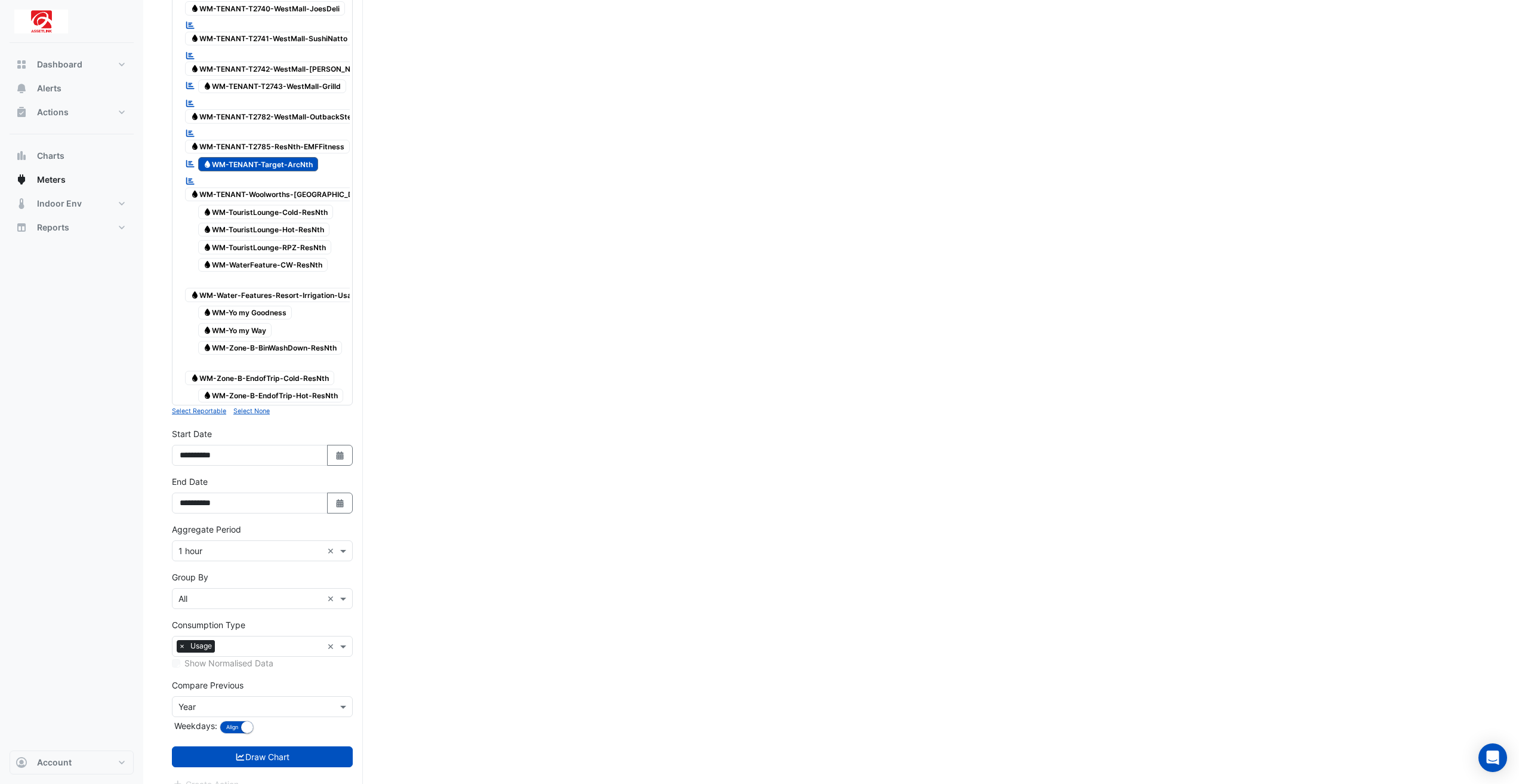
scroll to position [3455, 0]
click at [285, 156] on span "Water WM-TENANT-Target-ArcNth" at bounding box center [258, 163] width 120 height 14
click at [333, 745] on button "Draw Chart" at bounding box center [262, 756] width 181 height 21
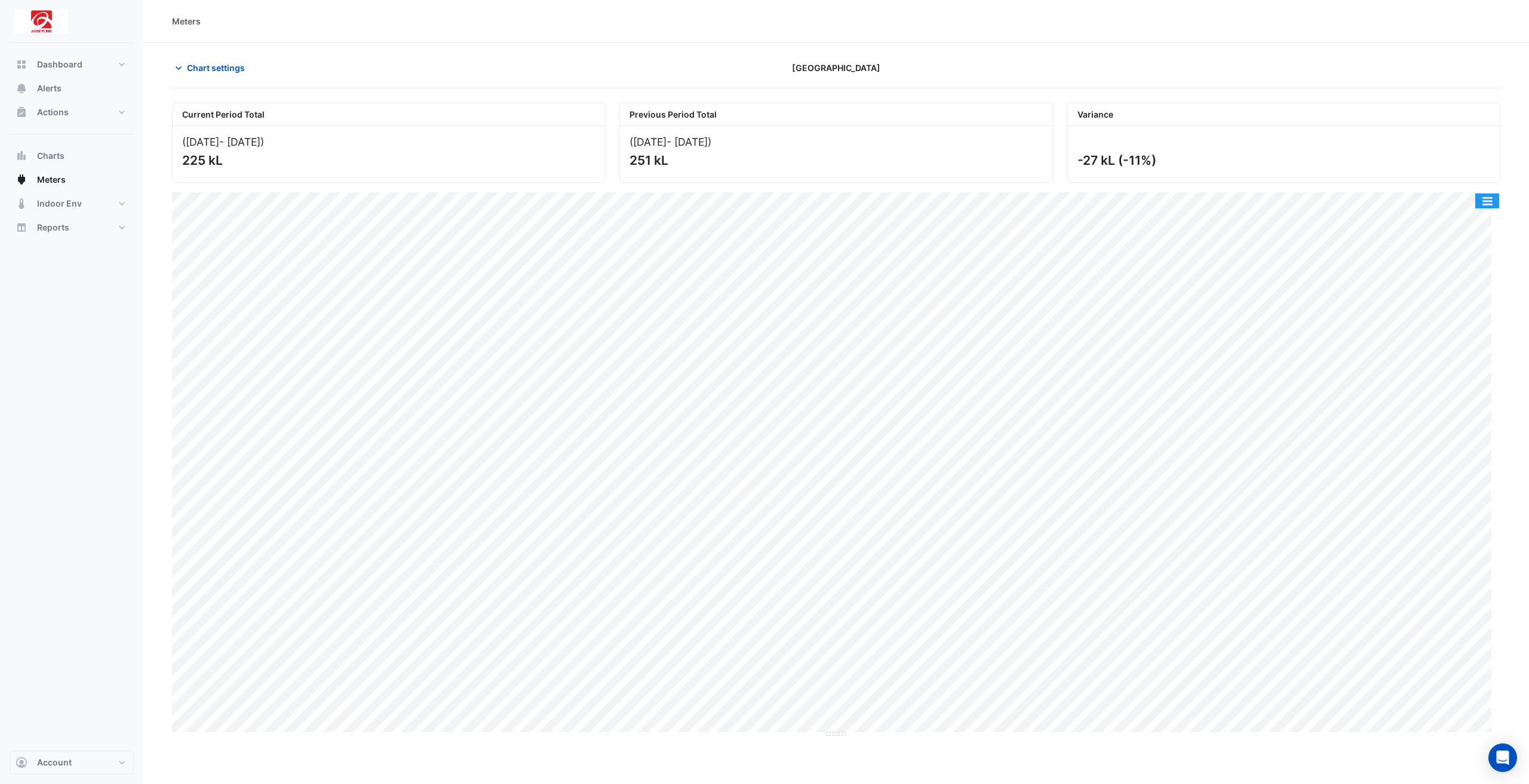
click at [1477, 204] on button "button" at bounding box center [1487, 200] width 24 height 14
click at [1481, 310] on div "Export CSV - Flat" at bounding box center [1463, 315] width 71 height 29
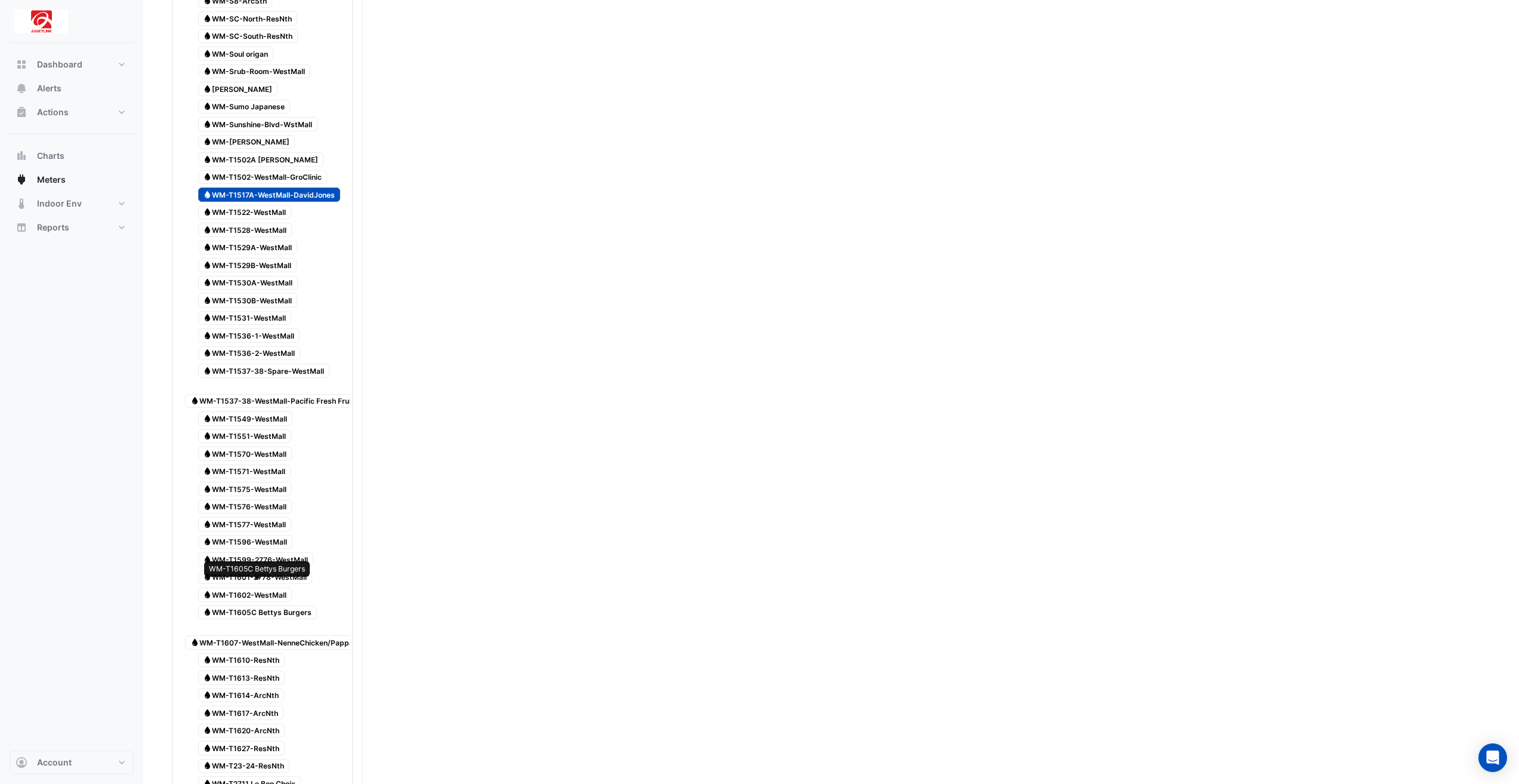
scroll to position [1246, 0]
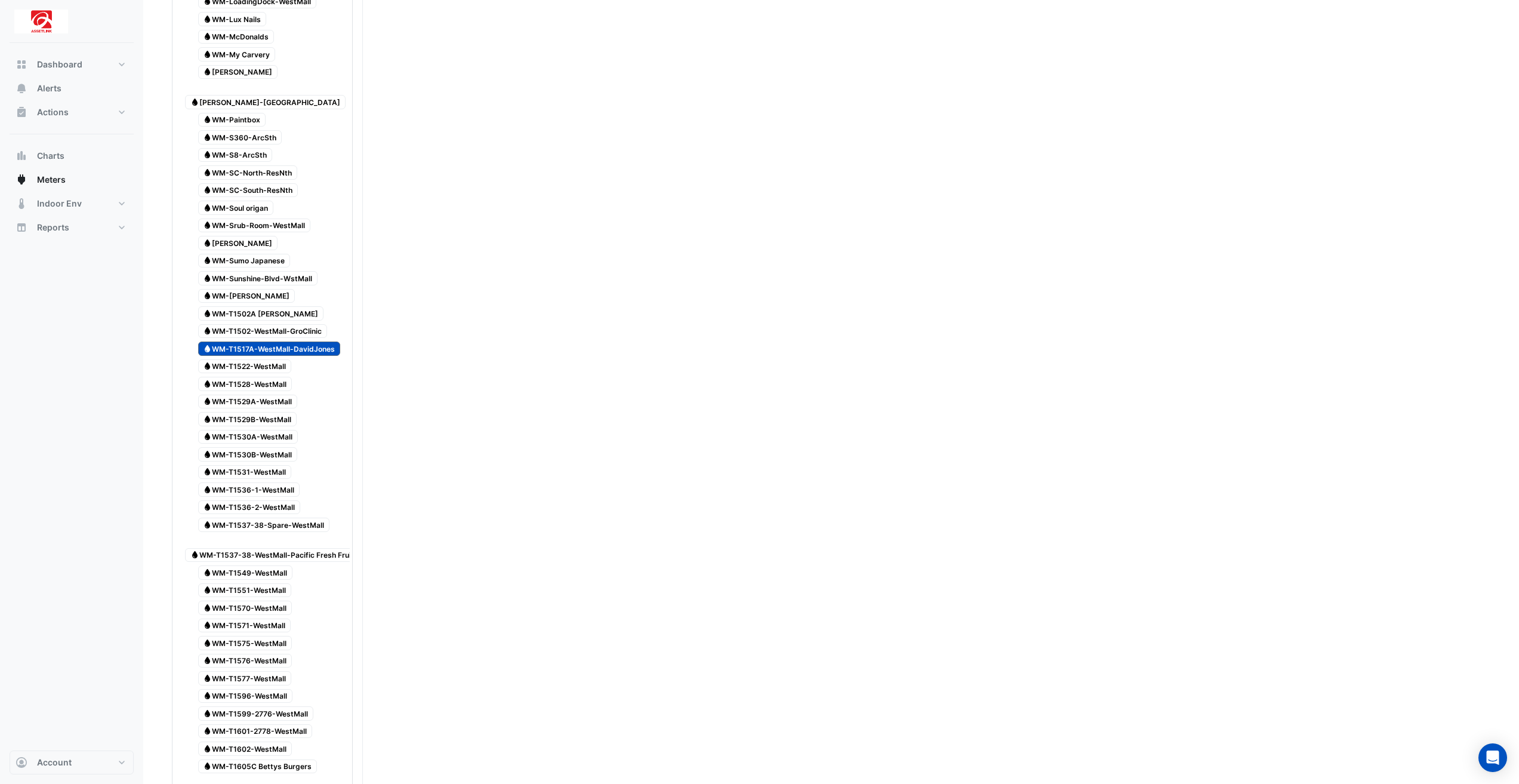
click at [277, 341] on span "Water WM-T1517A-WestMall-DavidJones" at bounding box center [270, 348] width 143 height 14
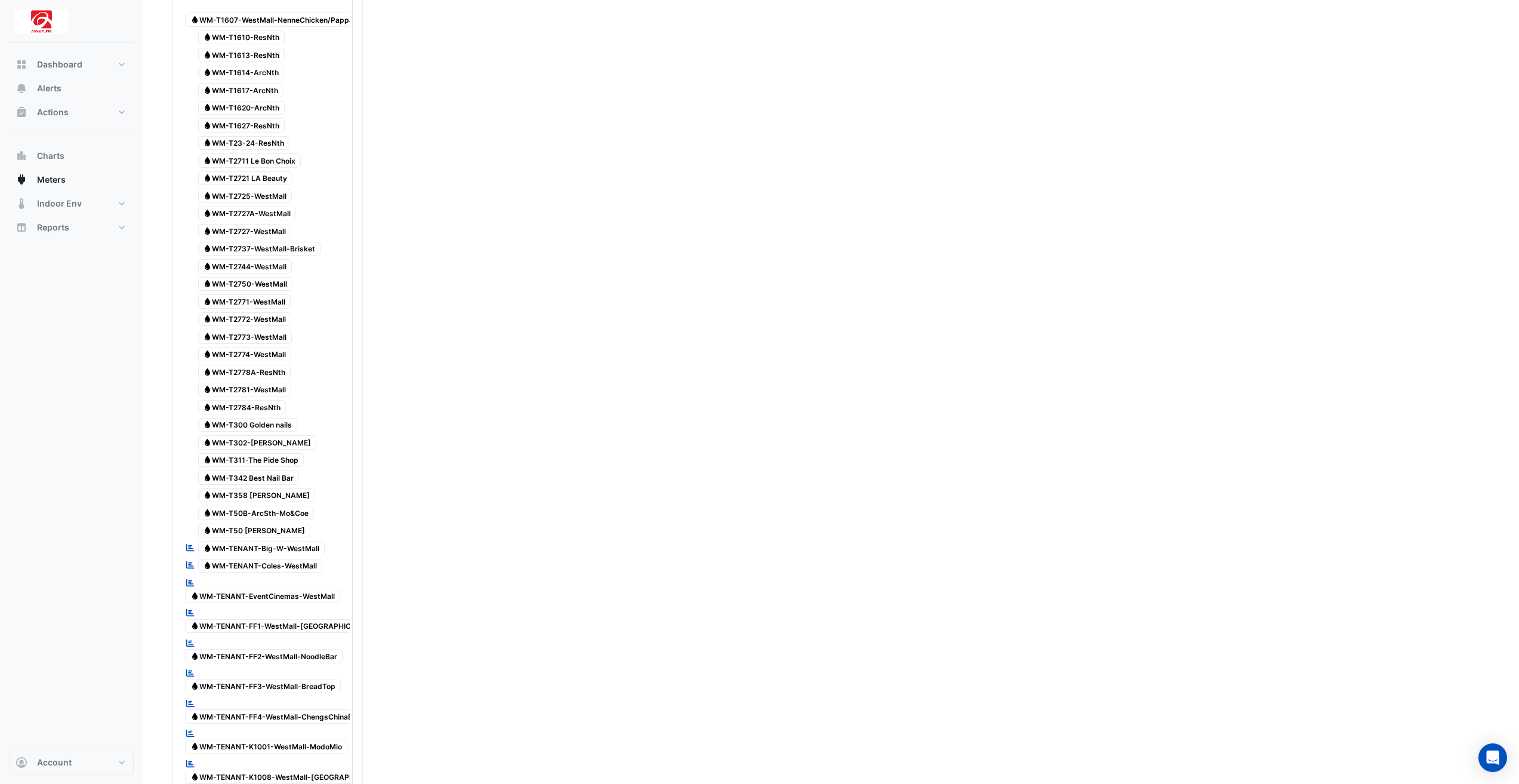
scroll to position [2202, 0]
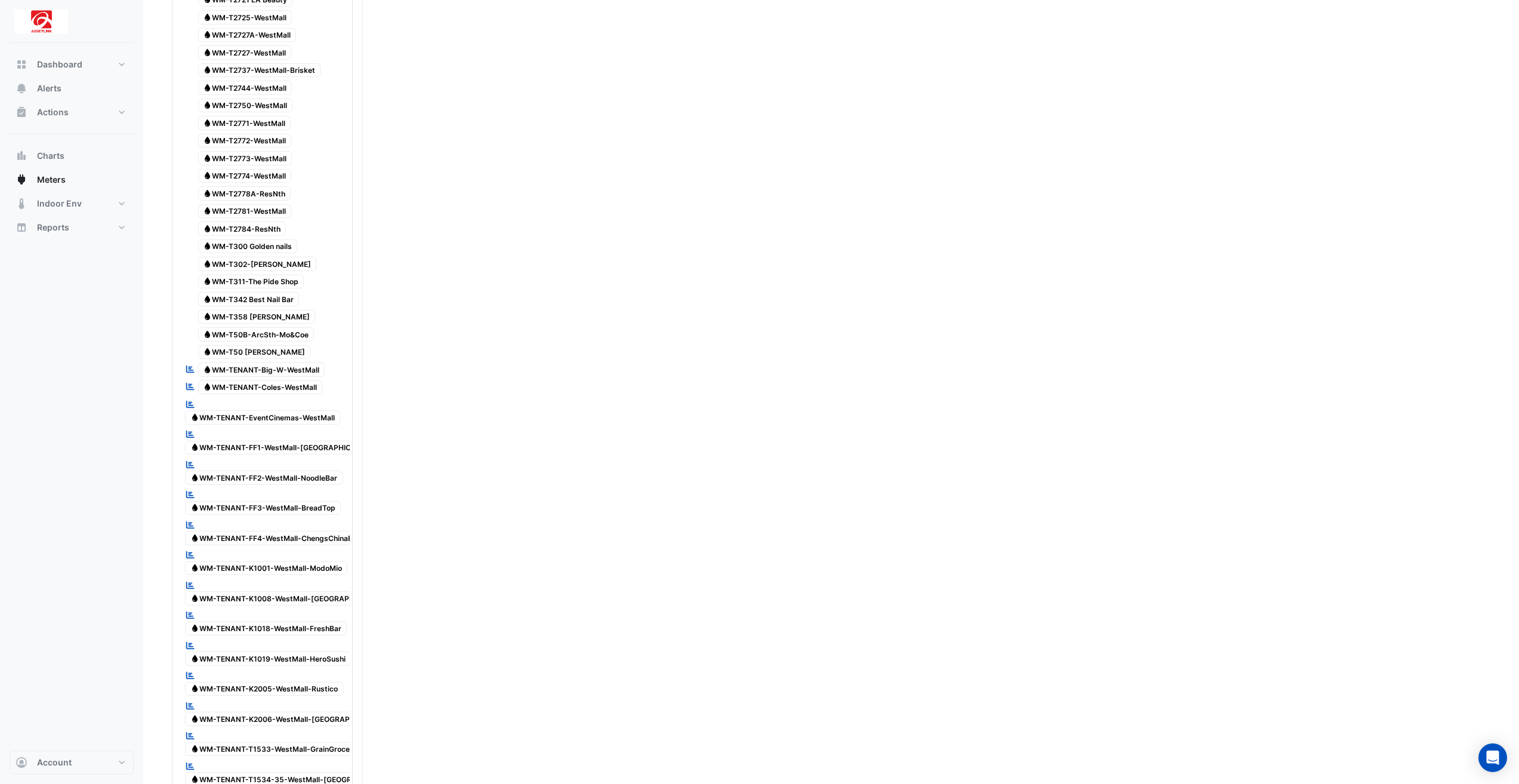
click at [307, 410] on span "Water WM-TENANT-EventCinemas-WestMall" at bounding box center [262, 417] width 155 height 14
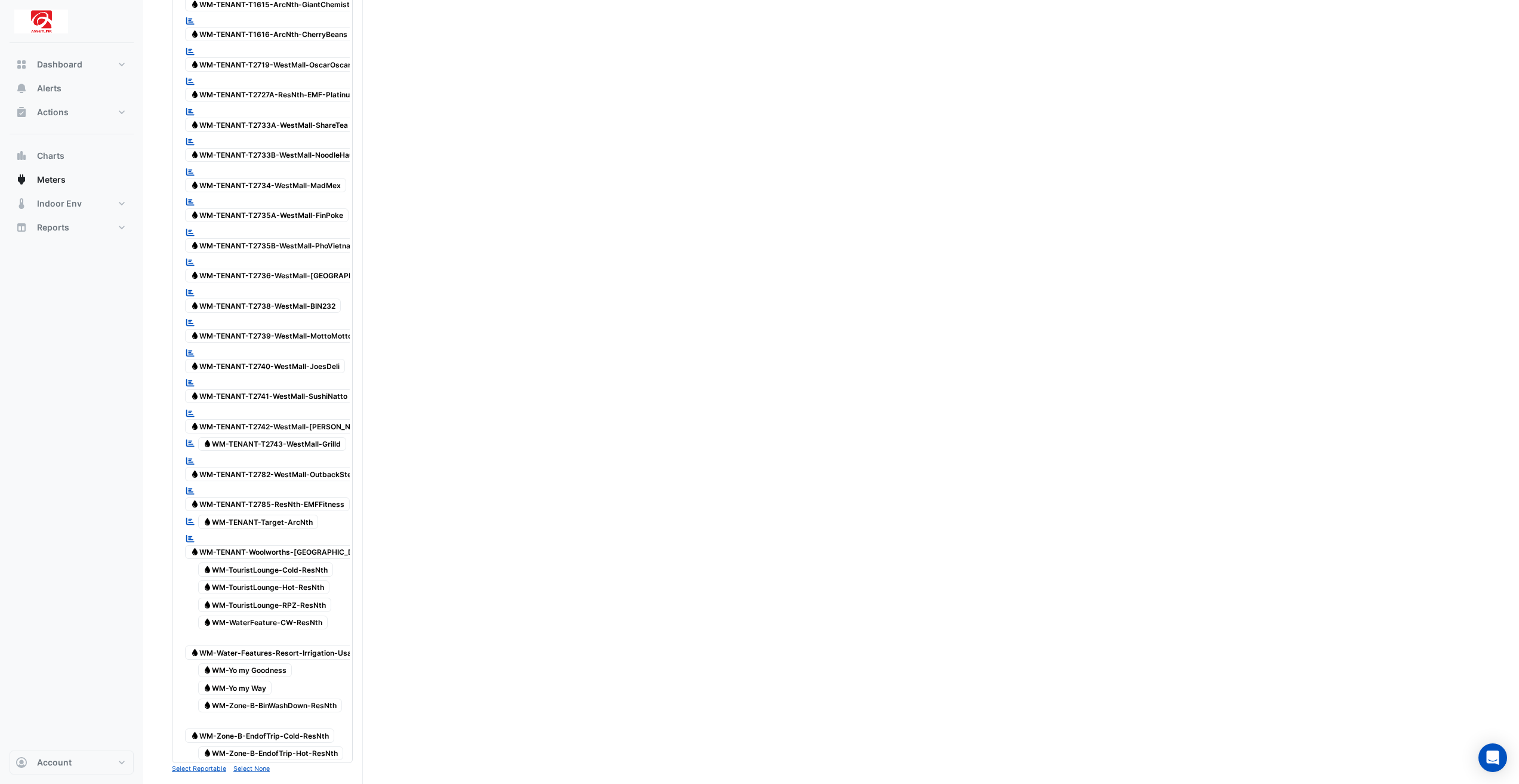
scroll to position [3455, 0]
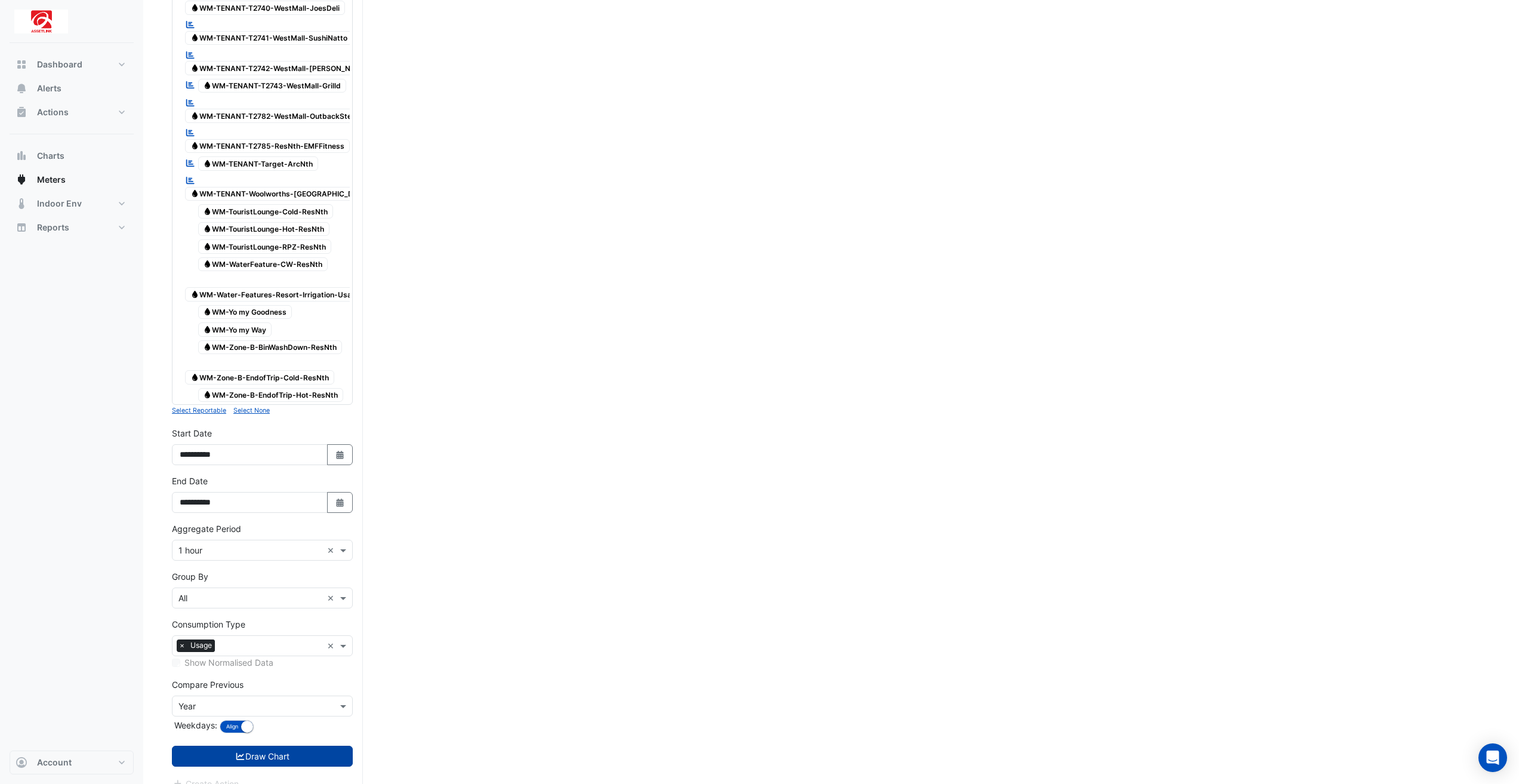
click at [333, 745] on button "Draw Chart" at bounding box center [262, 756] width 181 height 21
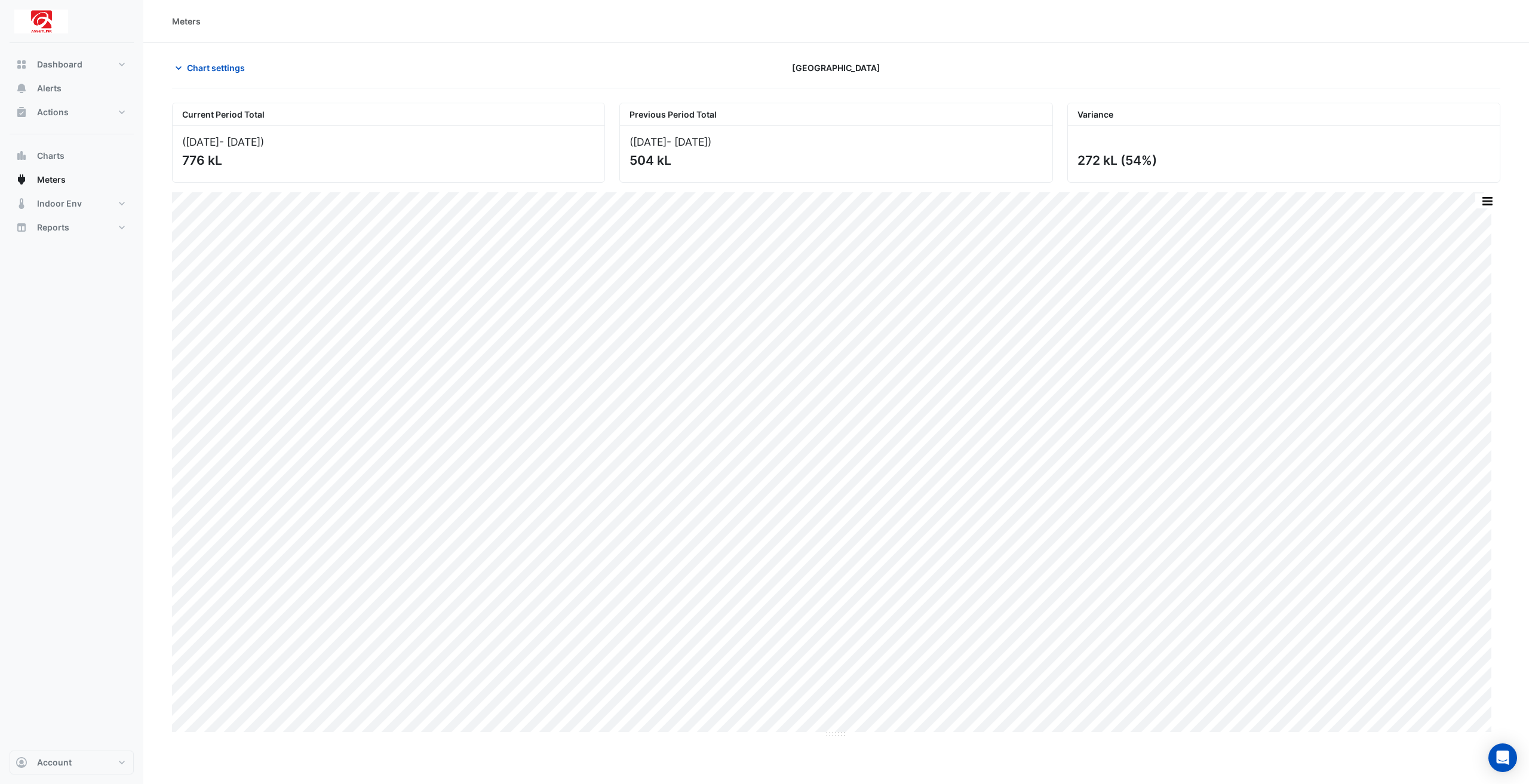
click at [243, 47] on section "Chart settings [GEOGRAPHIC_DATA] Current Period Total ([DATE] - [DATE] ) 776 kL…" at bounding box center [836, 390] width 1385 height 694
click at [95, 477] on div "Dashboard Portfolio Ratings Performance Alerts Actions Site Manager Charts" at bounding box center [71, 397] width 124 height 707
click at [1497, 277] on div "Print Save as JPEG Save as PNG Pivot Data Table Export CSV - Flat Export CSV - …" at bounding box center [835, 462] width 1328 height 539
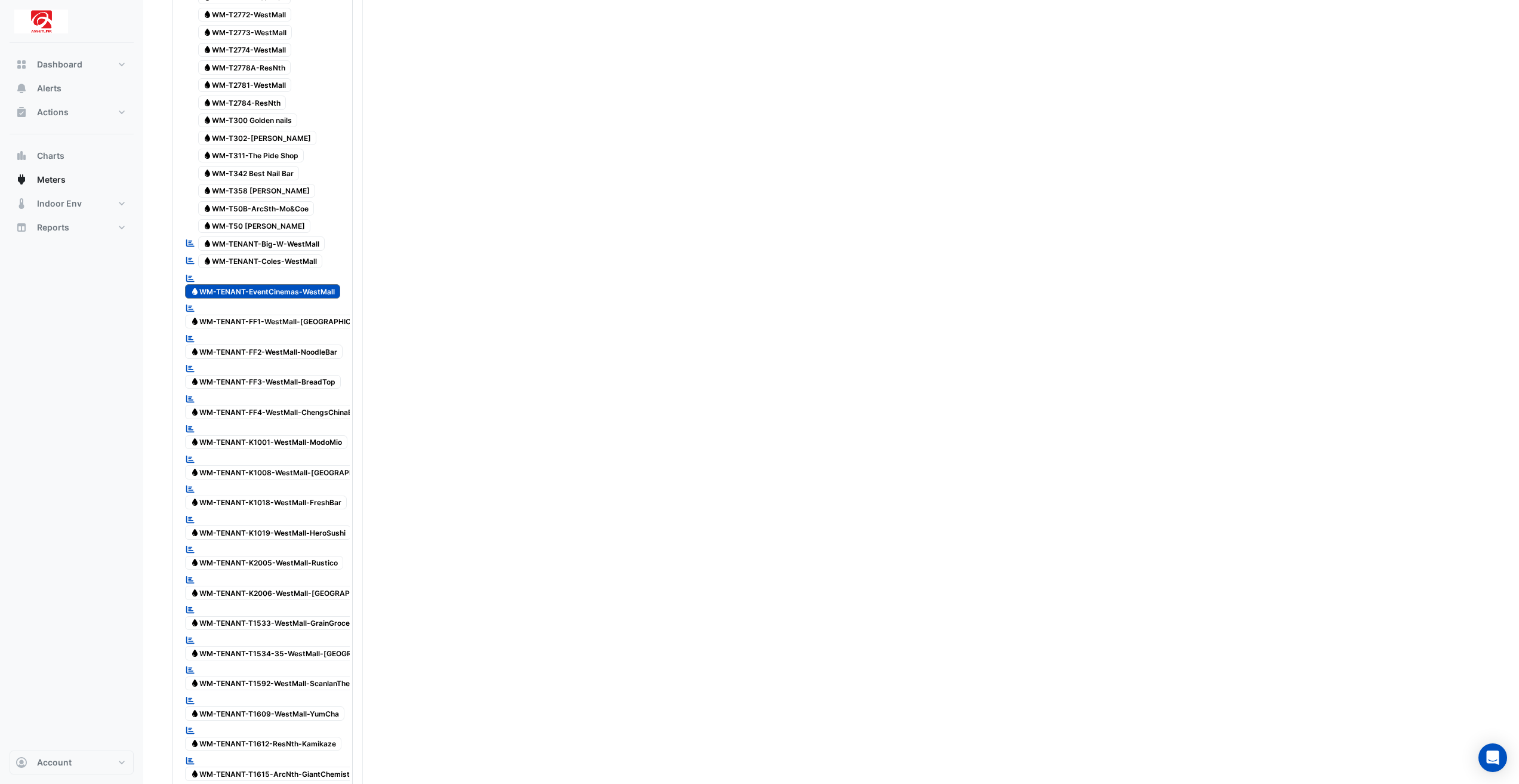
scroll to position [2328, 0]
click at [315, 283] on span "Water WM-TENANT-EventCinemas-WestMall" at bounding box center [262, 290] width 155 height 14
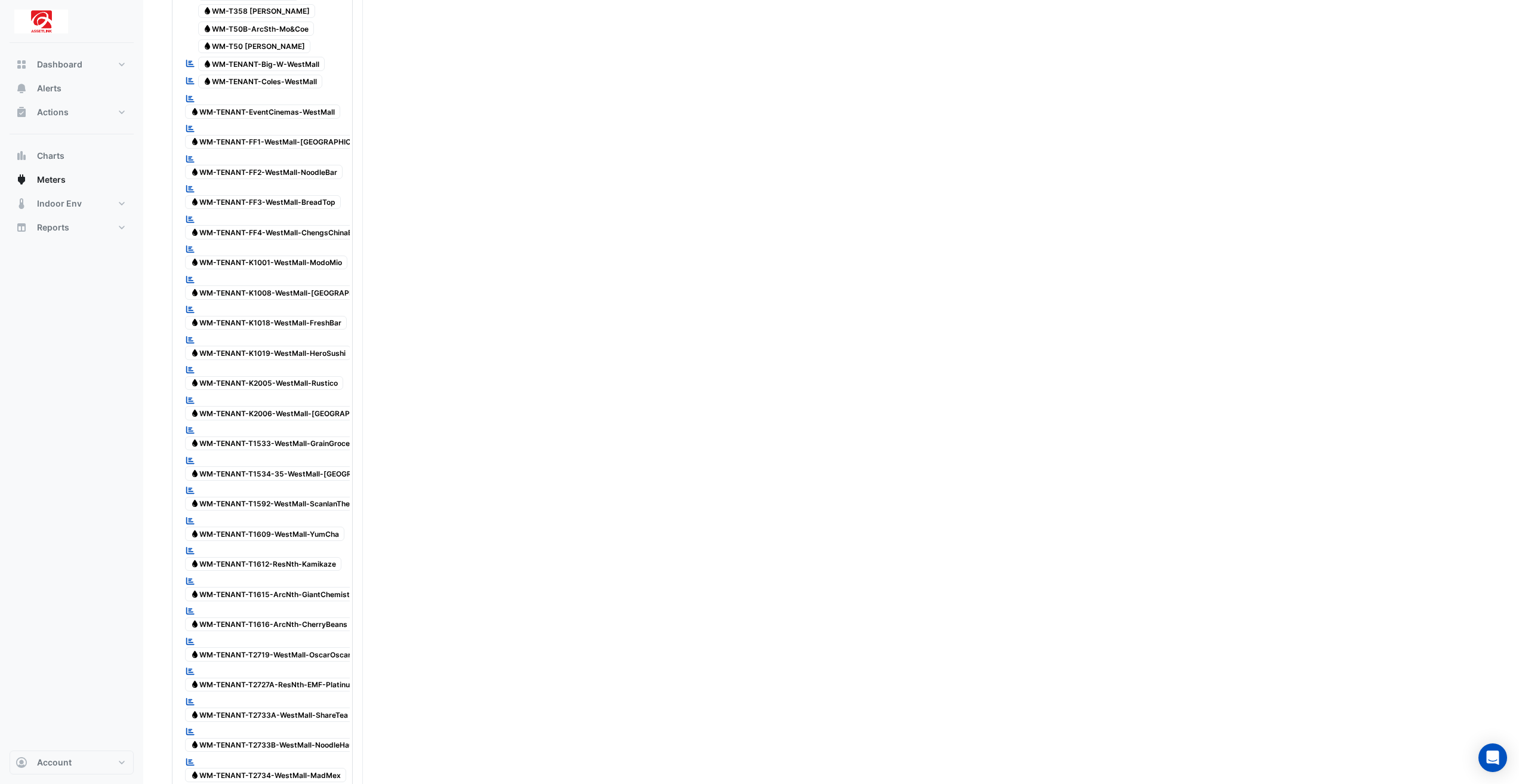
scroll to position [1178, 0]
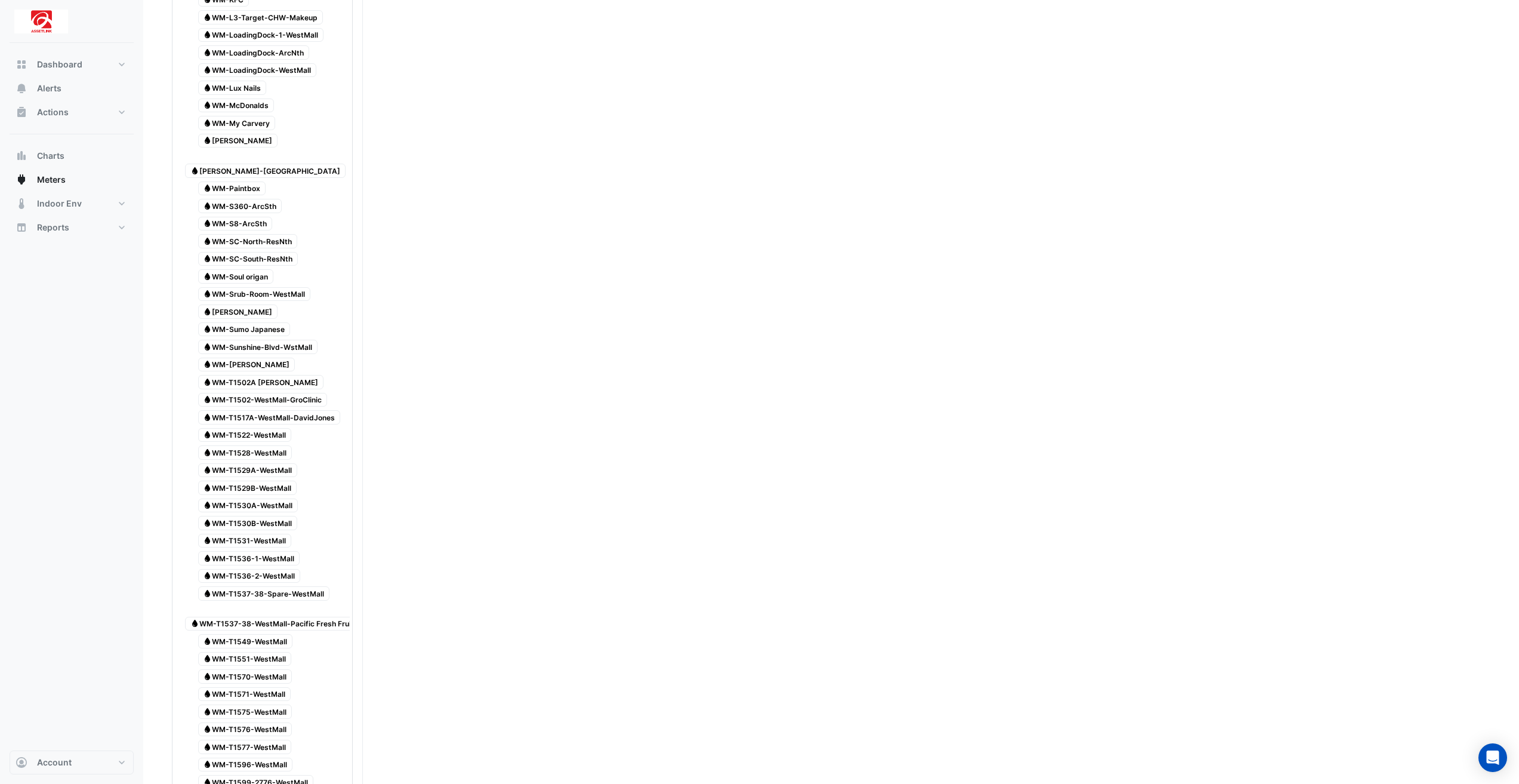
click at [327, 410] on span "Water WM-T1517A-WestMall-DavidJones" at bounding box center [270, 417] width 143 height 14
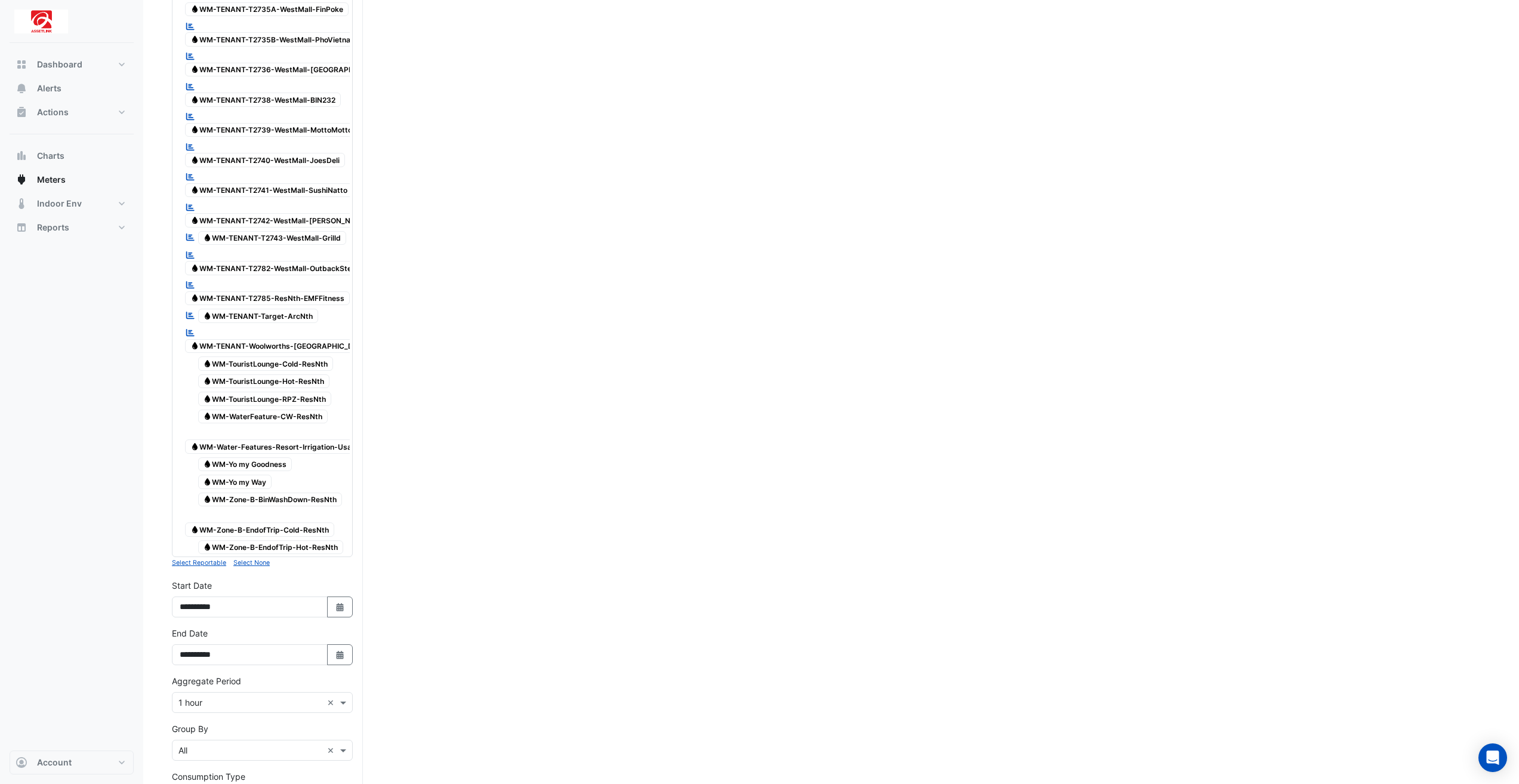
scroll to position [3455, 0]
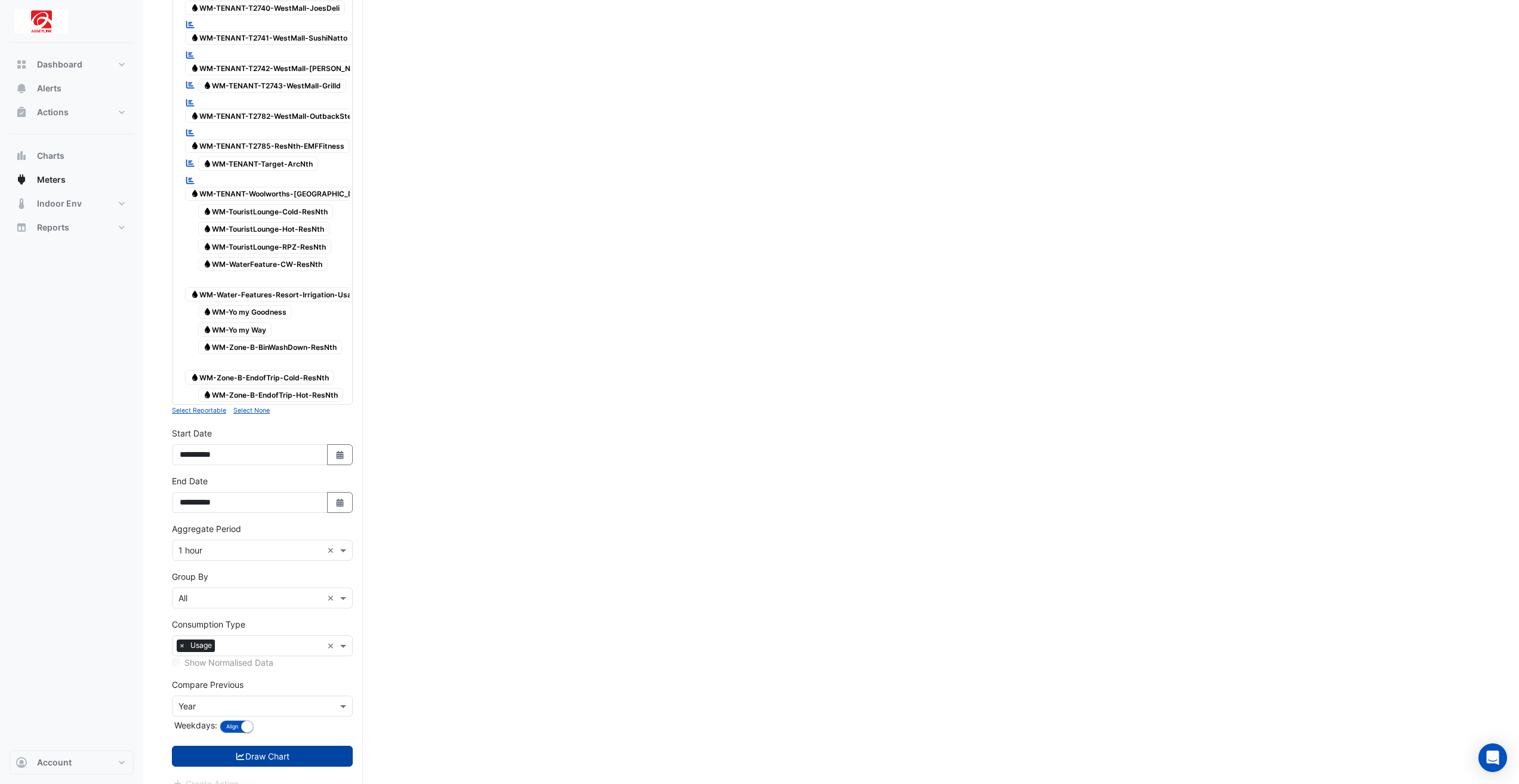
click at [327, 745] on button "Draw Chart" at bounding box center [262, 756] width 181 height 21
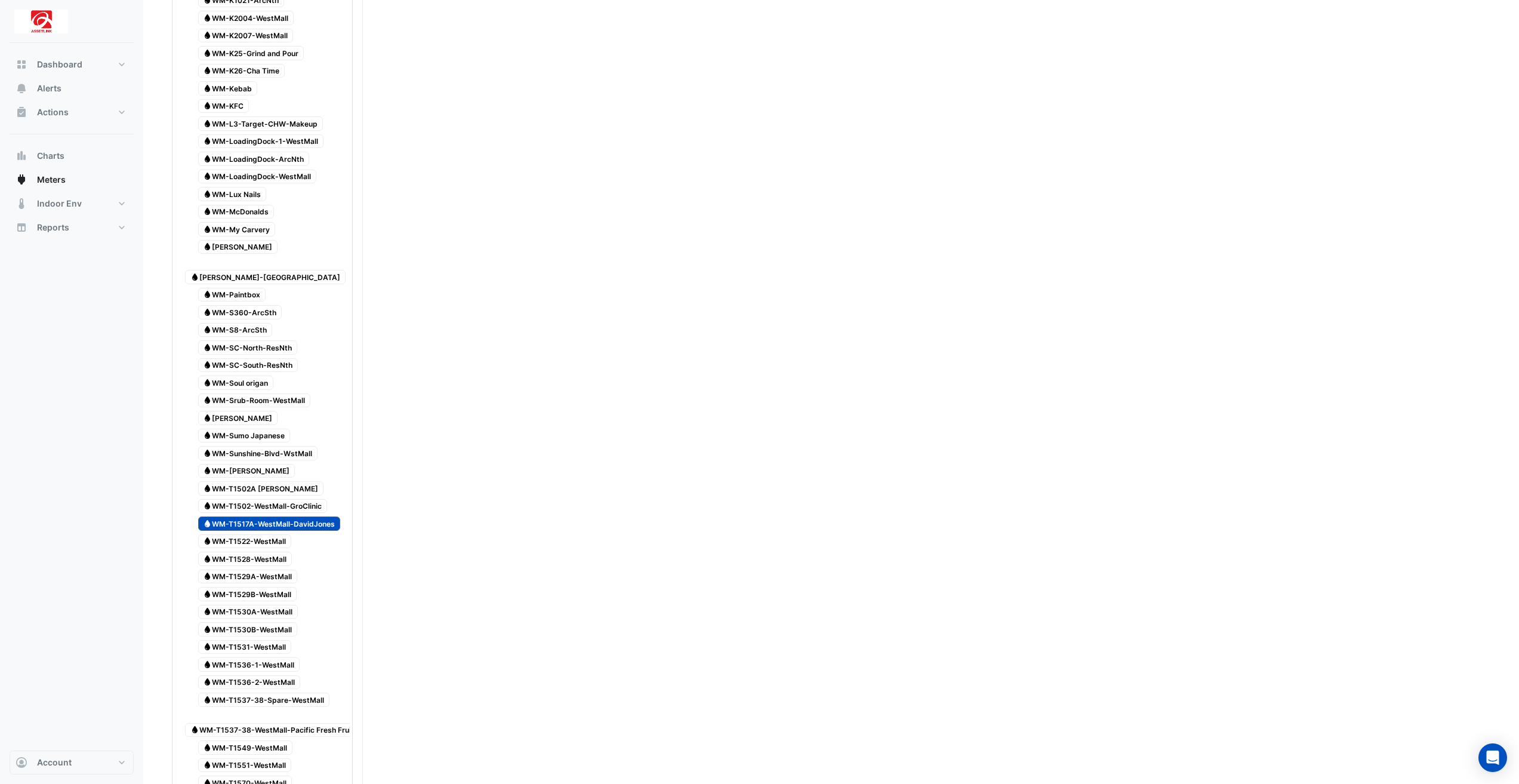
scroll to position [1075, 0]
click at [327, 513] on span "Water WM-T1517A-WestMall-DavidJones" at bounding box center [270, 520] width 143 height 14
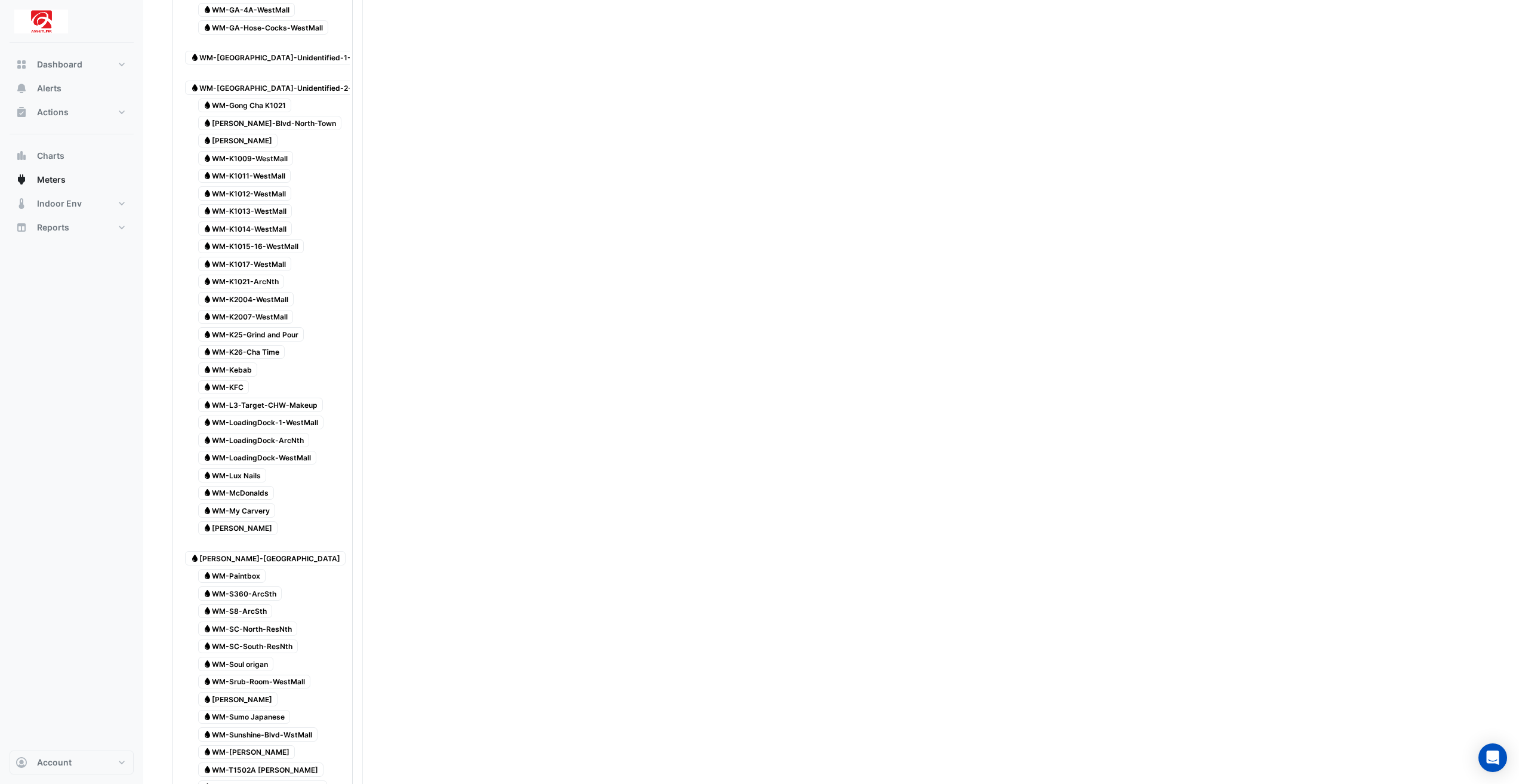
scroll to position [3214, 0]
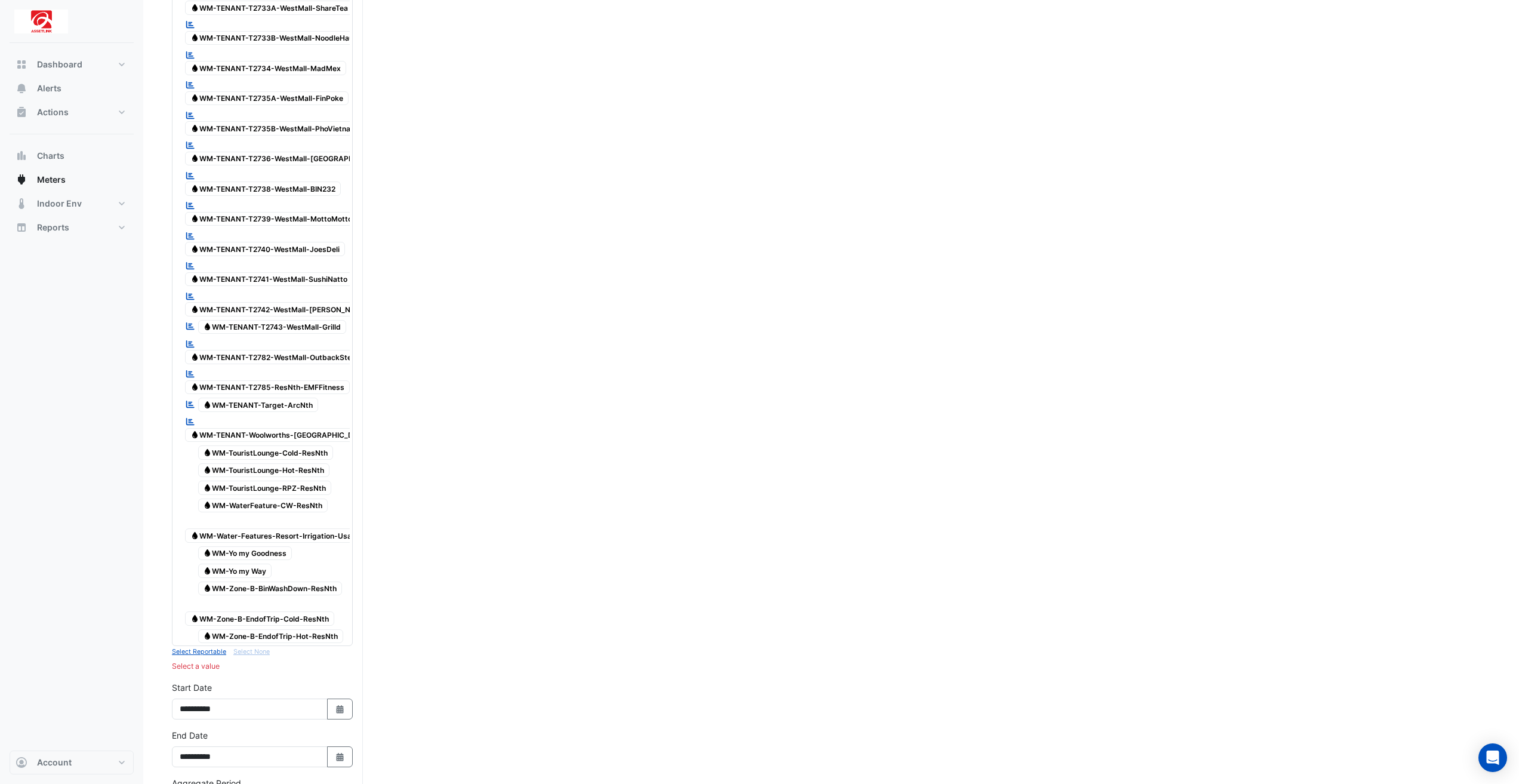
click at [315, 398] on span "Water WM-TENANT-Target-ArcNth" at bounding box center [258, 405] width 120 height 14
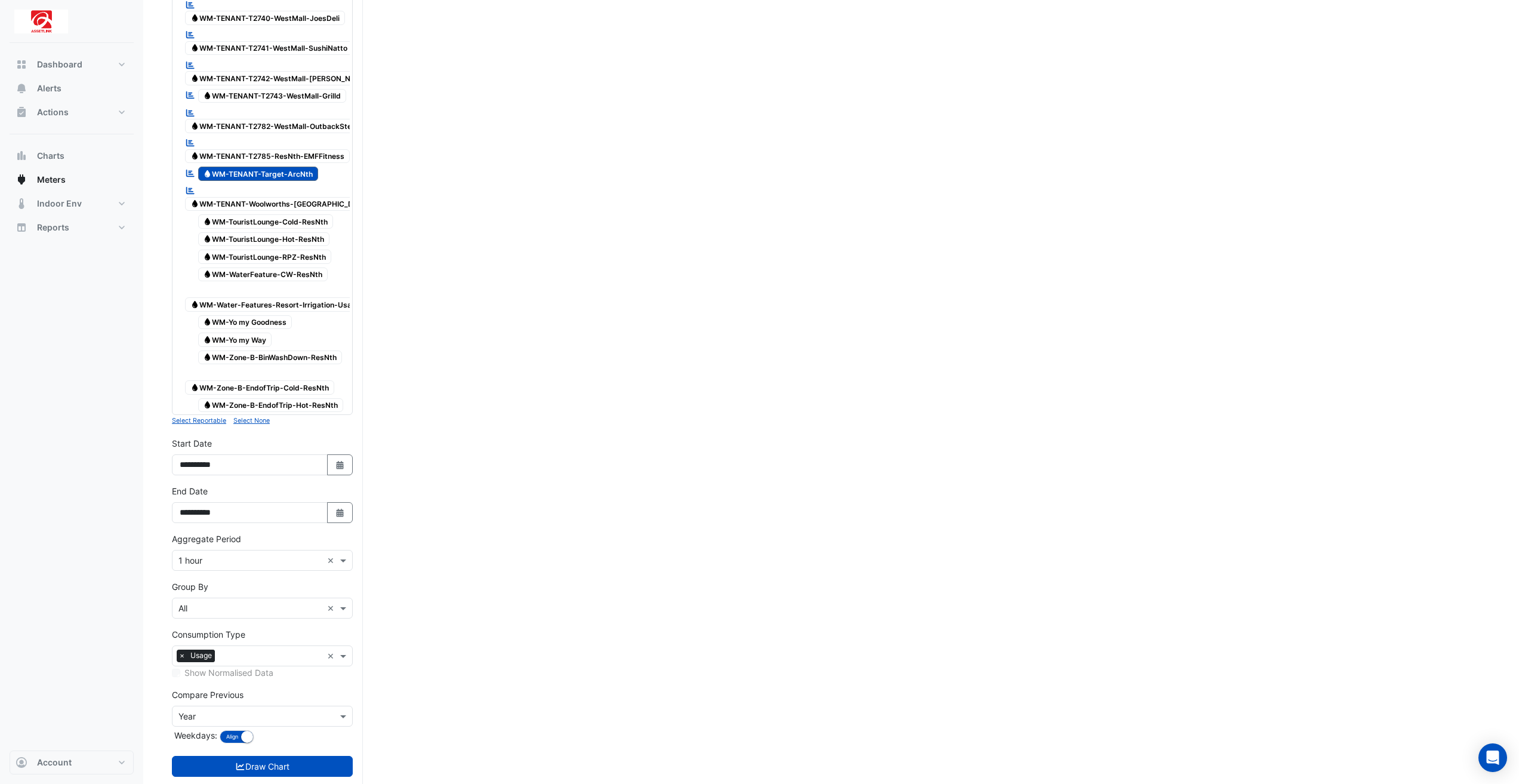
scroll to position [3455, 0]
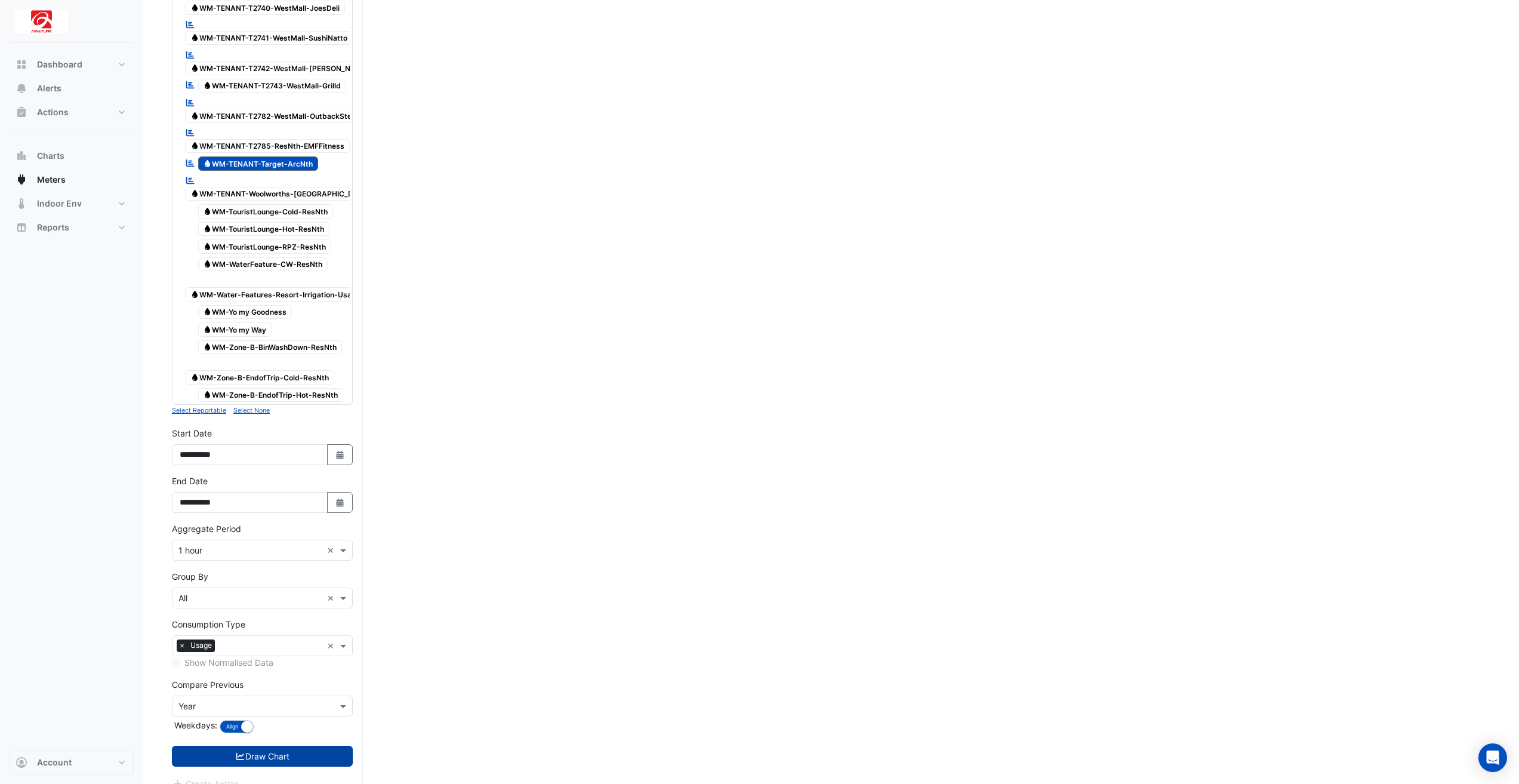
click at [339, 745] on button "Draw Chart" at bounding box center [262, 756] width 181 height 21
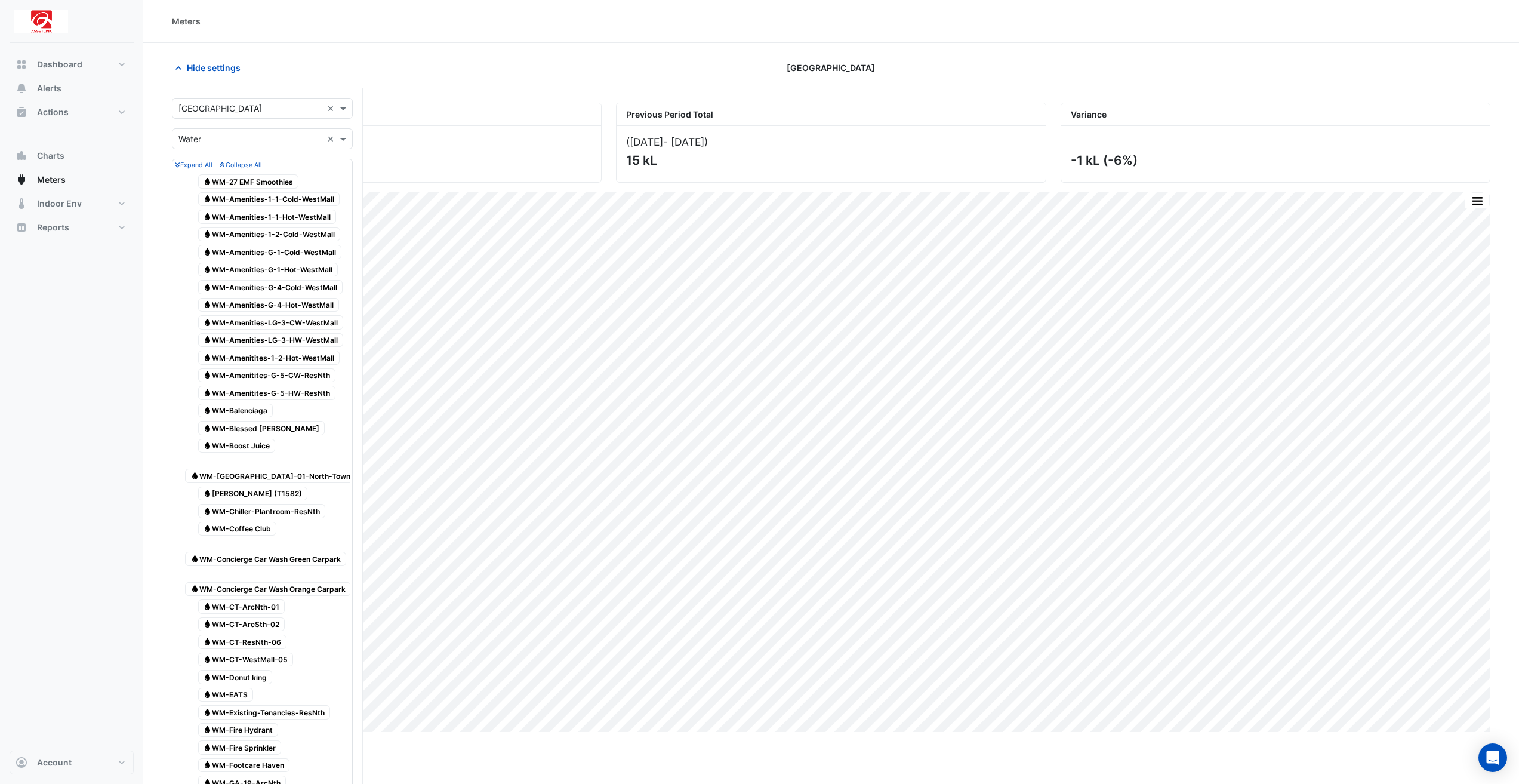
scroll to position [3214, 0]
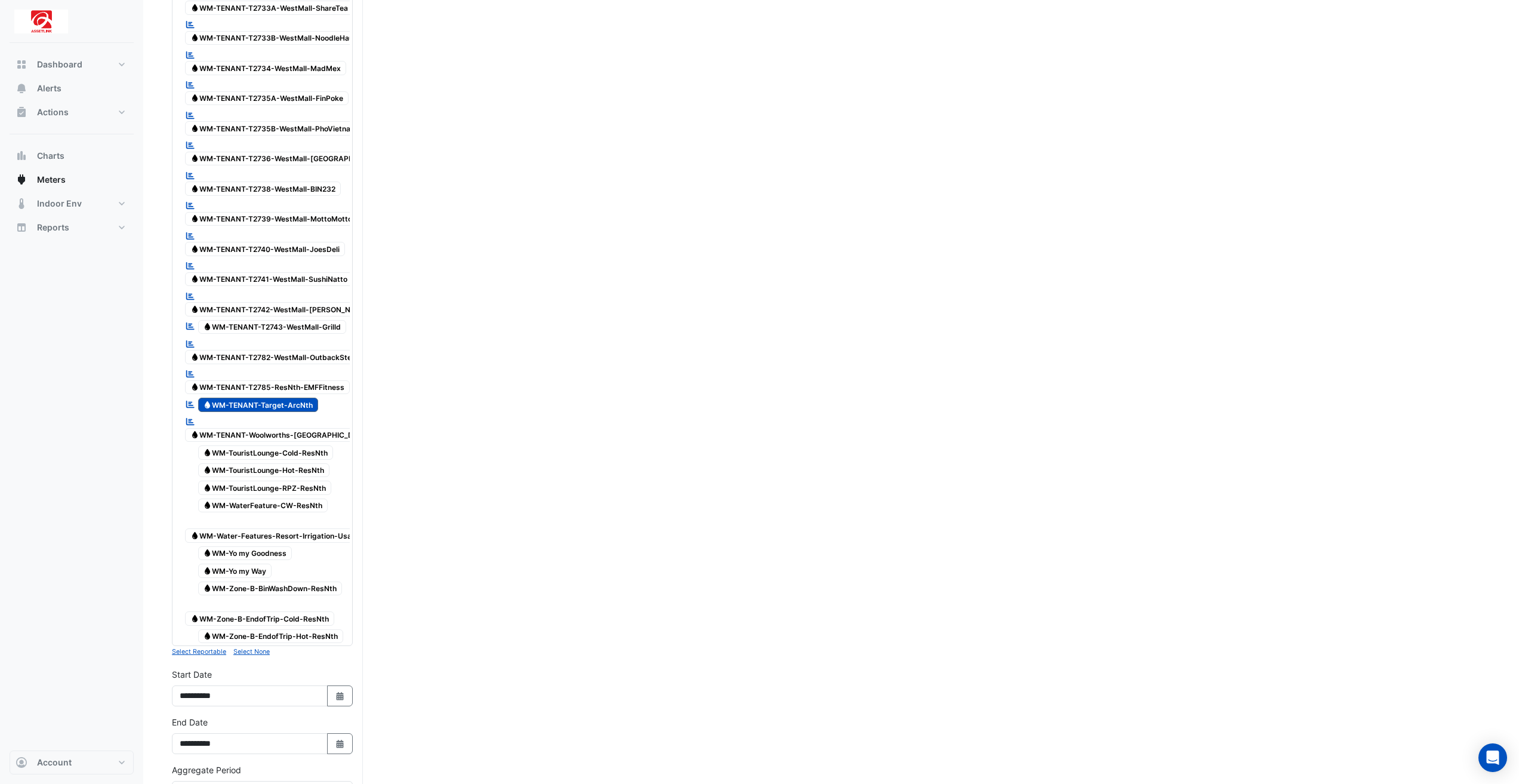
click at [303, 398] on span "Water WM-TENANT-Target-ArcNth" at bounding box center [258, 405] width 120 height 14
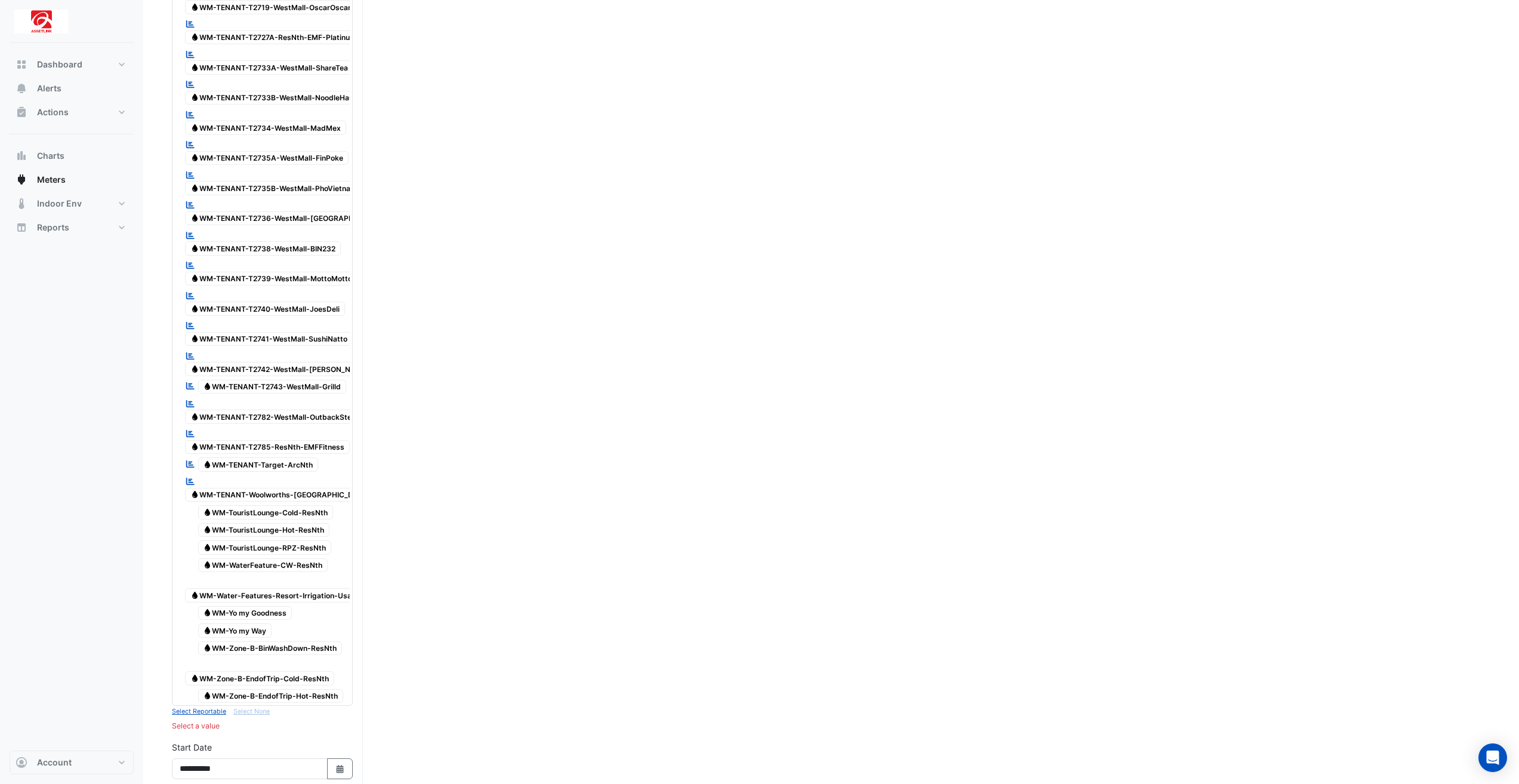
click at [334, 487] on span "Water WM-TENANT-Woolworths-[GEOGRAPHIC_DATA]" at bounding box center [280, 494] width 191 height 14
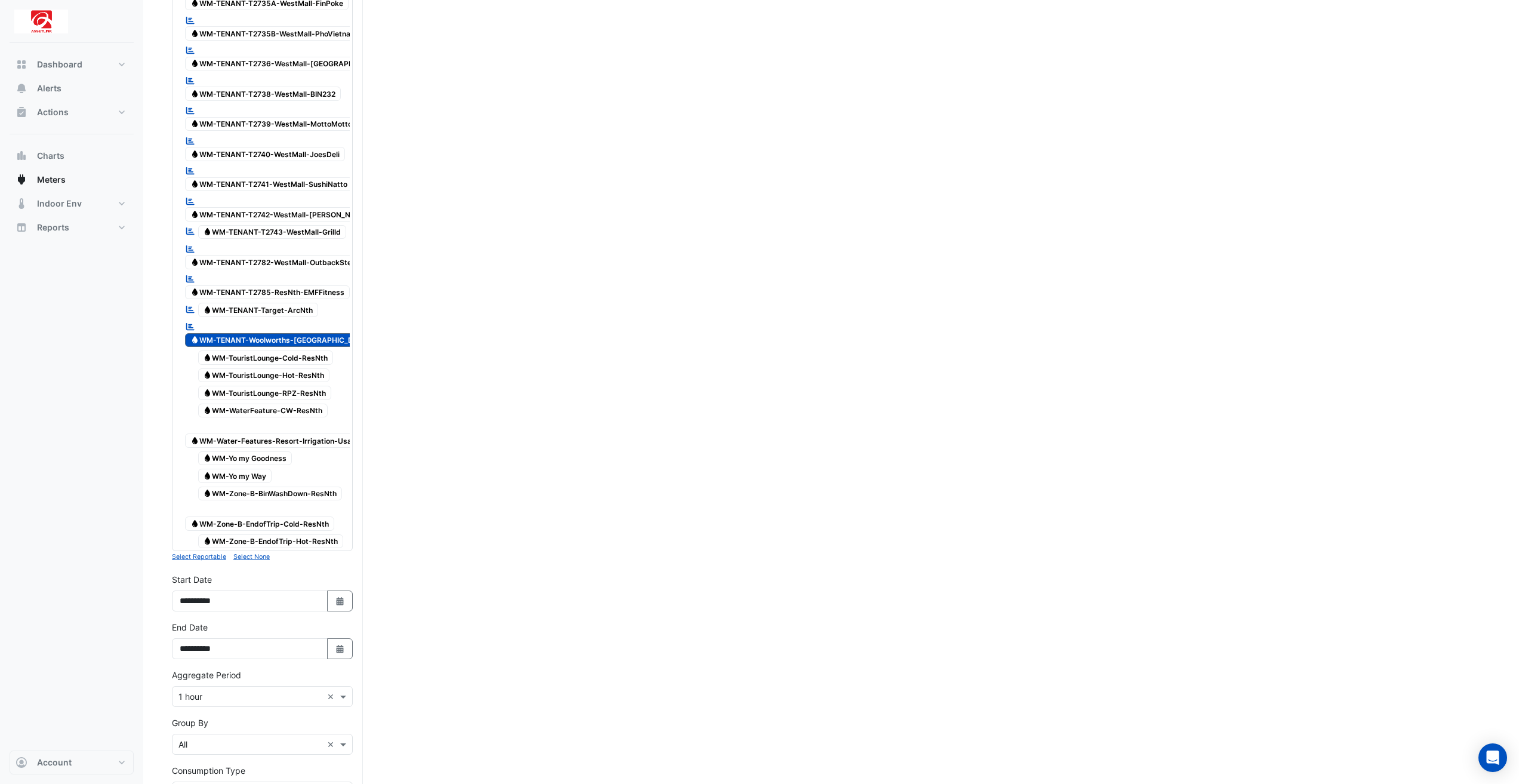
scroll to position [3455, 0]
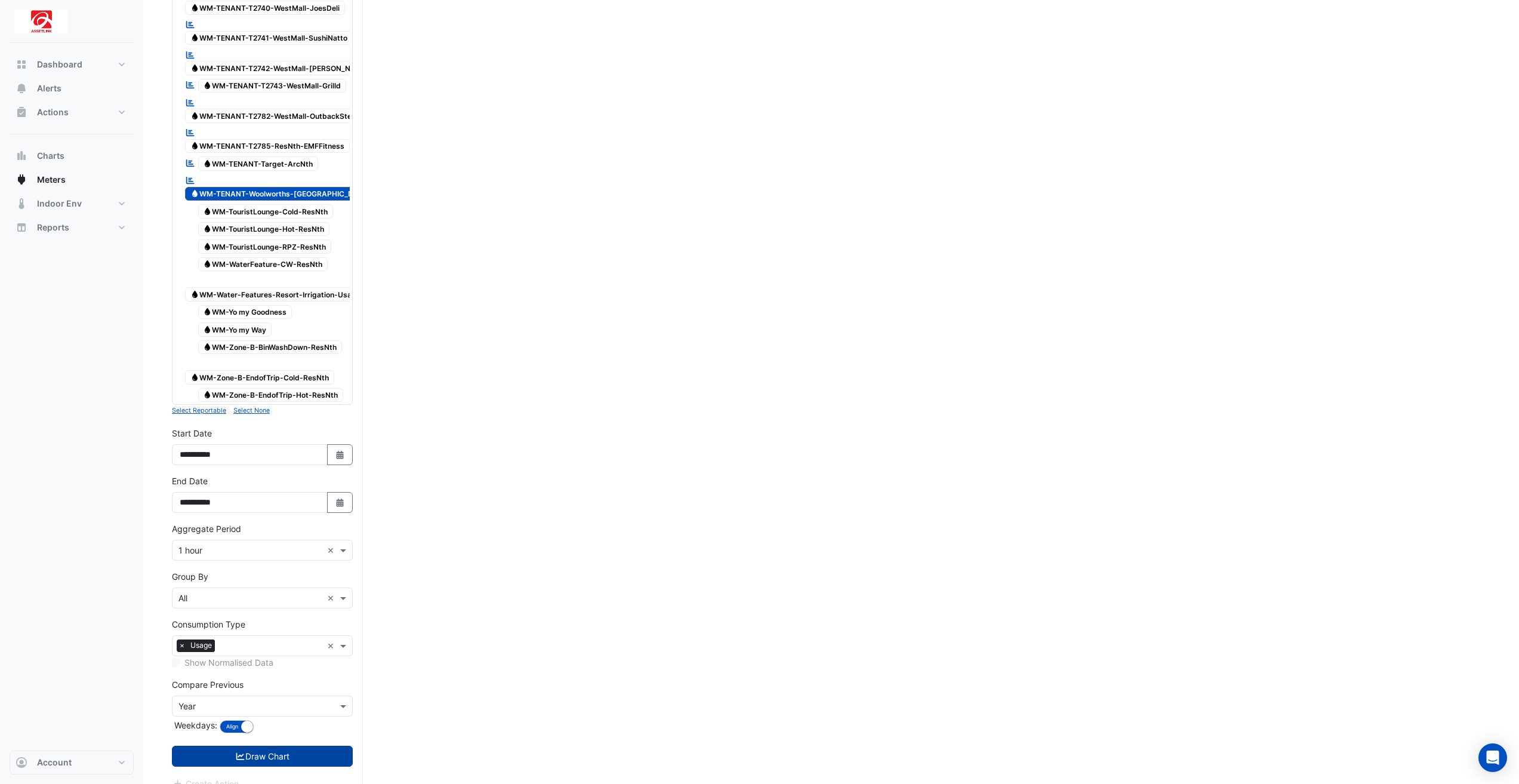
click at [337, 745] on button "Draw Chart" at bounding box center [262, 756] width 181 height 21
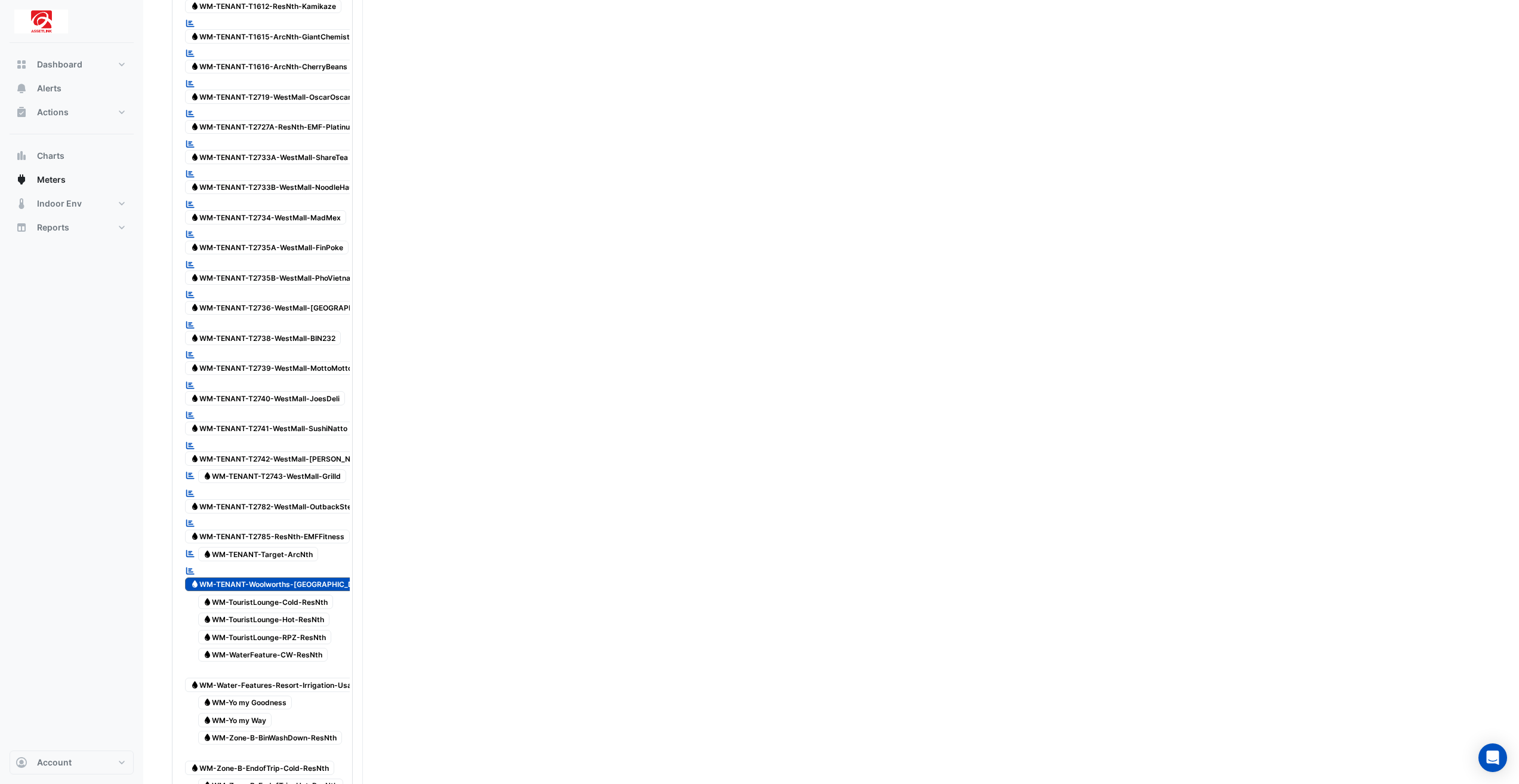
scroll to position [3104, 0]
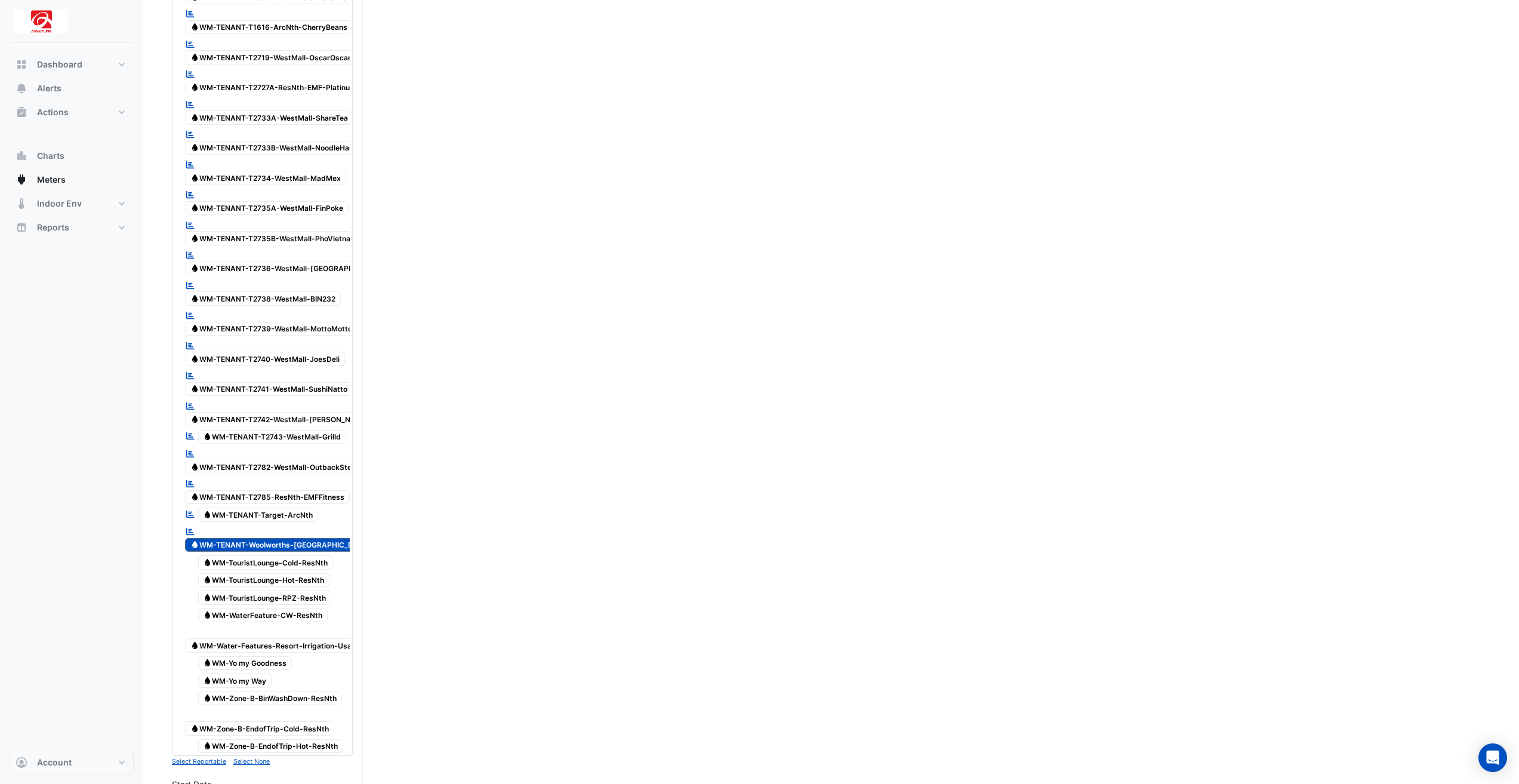
click at [338, 537] on span "Water WM-TENANT-Woolworths-[GEOGRAPHIC_DATA]" at bounding box center [280, 544] width 191 height 14
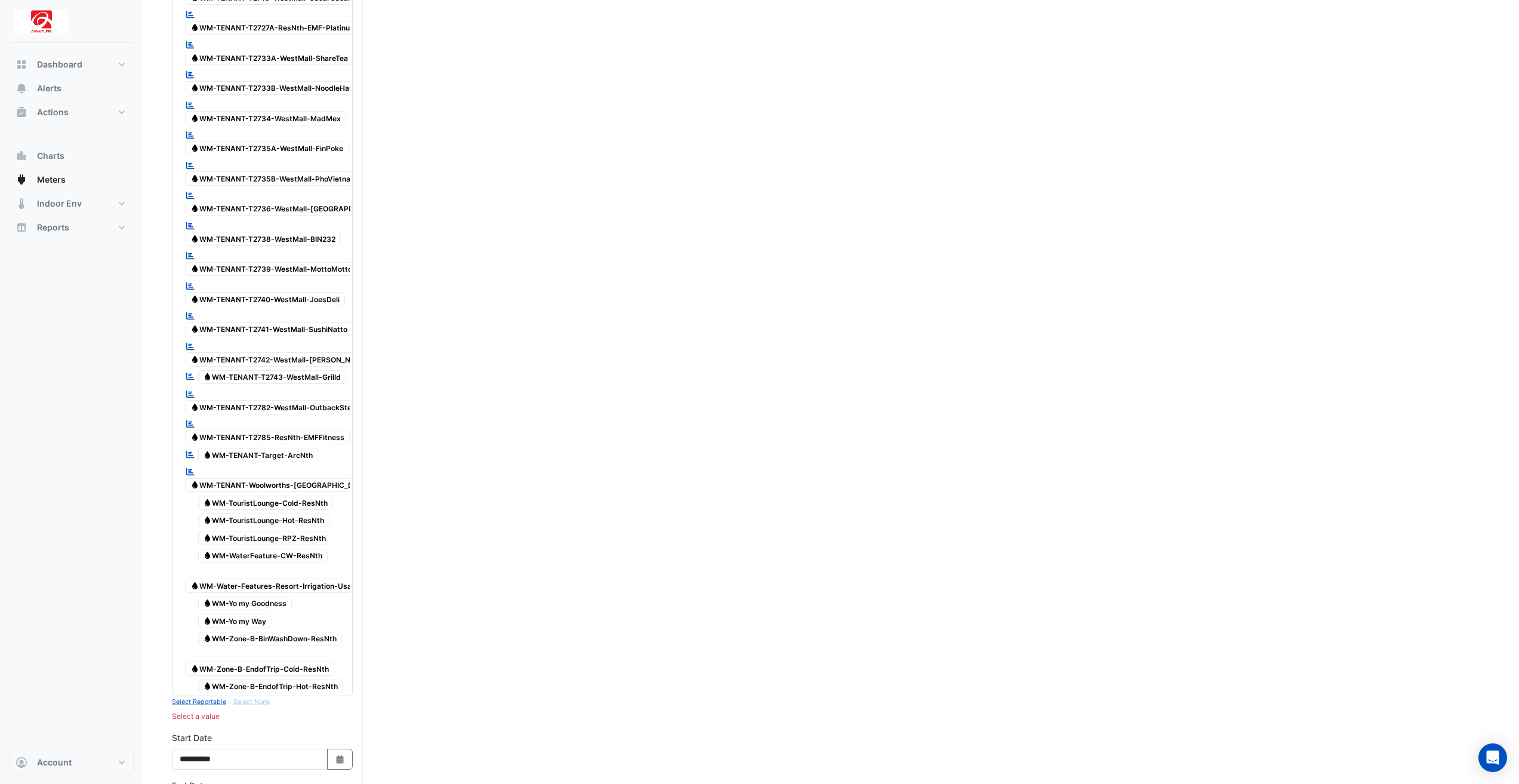
scroll to position [1178, 0]
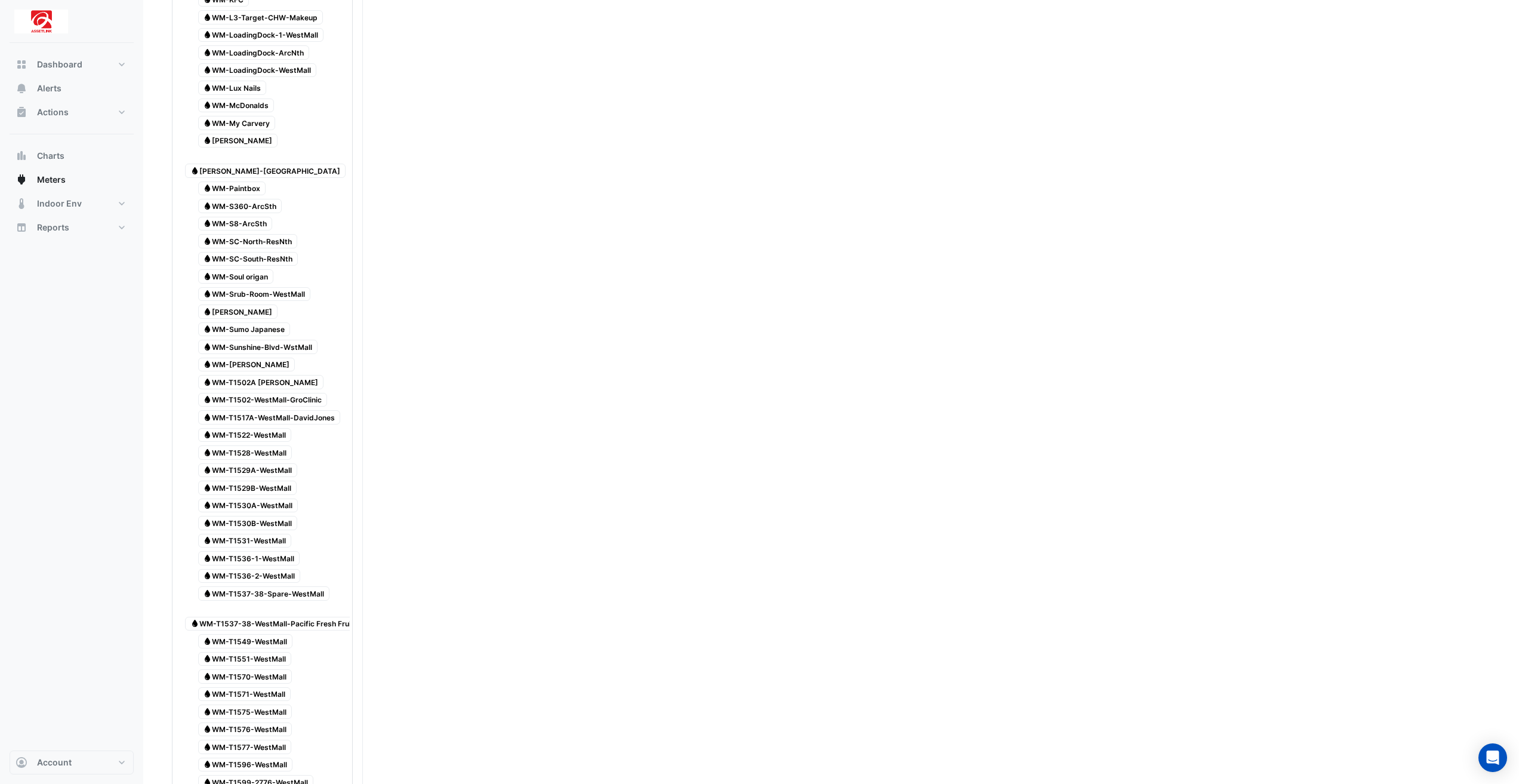
click at [318, 410] on span "Water WM-T1517A-WestMall-DavidJones" at bounding box center [270, 417] width 143 height 14
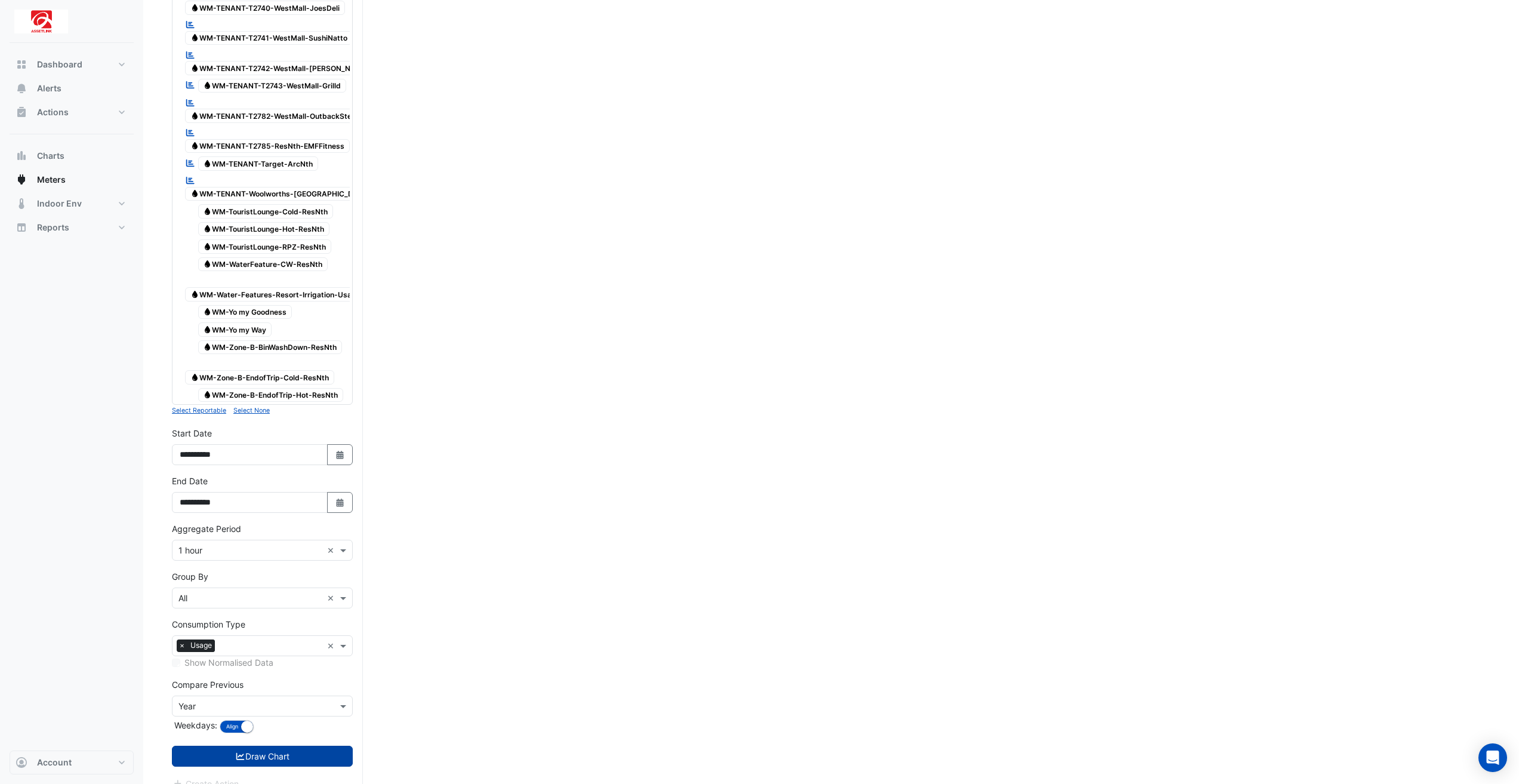
click at [332, 745] on button "Draw Chart" at bounding box center [262, 756] width 181 height 21
